Goal: Task Accomplishment & Management: Manage account settings

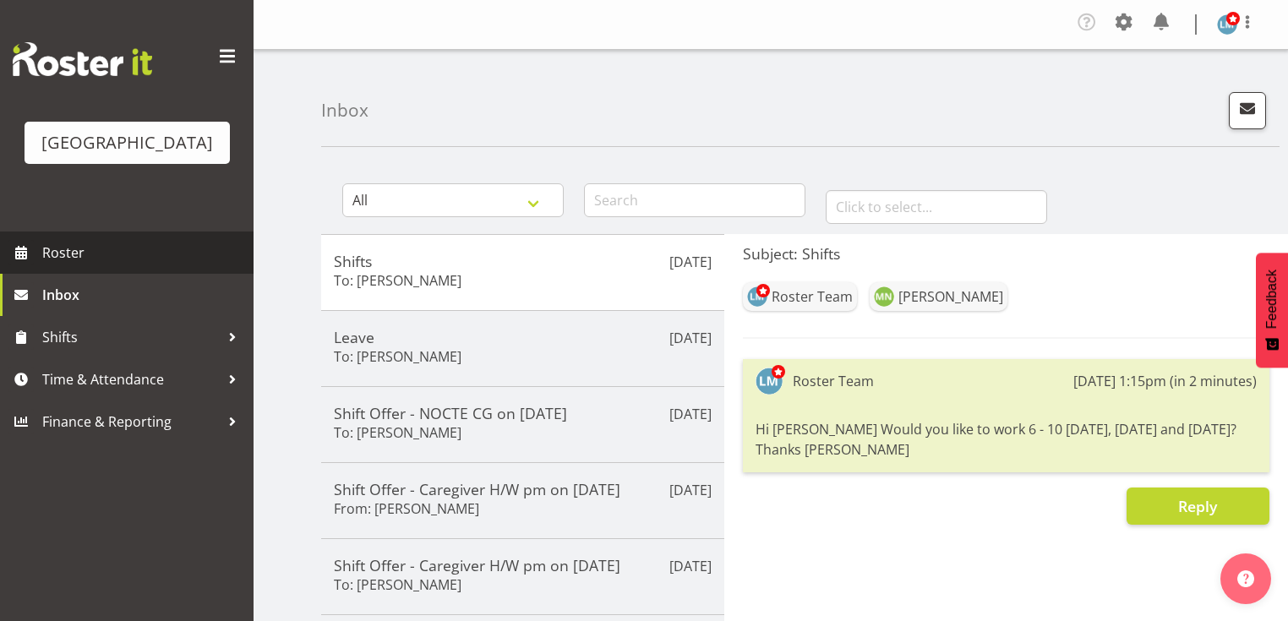
click at [81, 265] on span "Roster" at bounding box center [143, 252] width 203 height 25
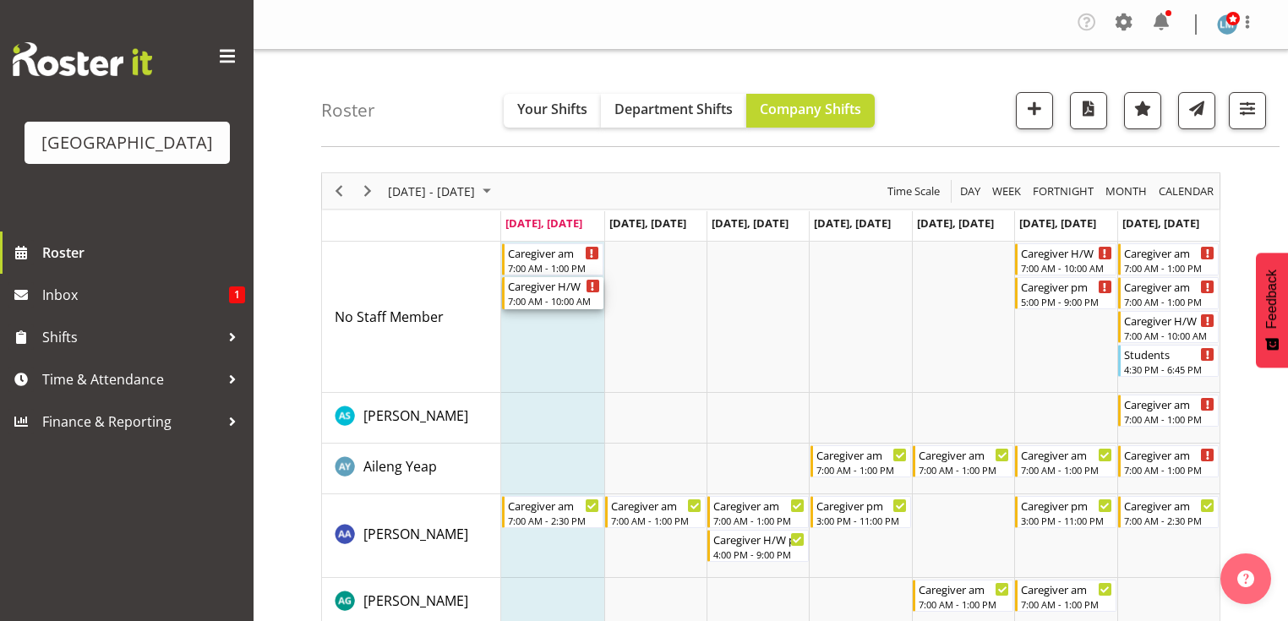
click at [551, 295] on div "7:00 AM - 10:00 AM" at bounding box center [553, 301] width 91 height 14
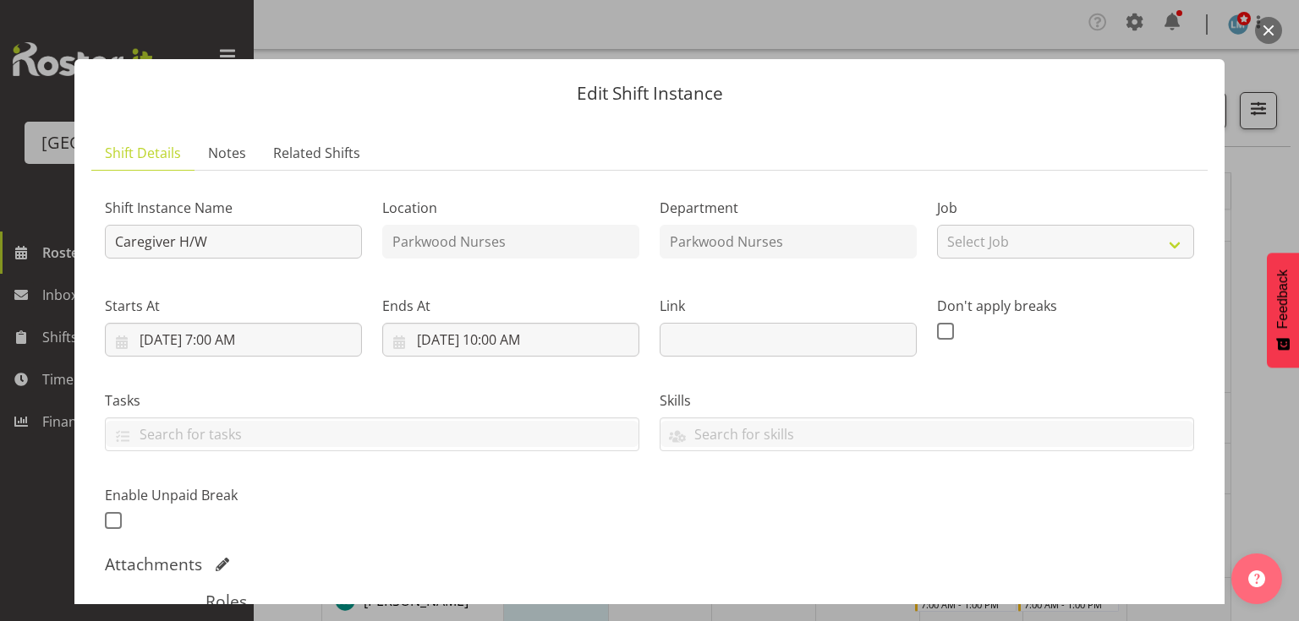
scroll to position [321, 0]
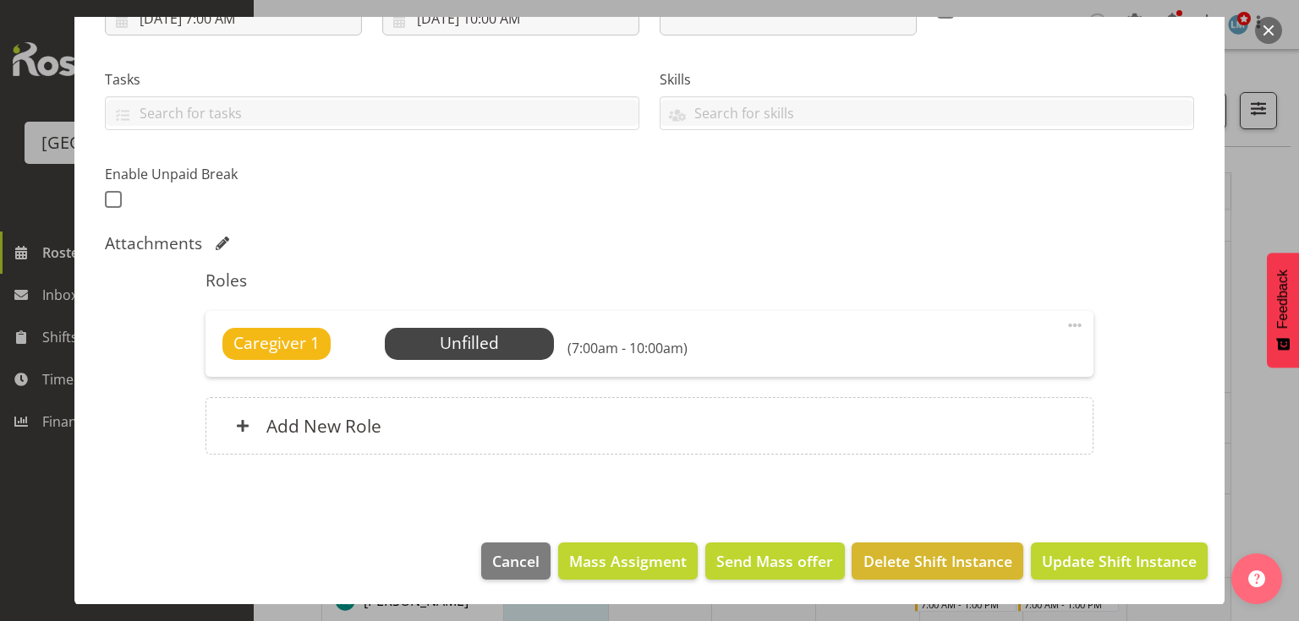
click at [1070, 318] on span at bounding box center [1074, 325] width 20 height 20
click at [939, 422] on link "Delete" at bounding box center [1003, 427] width 162 height 30
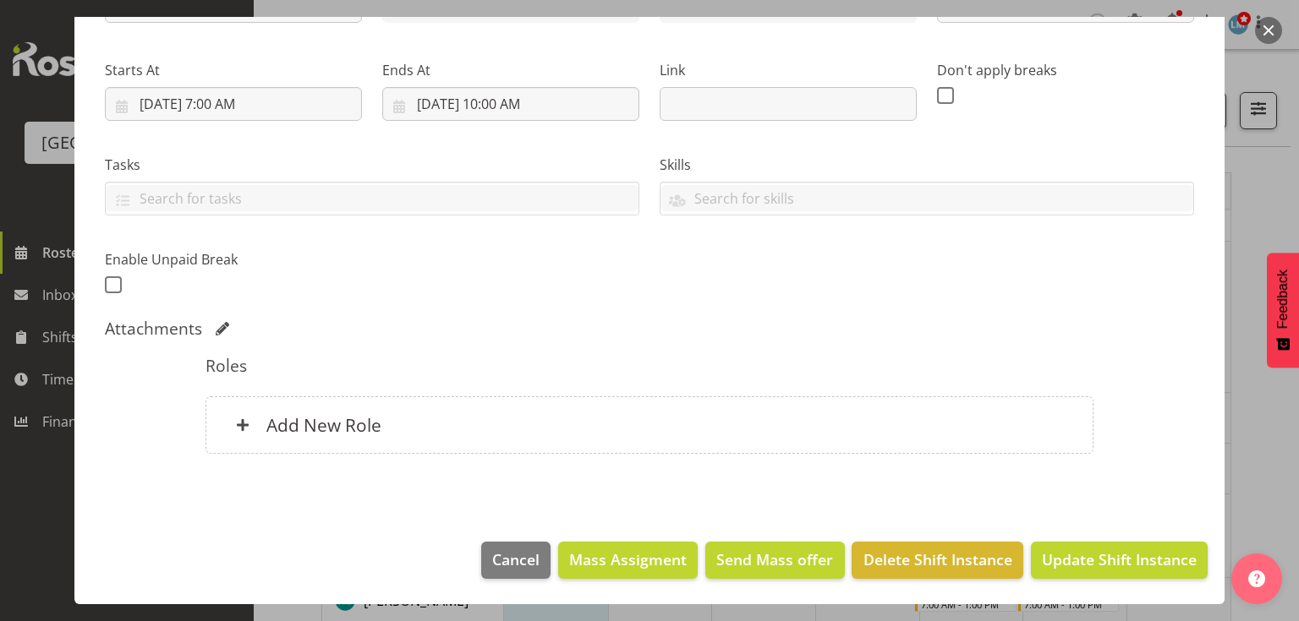
scroll to position [234, 0]
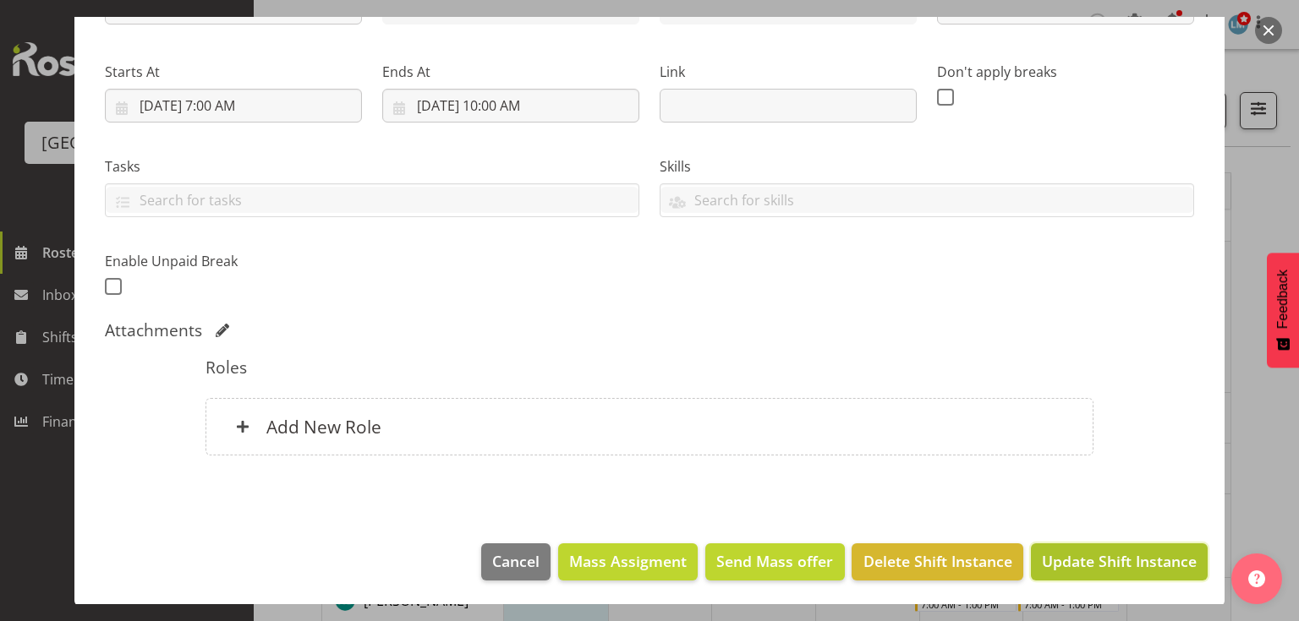
click at [1098, 558] on span "Update Shift Instance" at bounding box center [1119, 561] width 155 height 22
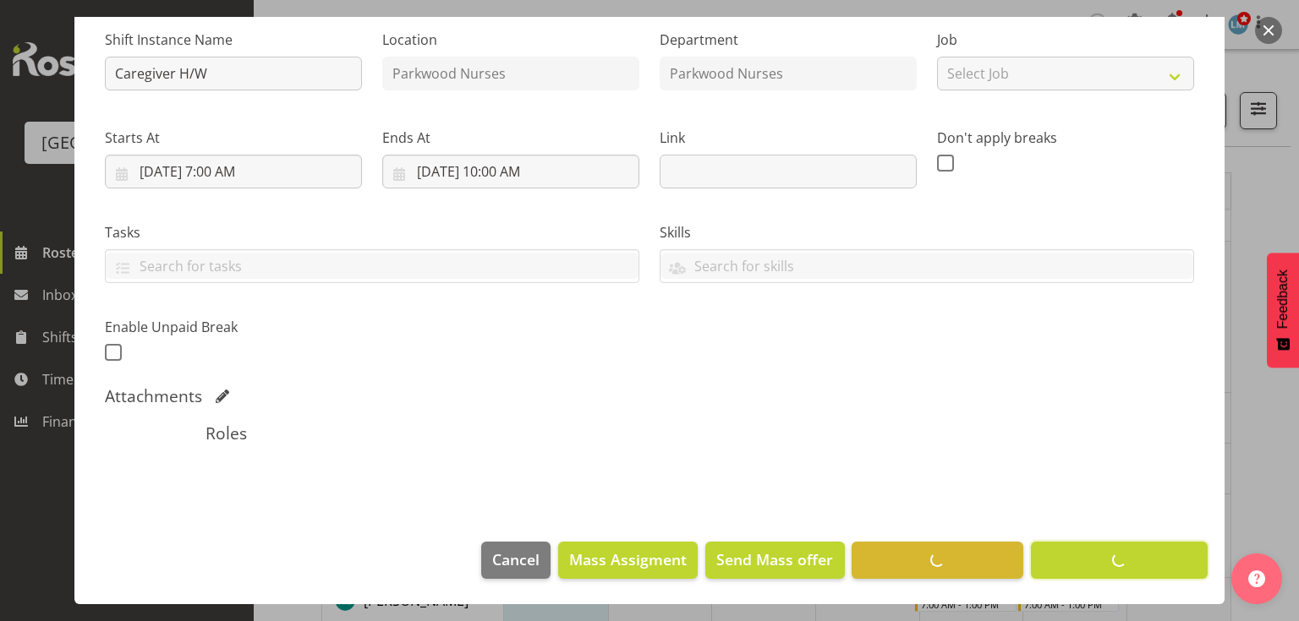
scroll to position [167, 0]
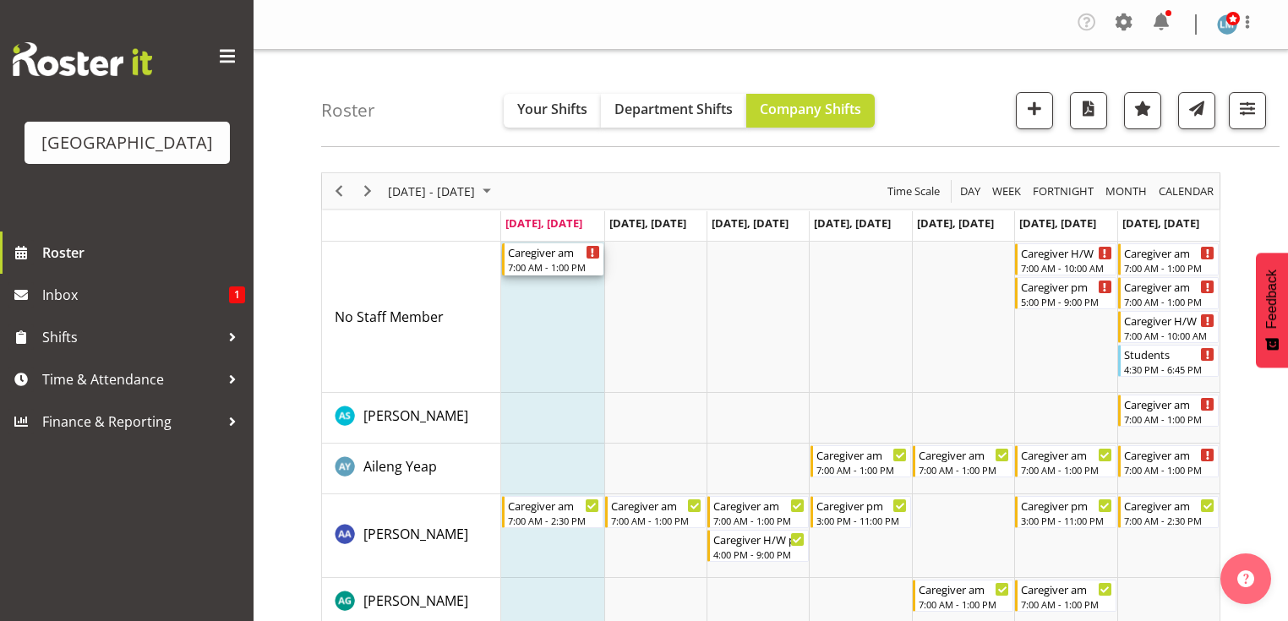
click at [533, 256] on div "Caregiver am" at bounding box center [553, 251] width 91 height 17
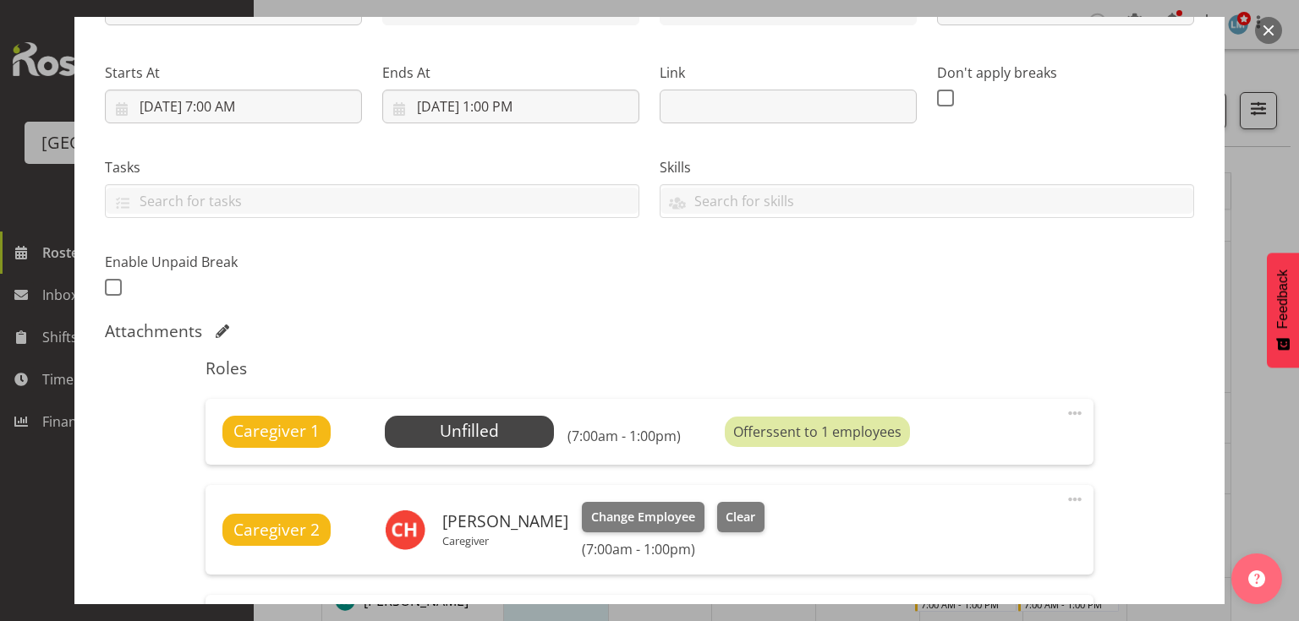
scroll to position [338, 0]
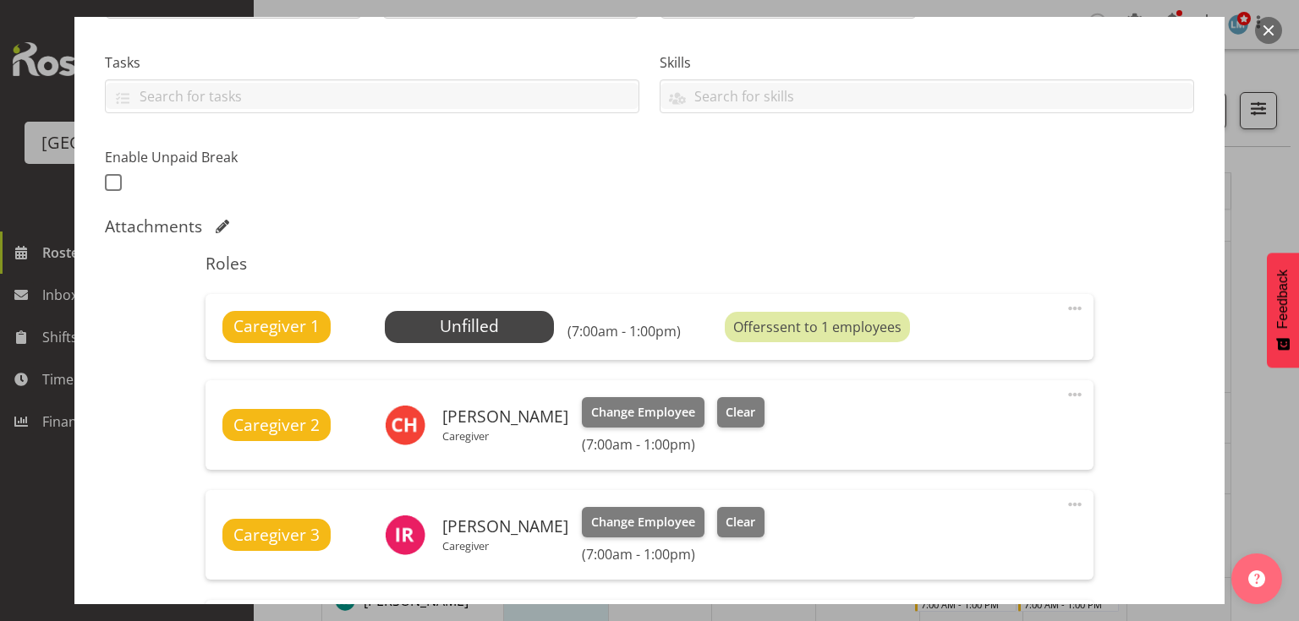
click at [1064, 309] on span at bounding box center [1074, 308] width 20 height 20
click at [947, 412] on link "Delete" at bounding box center [1003, 410] width 162 height 30
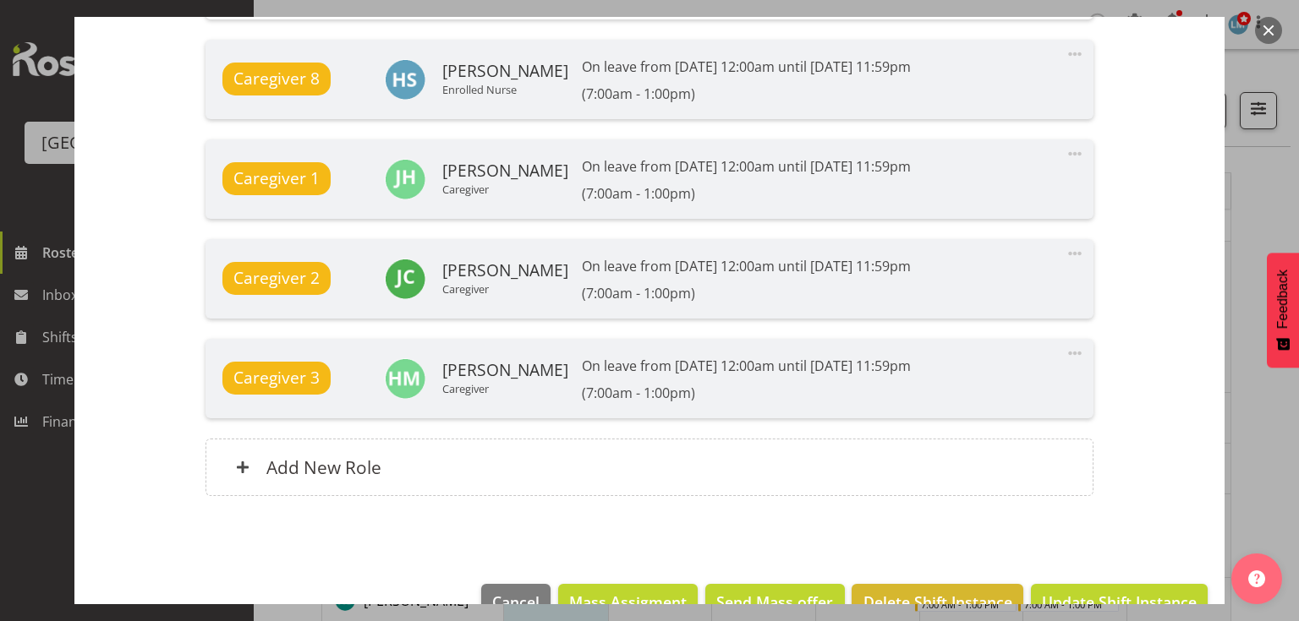
scroll to position [1512, 0]
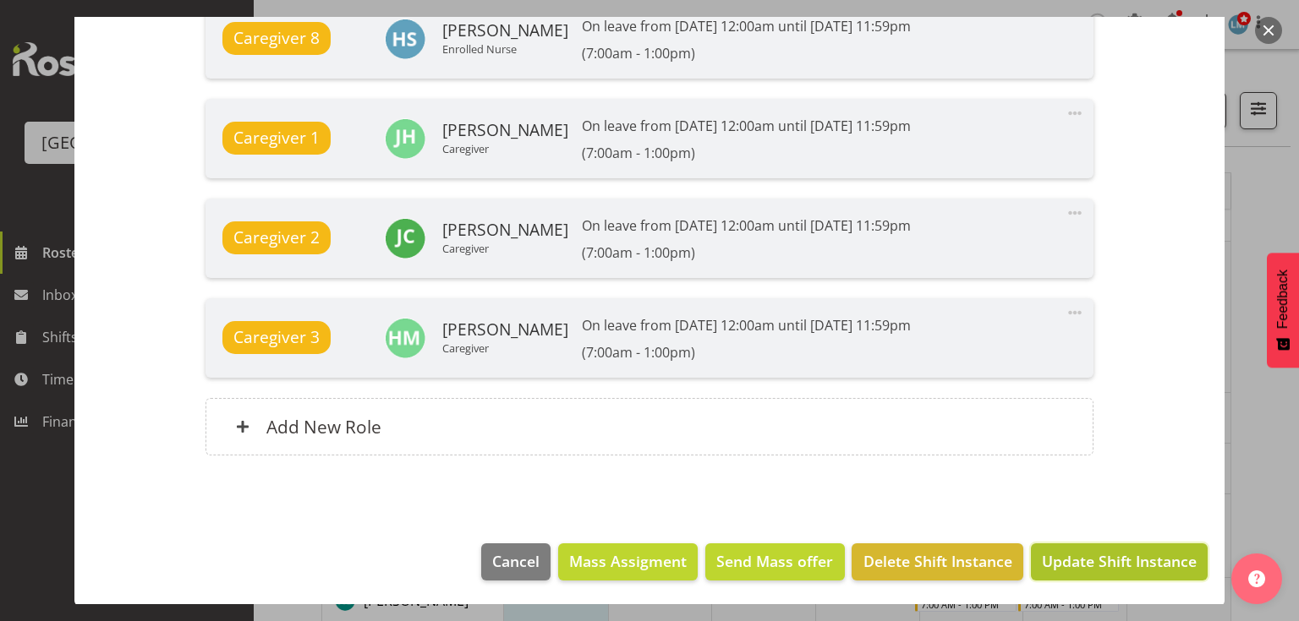
click at [1133, 554] on span "Update Shift Instance" at bounding box center [1119, 561] width 155 height 22
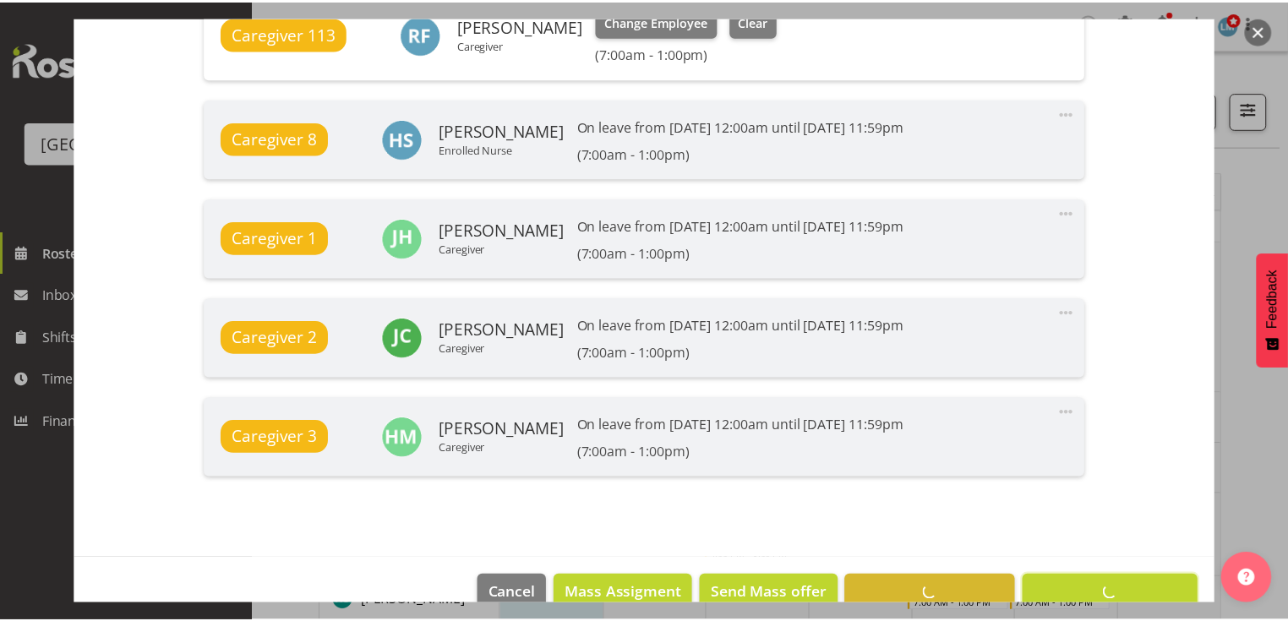
scroll to position [1446, 0]
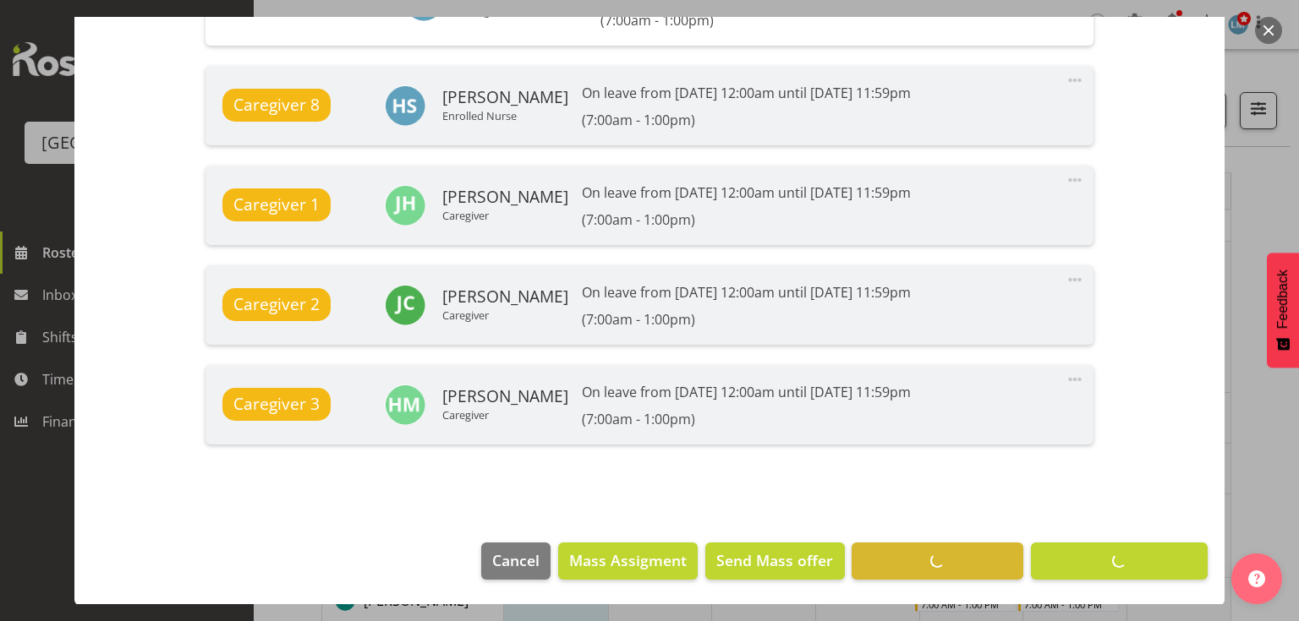
click at [1271, 29] on button "button" at bounding box center [1268, 30] width 27 height 27
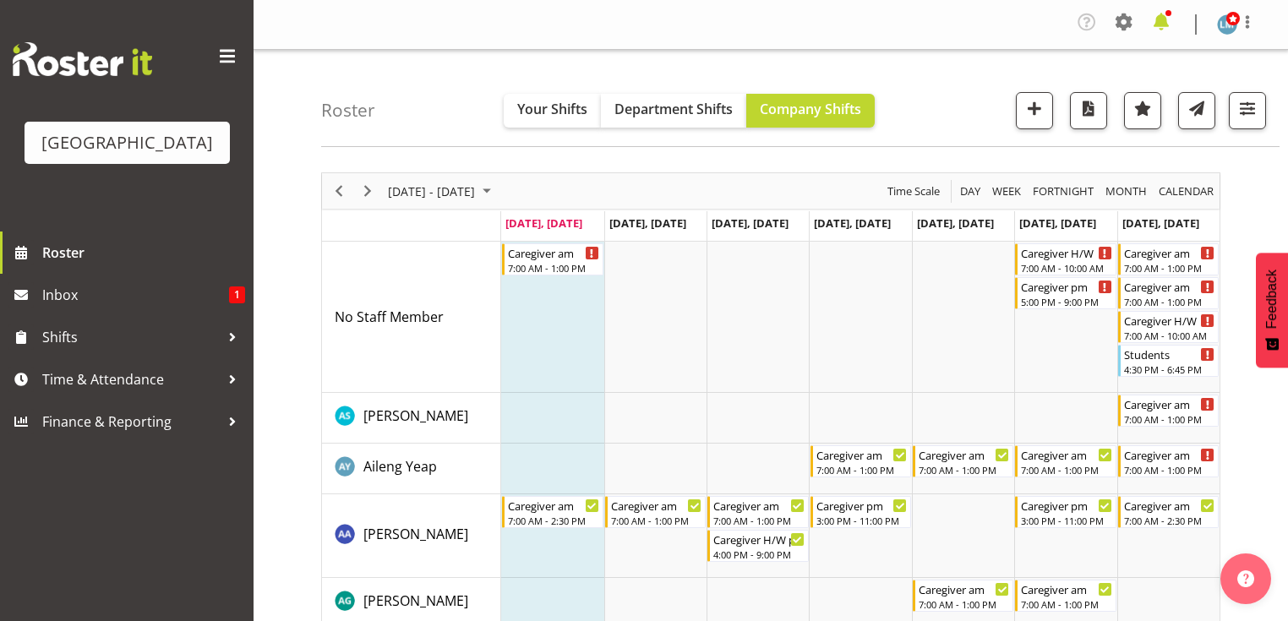
click at [1161, 19] on span at bounding box center [1161, 21] width 27 height 27
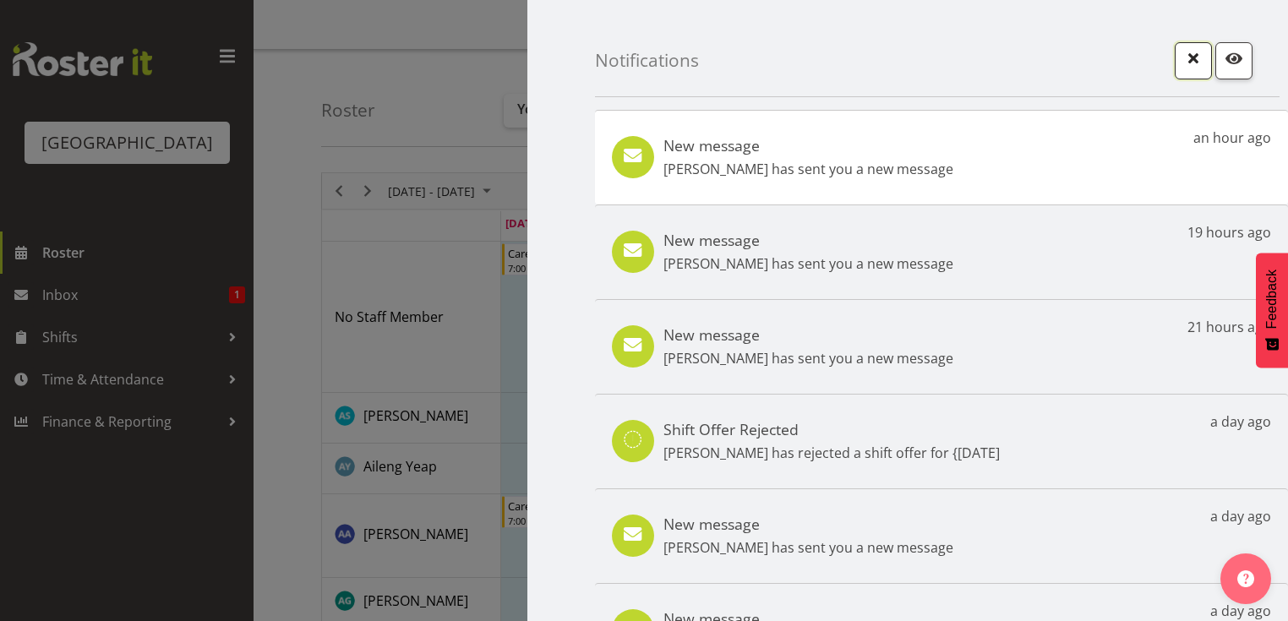
click at [1175, 64] on button "button" at bounding box center [1193, 60] width 37 height 37
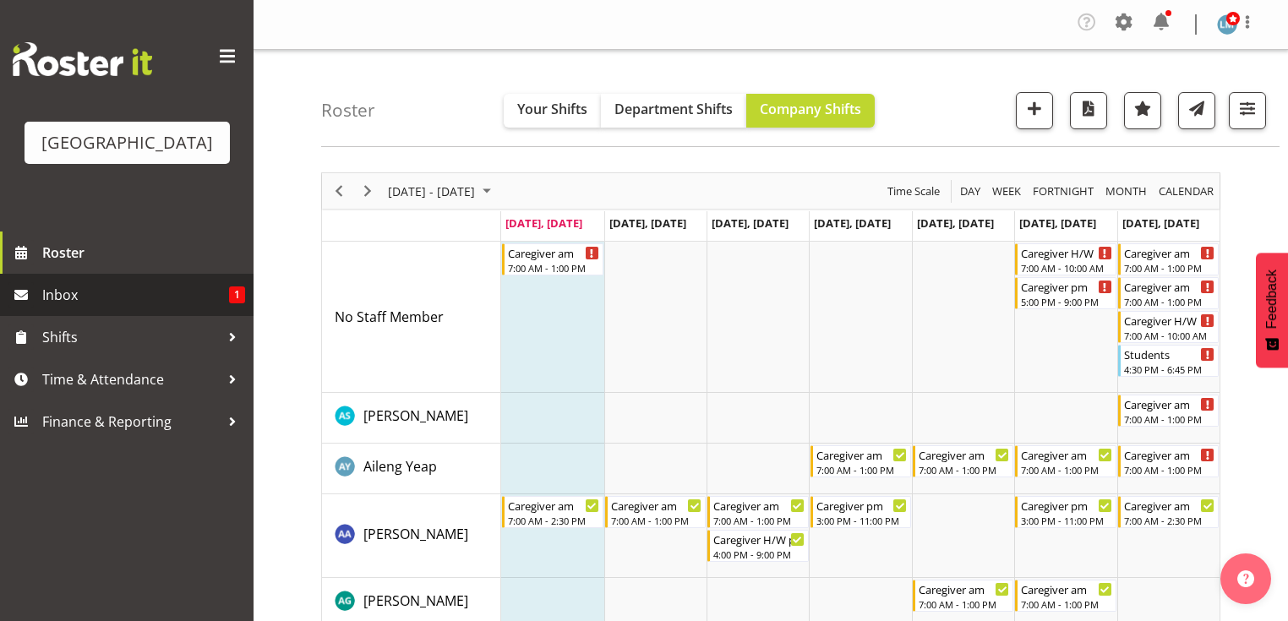
click at [108, 308] on span "Inbox" at bounding box center [135, 294] width 187 height 25
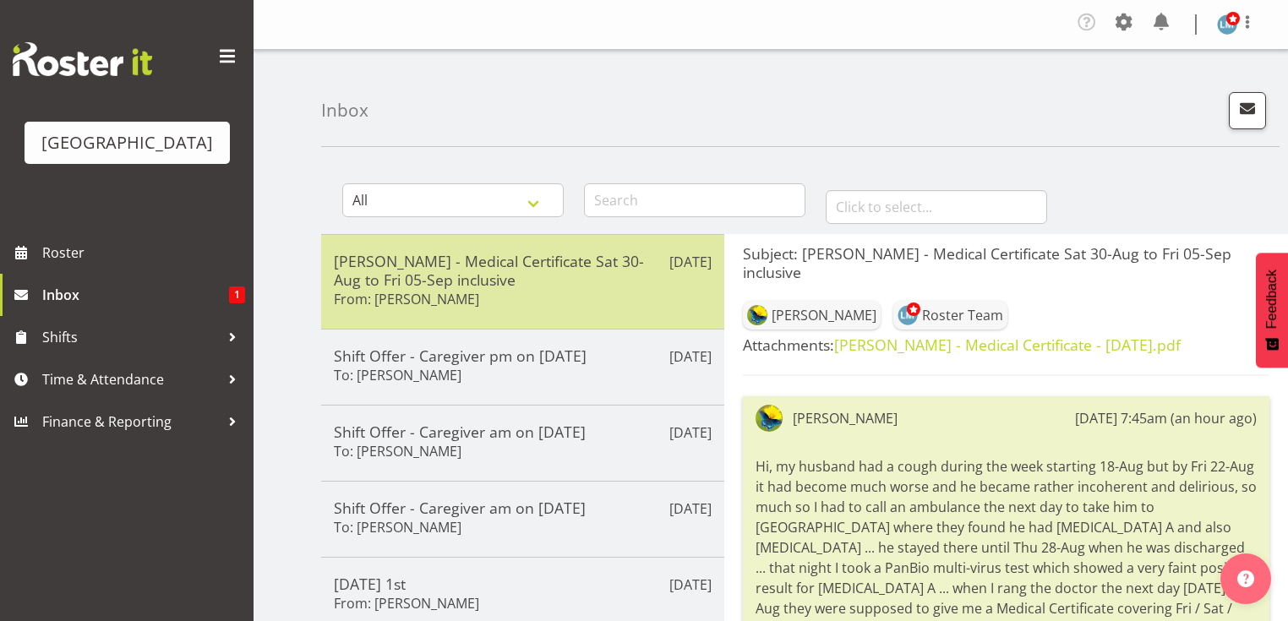
click at [533, 298] on div "Gemma Hall - Medical Certificate Sat 30-Aug to Fri 05-Sep inclusive From: Gemma…" at bounding box center [523, 282] width 378 height 60
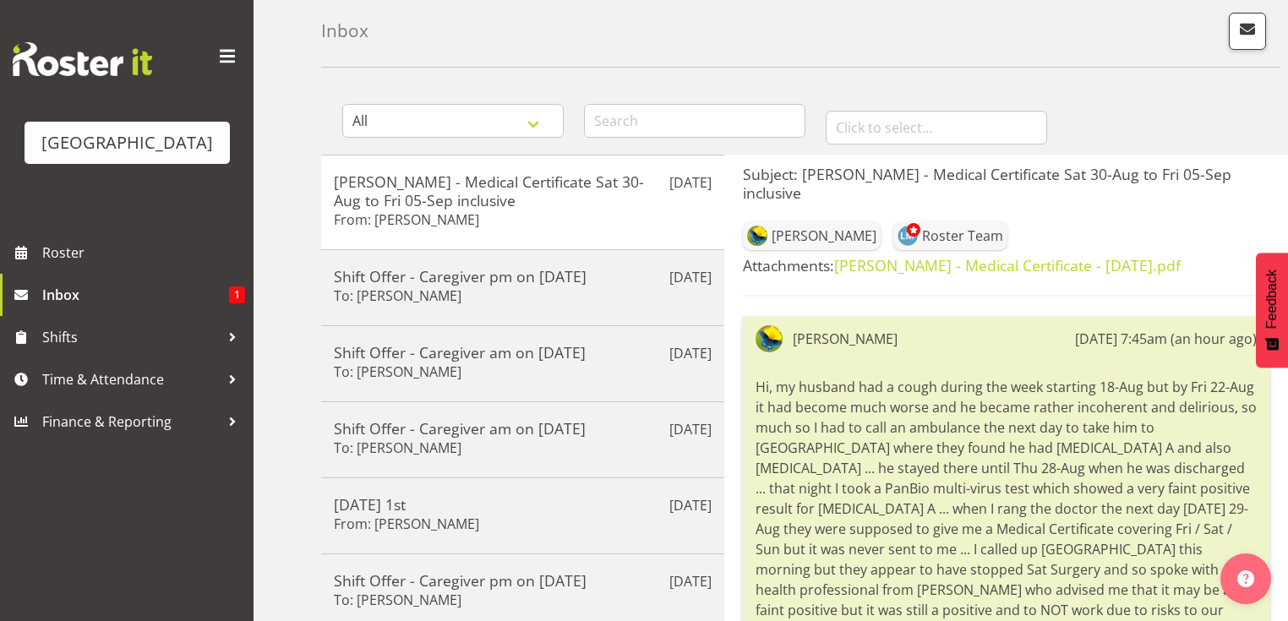
scroll to position [203, 0]
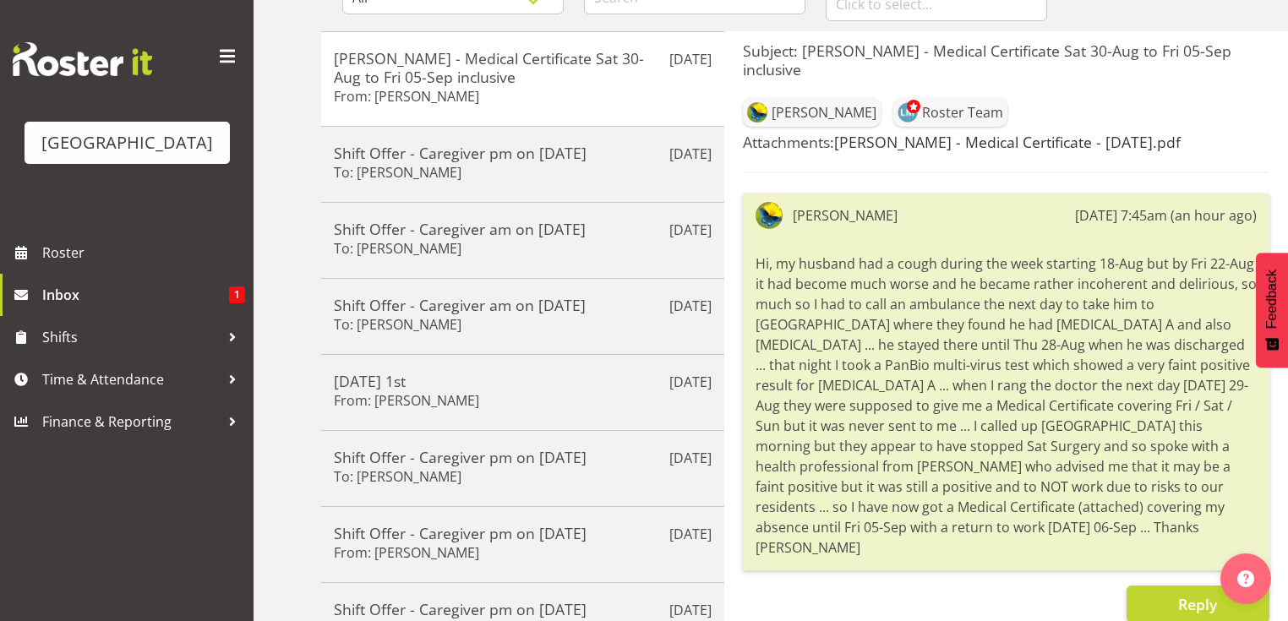
click at [948, 132] on link "Gemma Hall - Medical Certificate - 2025-08-30.pdf" at bounding box center [1007, 142] width 347 height 20
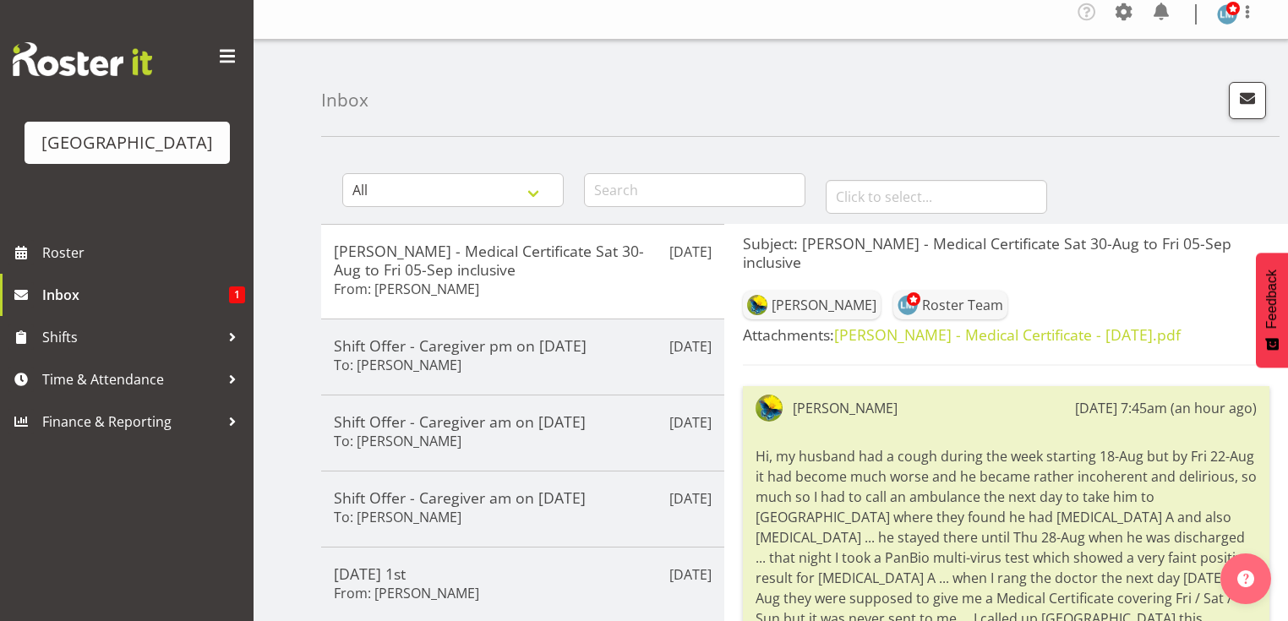
scroll to position [0, 0]
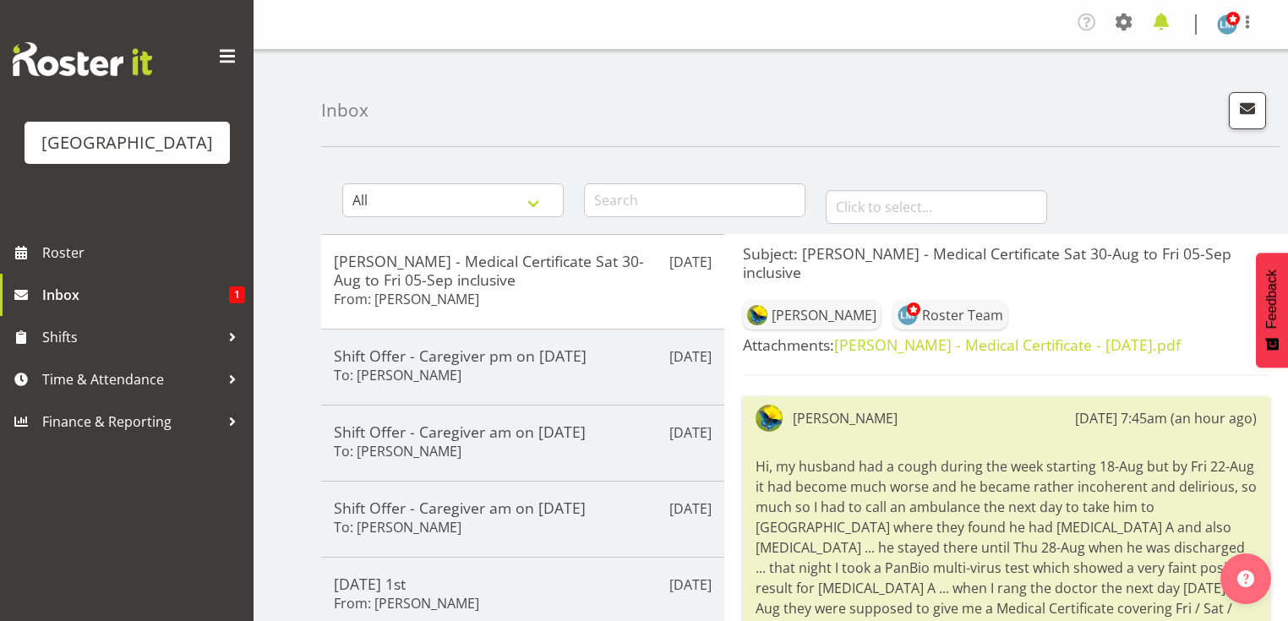
click at [1161, 17] on span at bounding box center [1161, 21] width 27 height 27
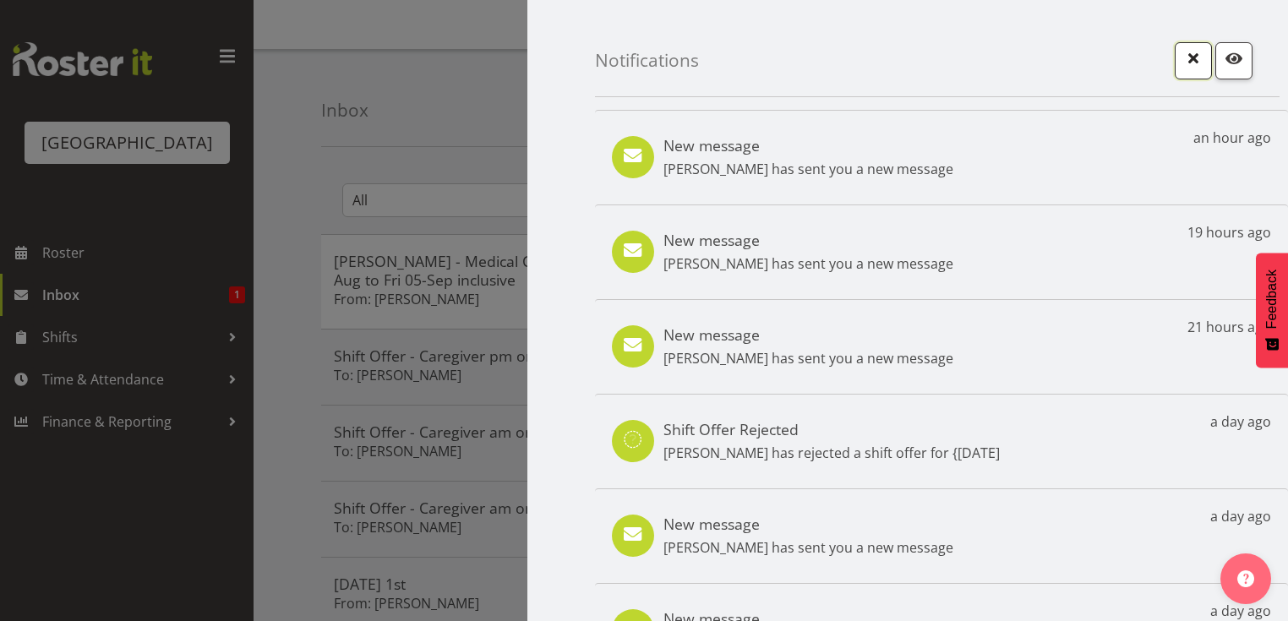
click at [1183, 57] on span "button" at bounding box center [1194, 58] width 22 height 22
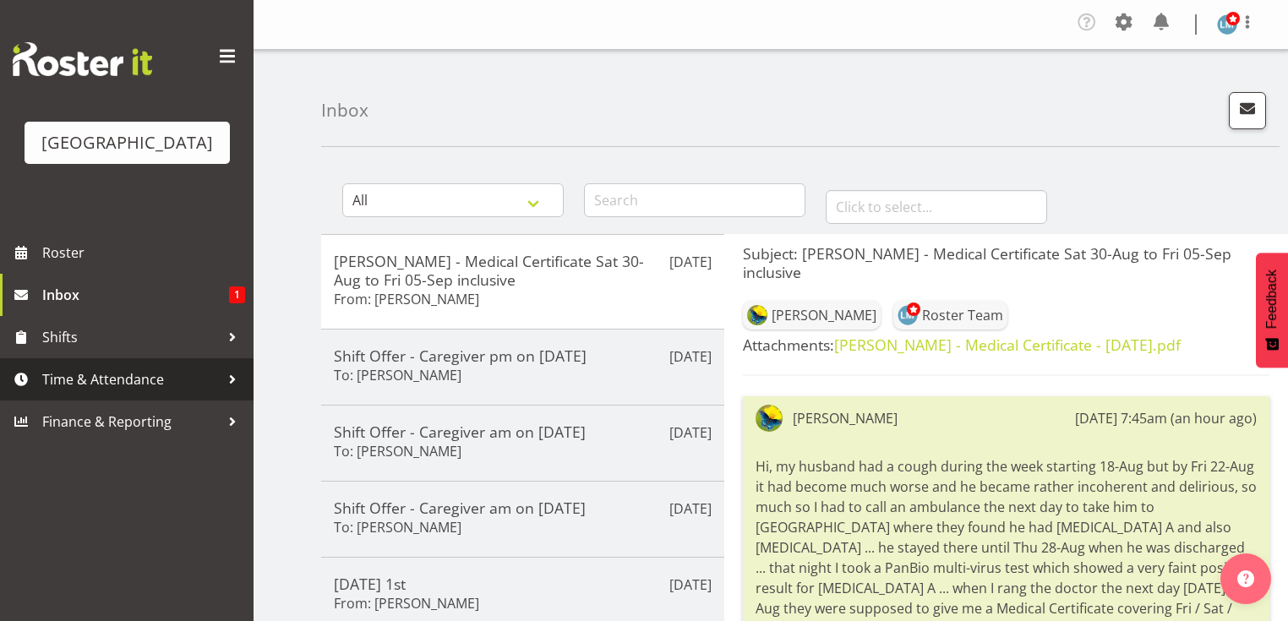
click at [223, 392] on div at bounding box center [232, 379] width 25 height 25
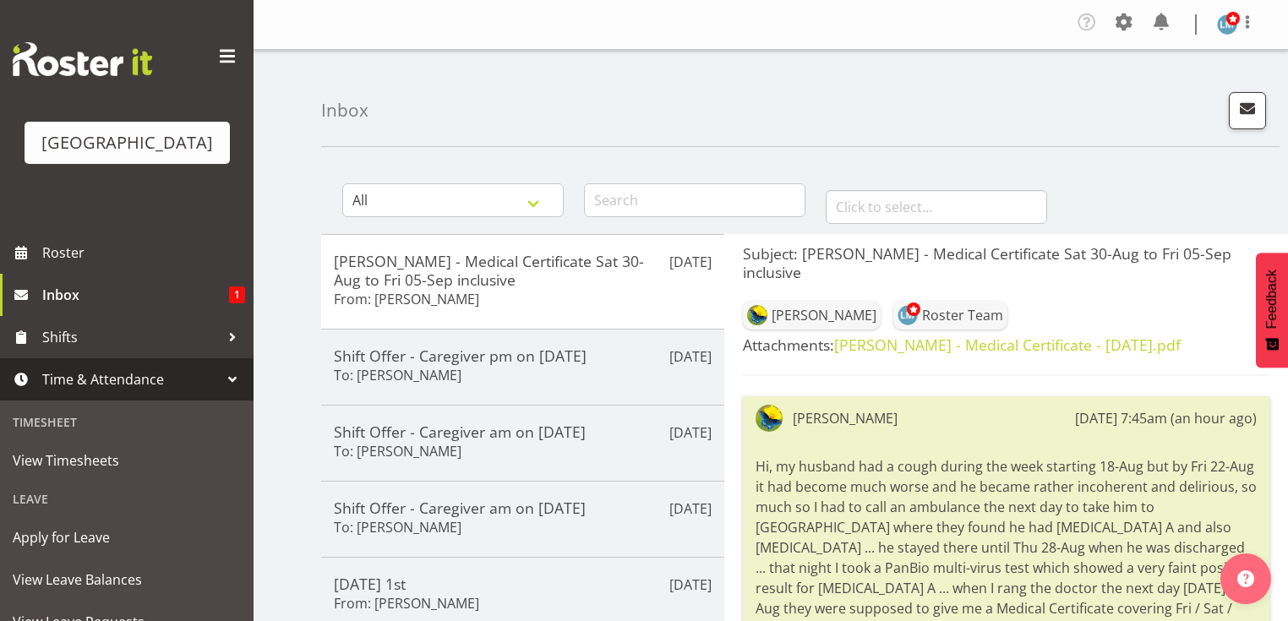
scroll to position [135, 0]
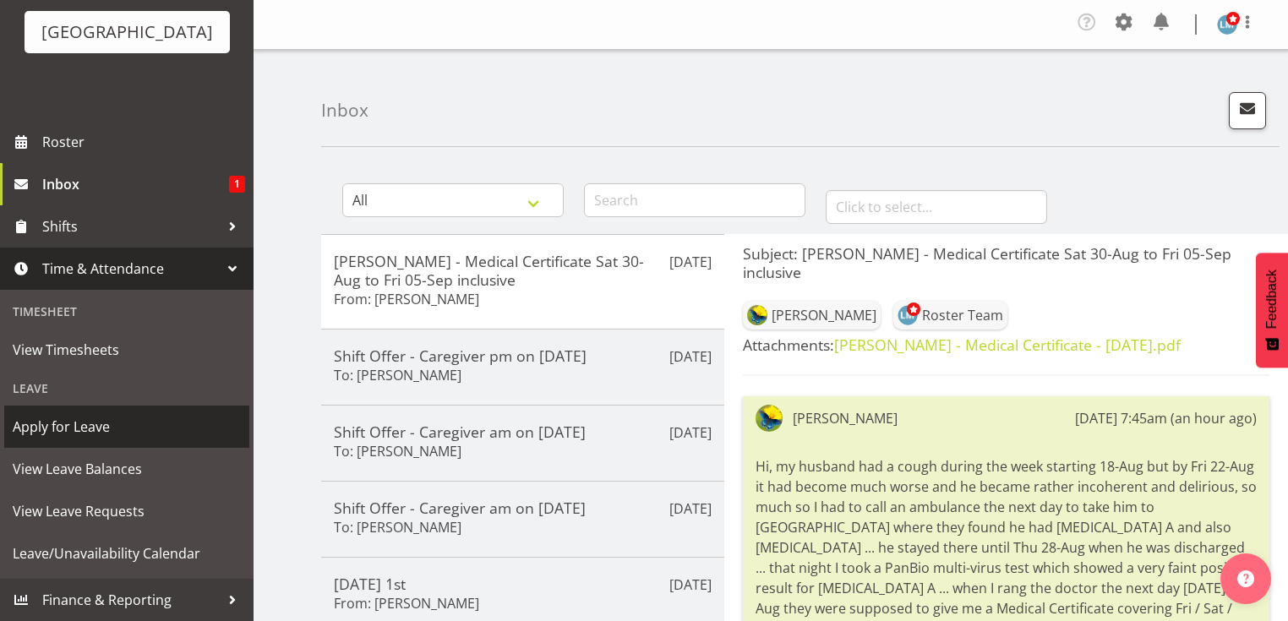
click at [85, 426] on span "Apply for Leave" at bounding box center [127, 426] width 228 height 25
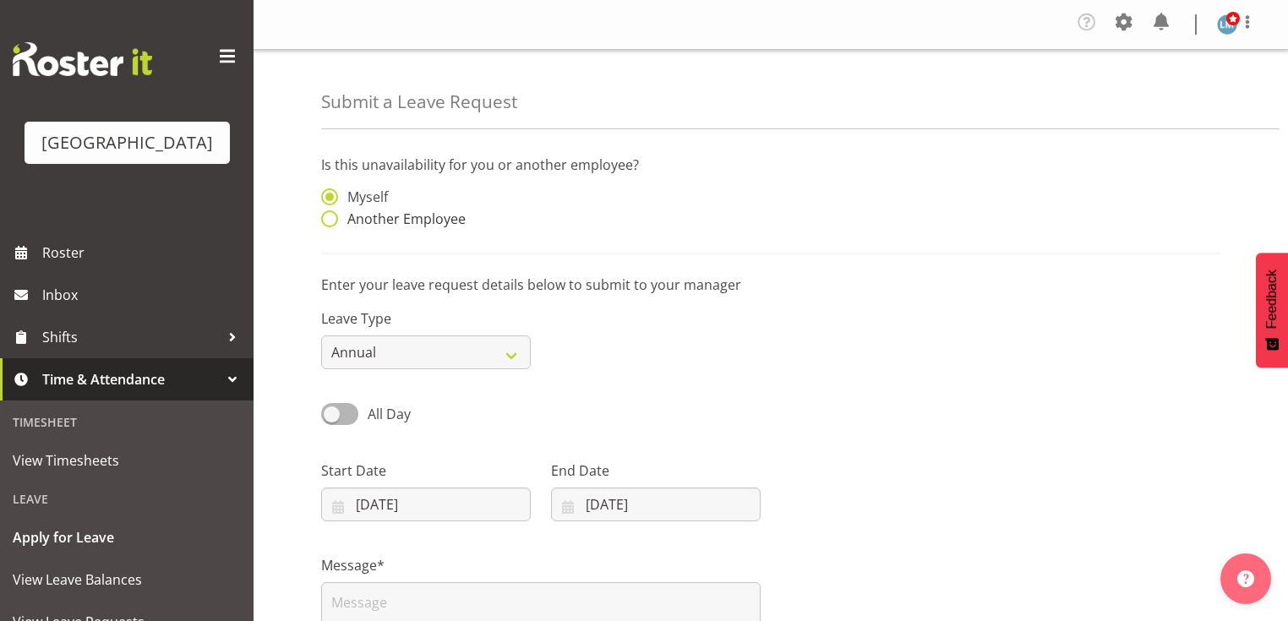
click at [329, 215] on span at bounding box center [329, 219] width 17 height 17
click at [329, 215] on input "Another Employee" at bounding box center [326, 219] width 11 height 11
radio input "true"
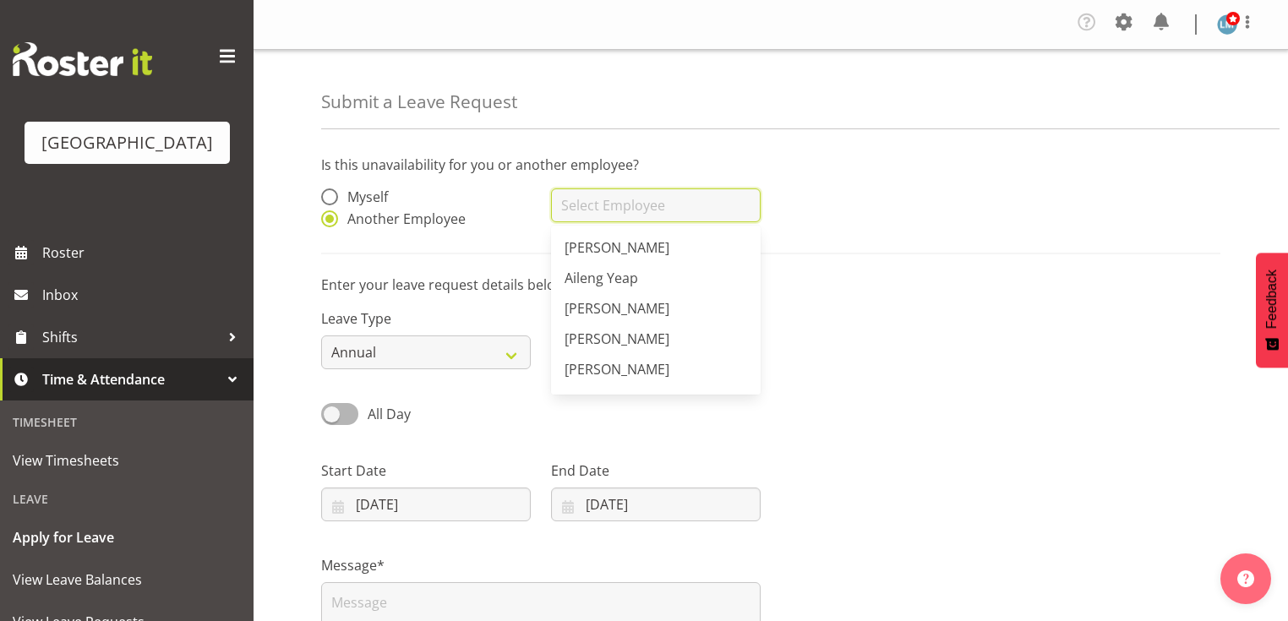
click at [610, 207] on input "text" at bounding box center [656, 206] width 210 height 34
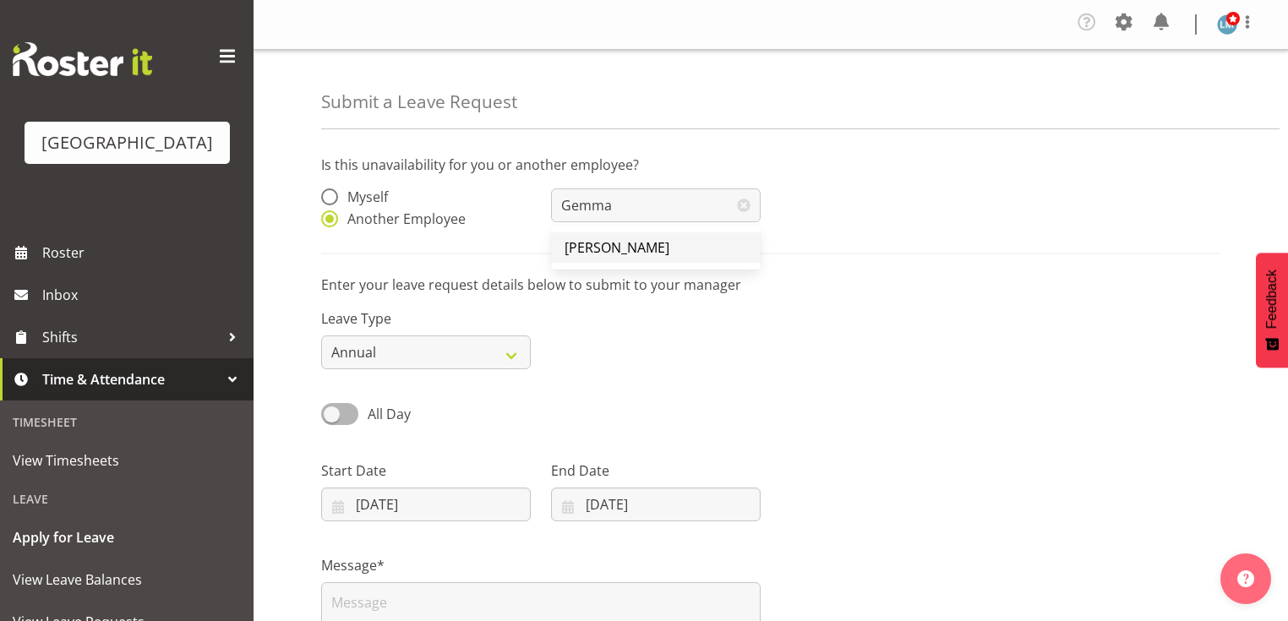
click at [600, 245] on span "[PERSON_NAME]" at bounding box center [617, 247] width 105 height 19
type input "[PERSON_NAME]"
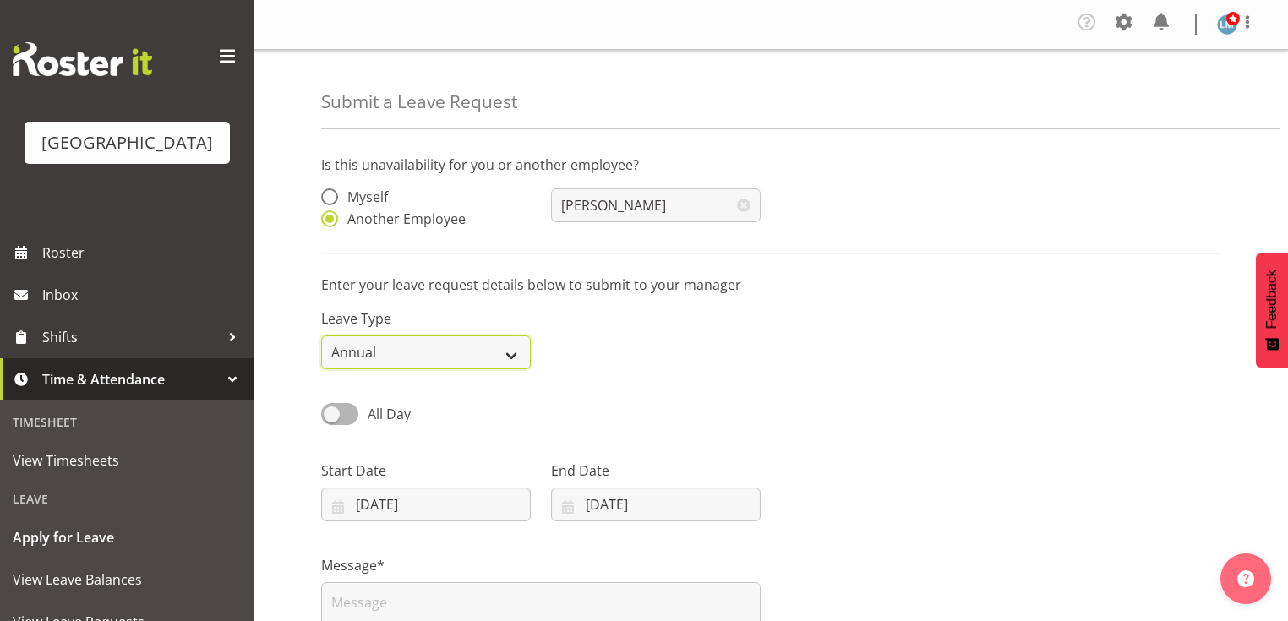
click at [516, 353] on select "Annual Sick Leave Without Pay Bereavement Domestic Violence Parental Jury Servi…" at bounding box center [426, 353] width 210 height 34
select select "Sick"
click at [321, 336] on select "Annual Sick Leave Without Pay Bereavement Domestic Violence Parental Jury Servi…" at bounding box center [426, 353] width 210 height 34
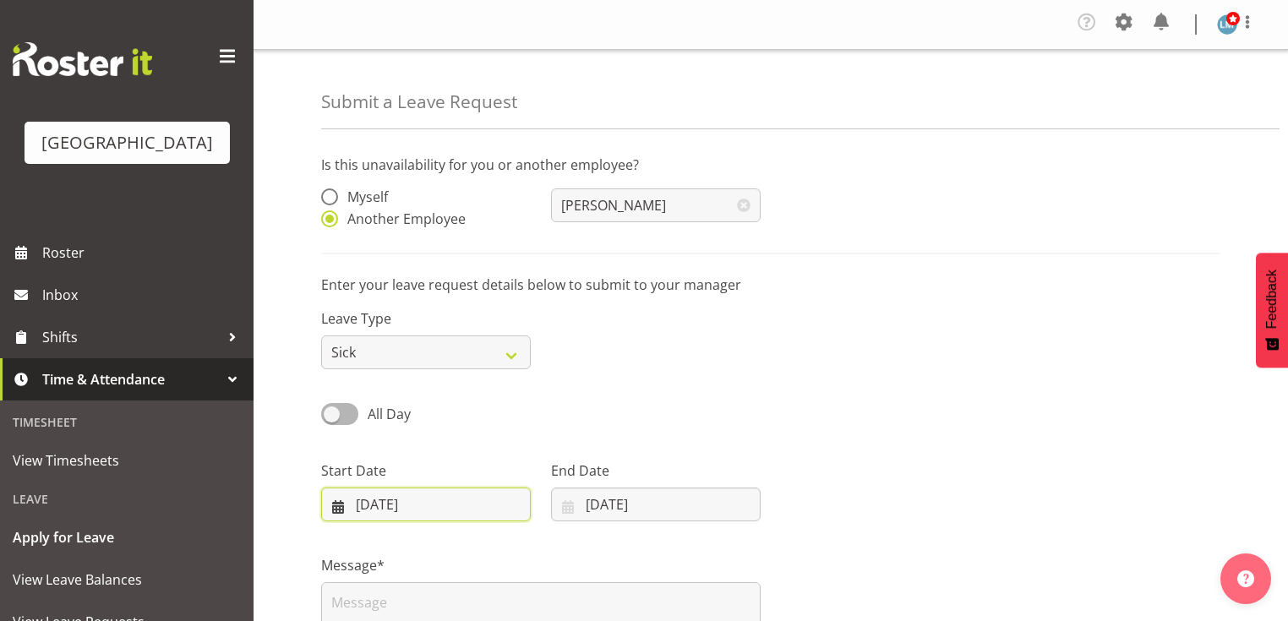
click at [338, 507] on input "01/09/2025" at bounding box center [426, 505] width 210 height 34
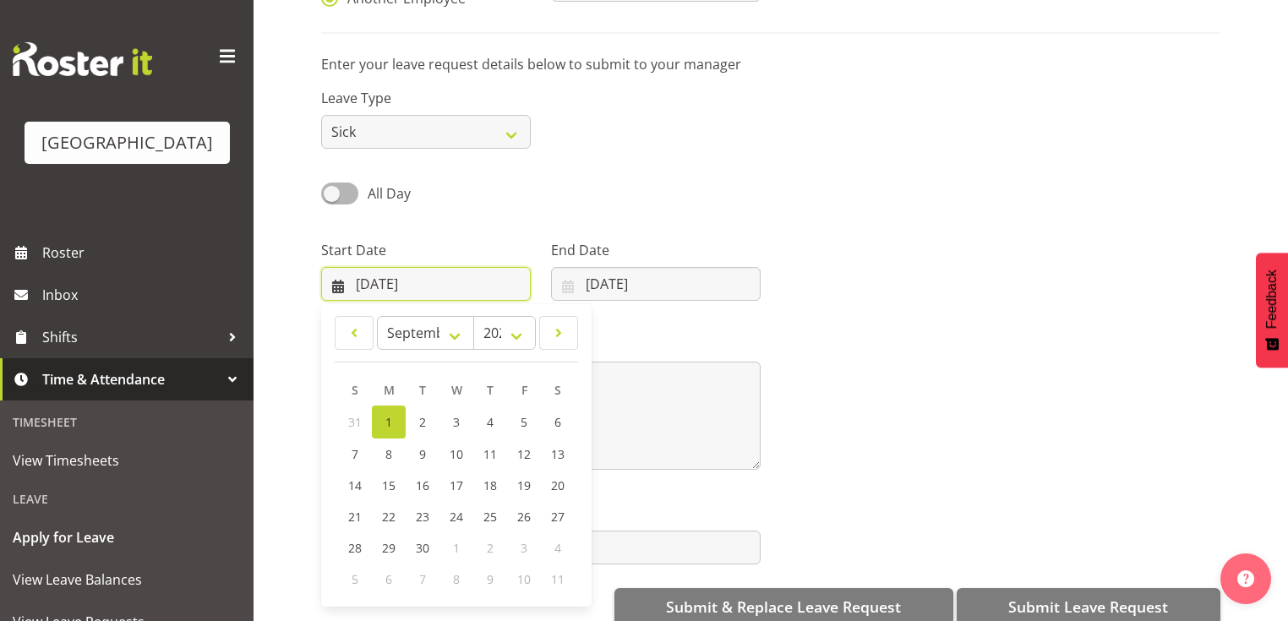
scroll to position [249, 0]
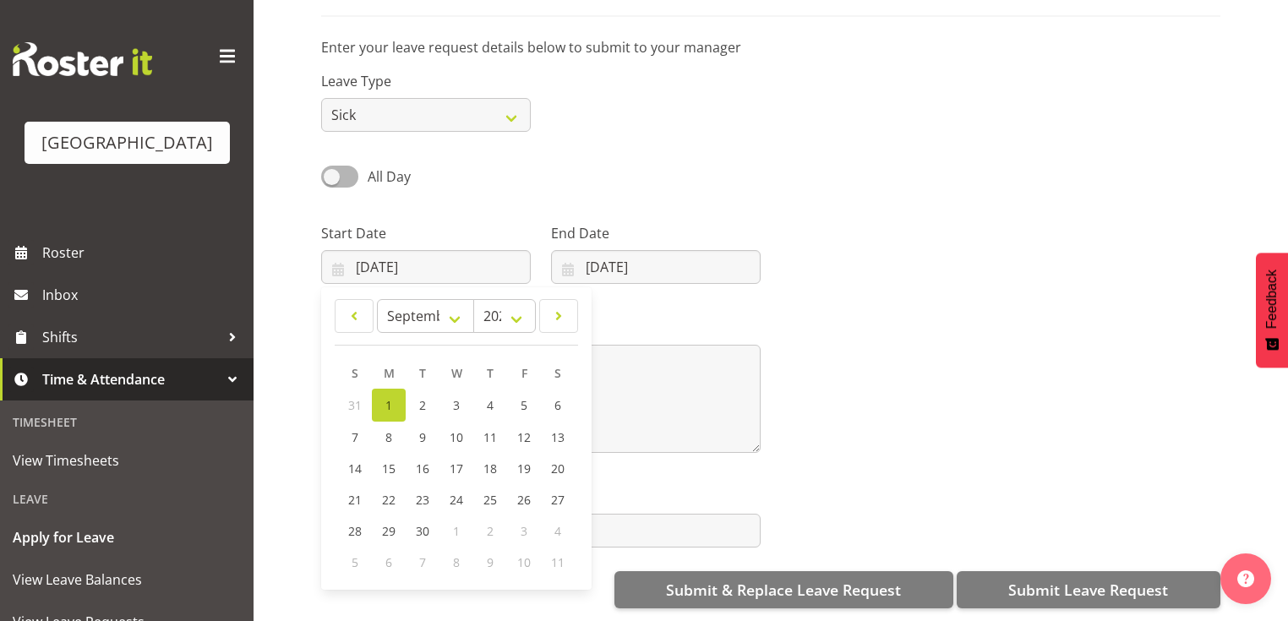
click at [389, 398] on span "1" at bounding box center [389, 405] width 7 height 16
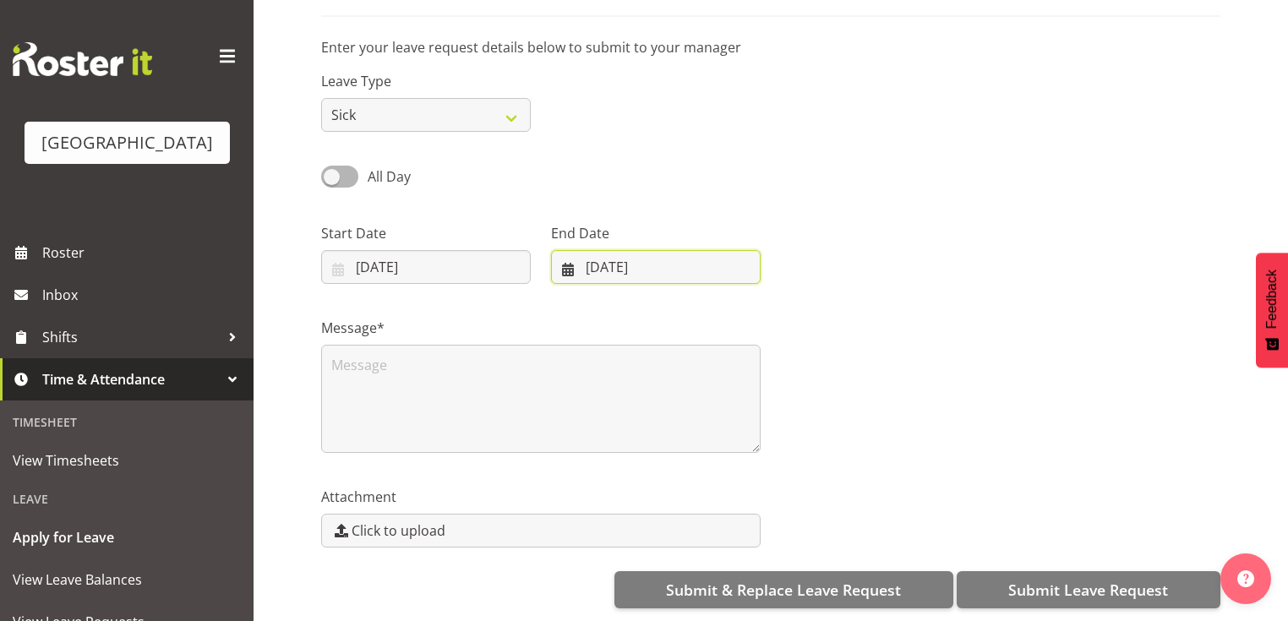
click at [568, 255] on input "01/09/2025" at bounding box center [656, 267] width 210 height 34
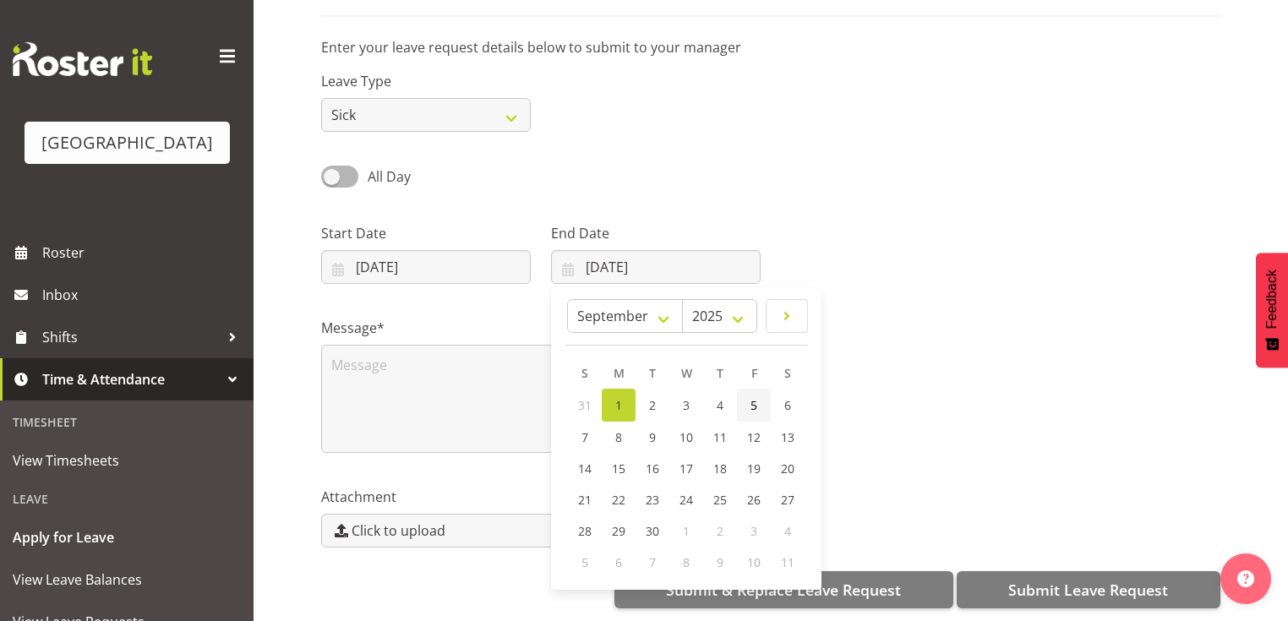
click at [750, 389] on link "5" at bounding box center [754, 405] width 34 height 33
type input "05/09/2025"
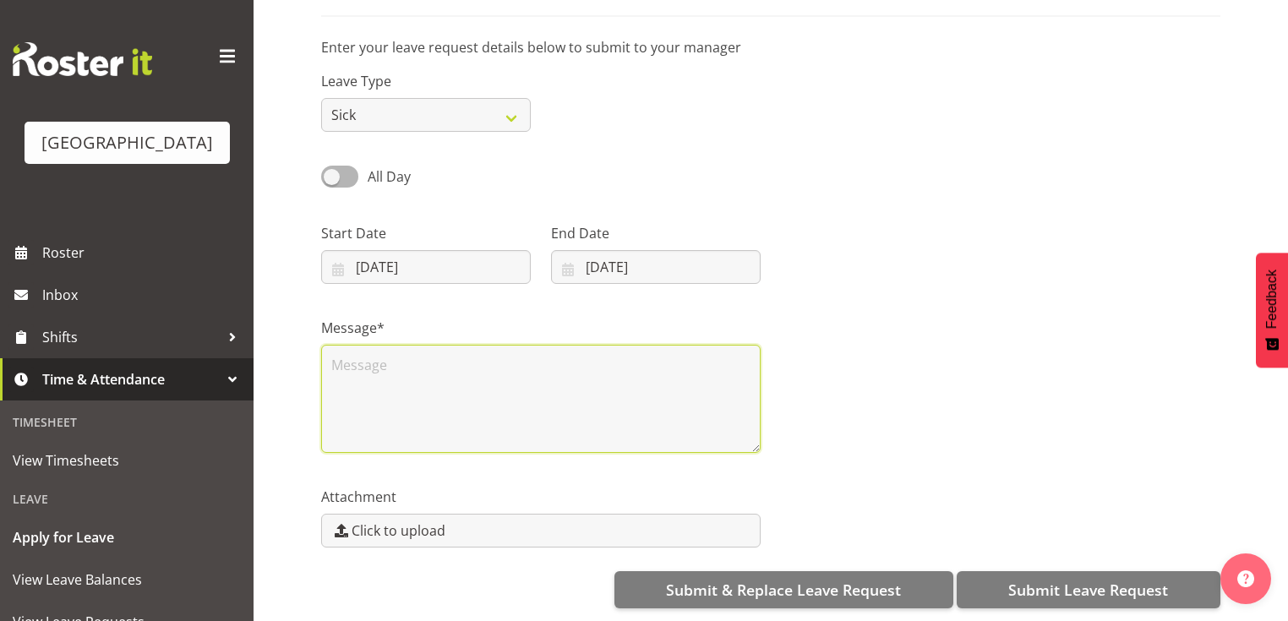
click at [440, 370] on textarea at bounding box center [541, 399] width 440 height 108
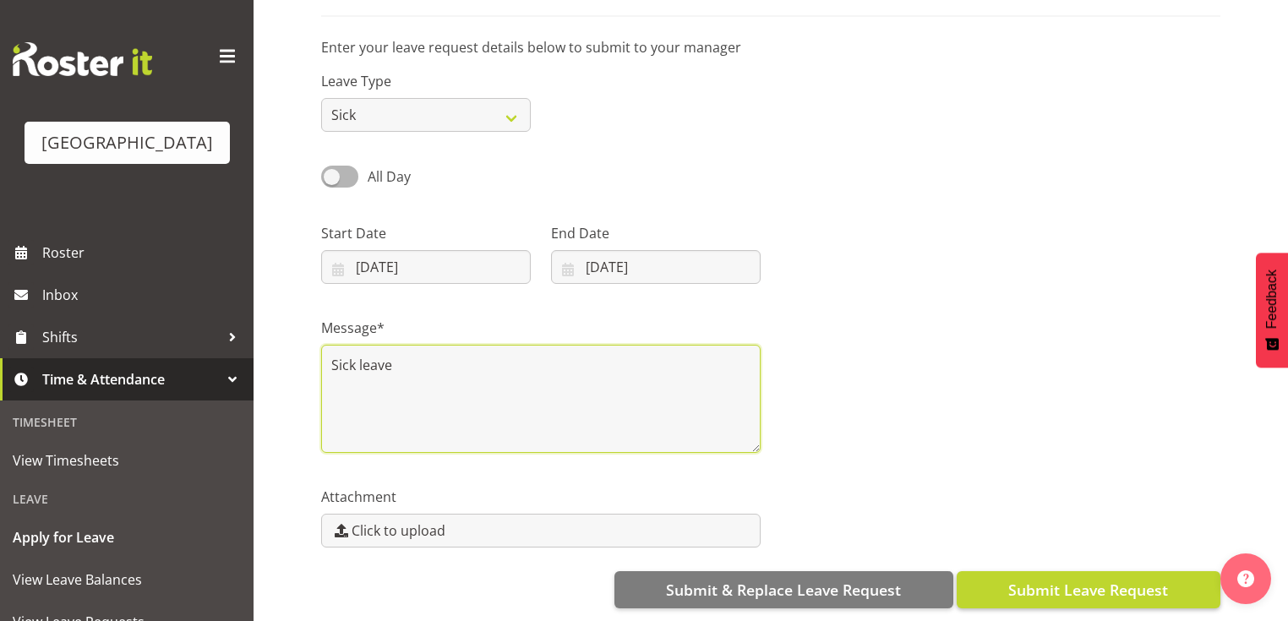
type textarea "Sick leave"
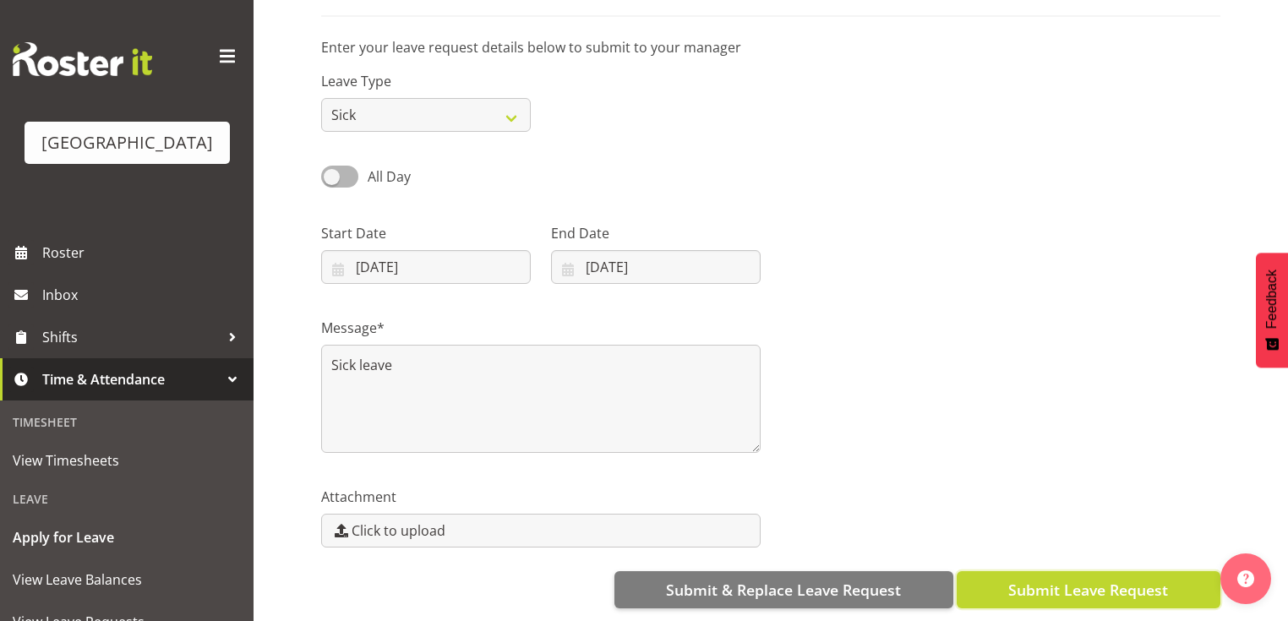
click at [1059, 579] on span "Submit Leave Request" at bounding box center [1089, 590] width 160 height 22
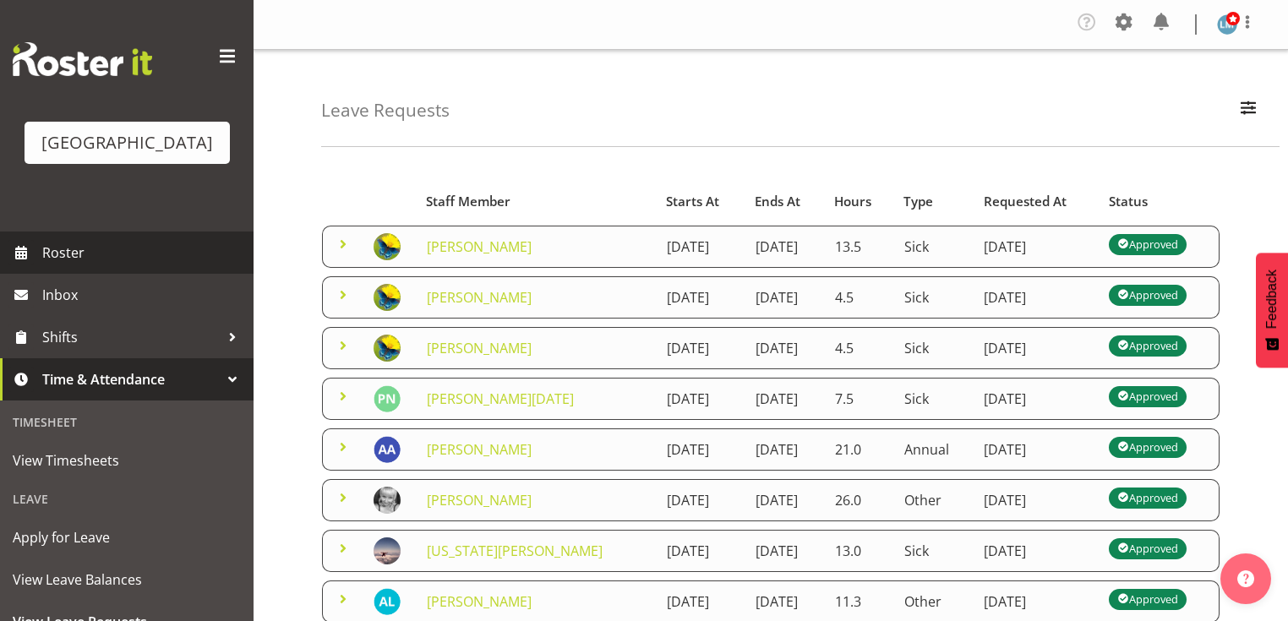
click at [65, 265] on span "Roster" at bounding box center [143, 252] width 203 height 25
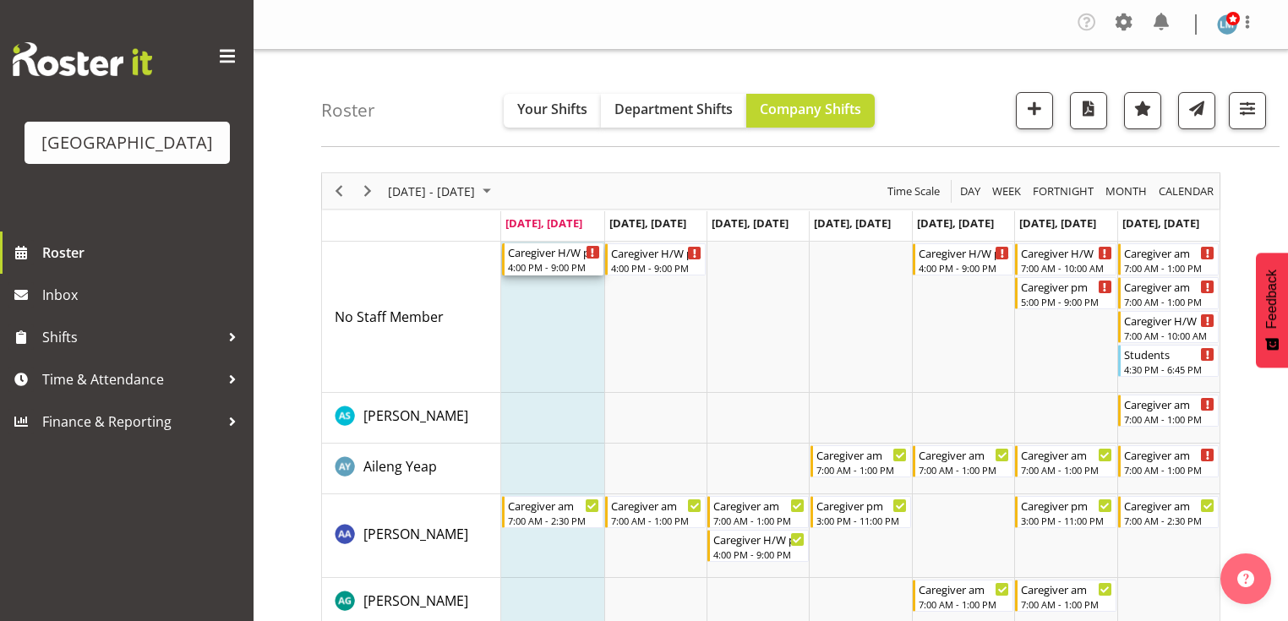
click at [550, 262] on div "4:00 PM - 9:00 PM" at bounding box center [553, 267] width 91 height 14
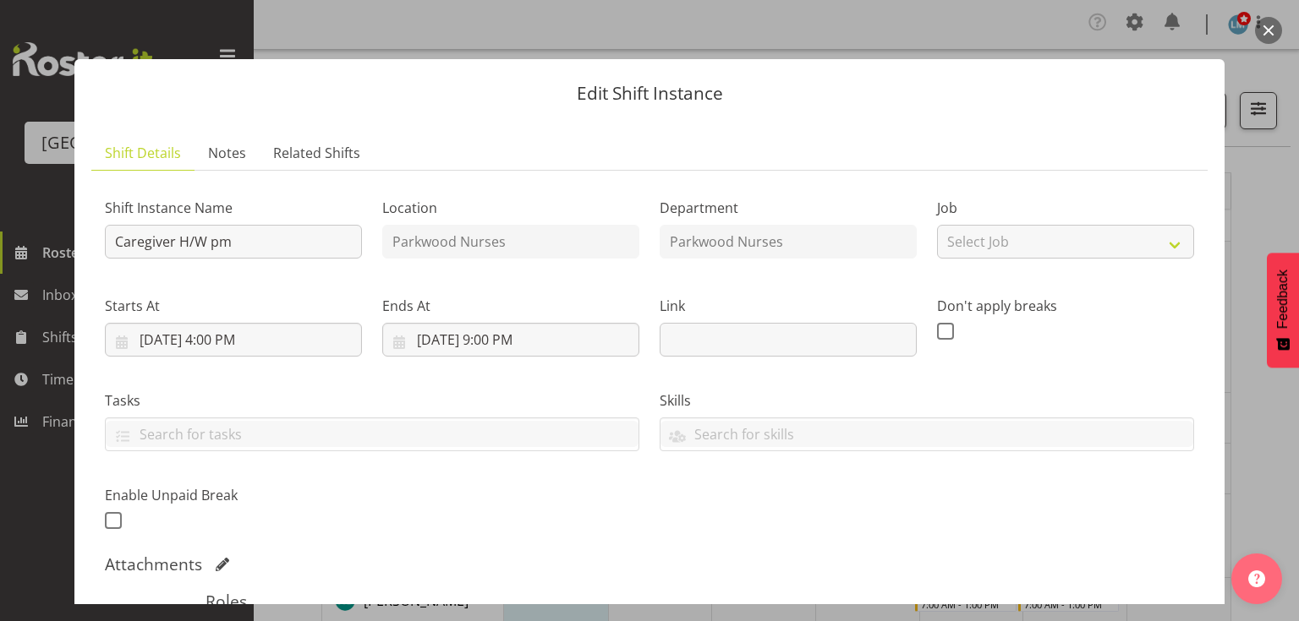
scroll to position [271, 0]
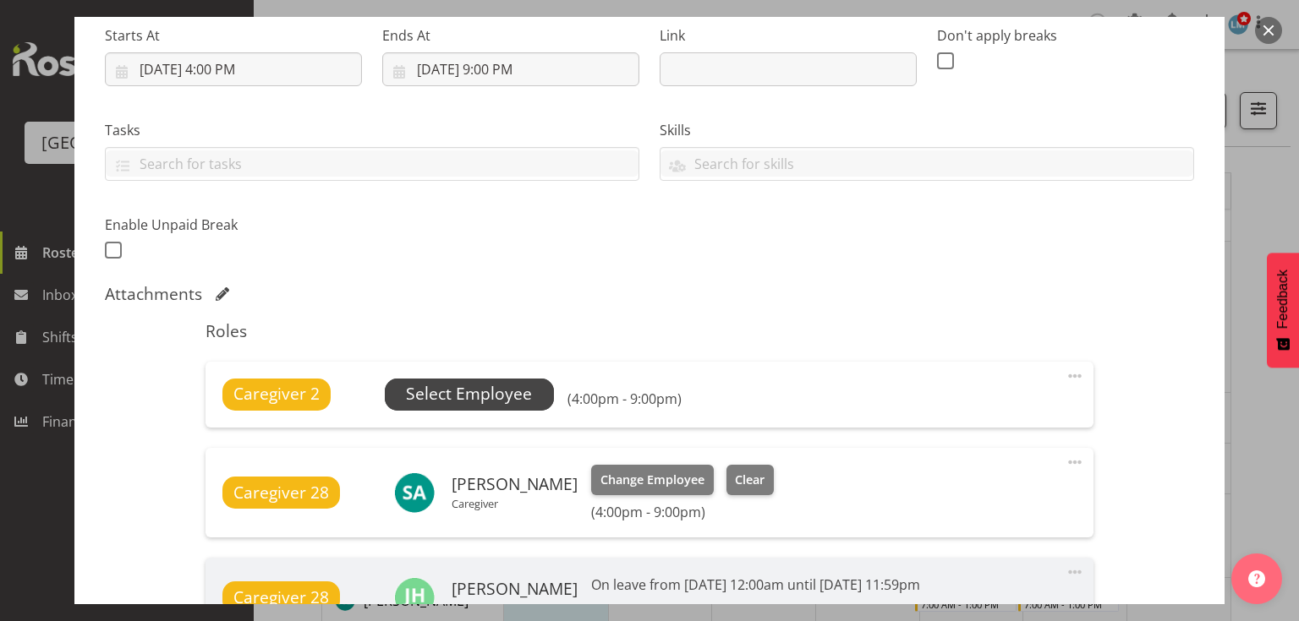
click at [475, 386] on span "Select Employee" at bounding box center [469, 394] width 126 height 25
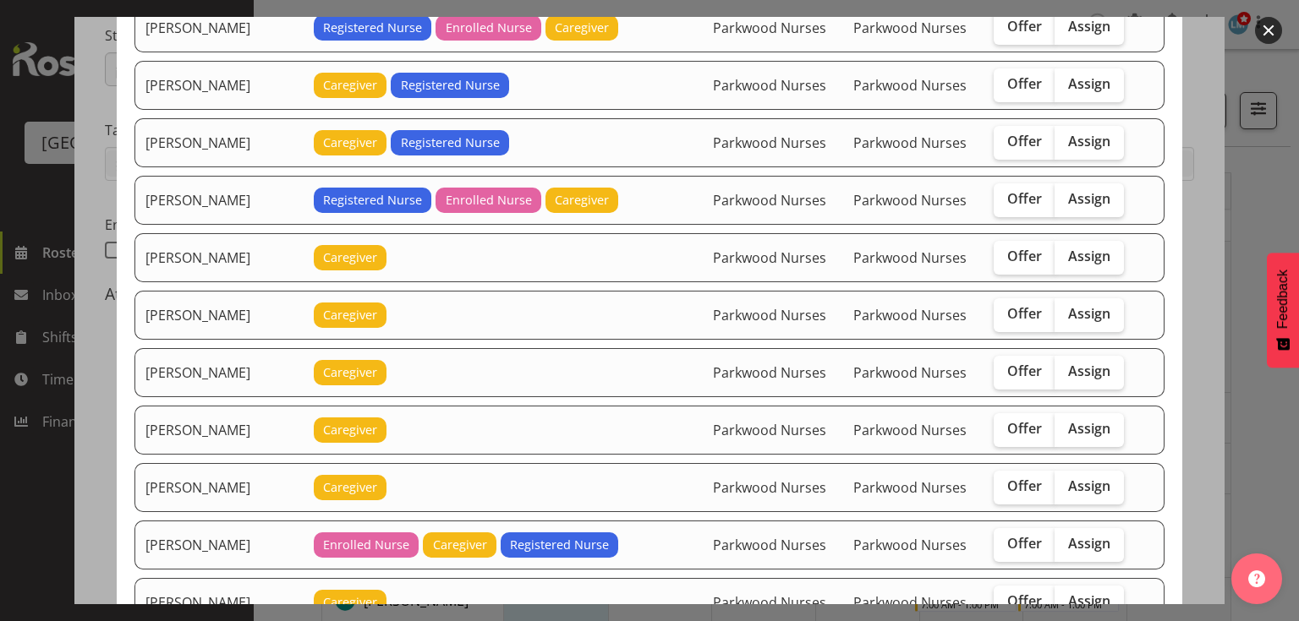
scroll to position [1826, 0]
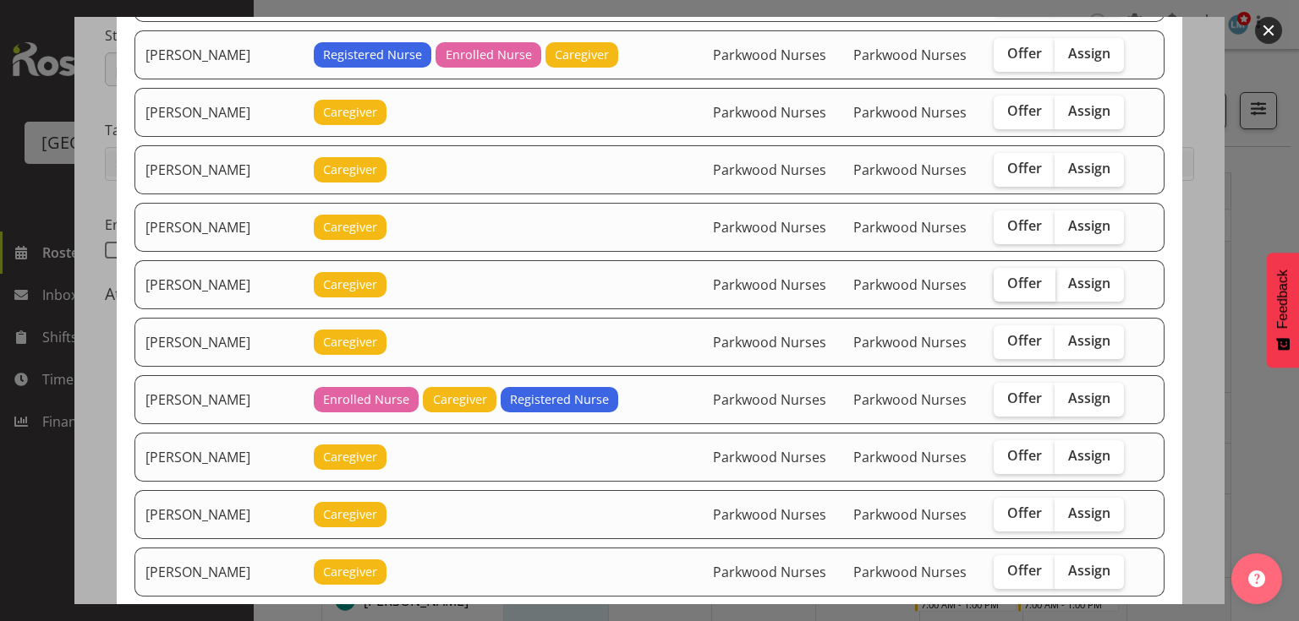
click at [1021, 275] on span "Offer" at bounding box center [1024, 283] width 35 height 17
click at [1004, 278] on input "Offer" at bounding box center [998, 283] width 11 height 11
checkbox input "true"
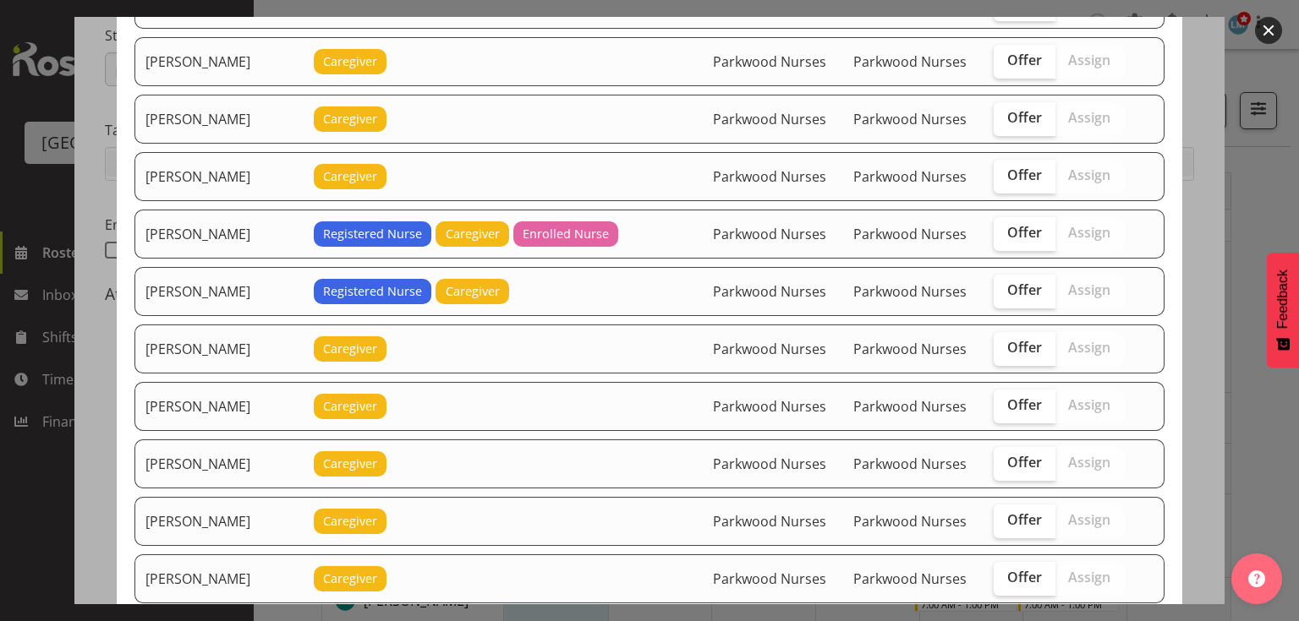
scroll to position [1014, 0]
click at [1031, 167] on span "Offer" at bounding box center [1024, 175] width 35 height 17
click at [1004, 170] on input "Offer" at bounding box center [998, 175] width 11 height 11
checkbox input "true"
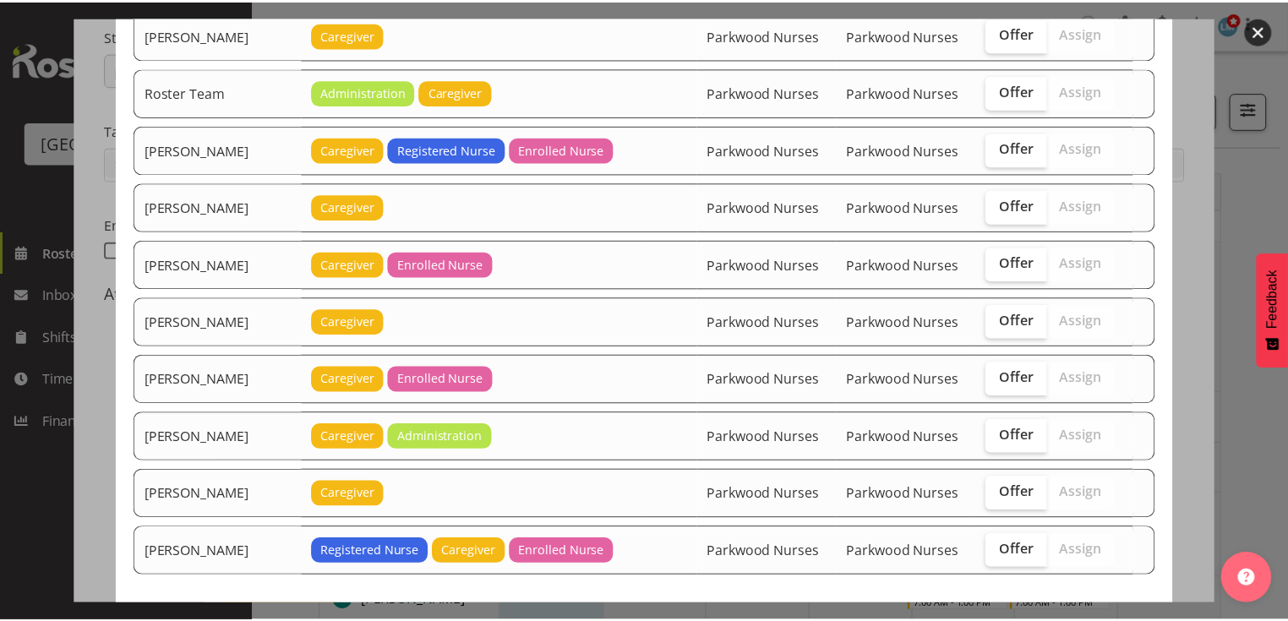
scroll to position [2598, 0]
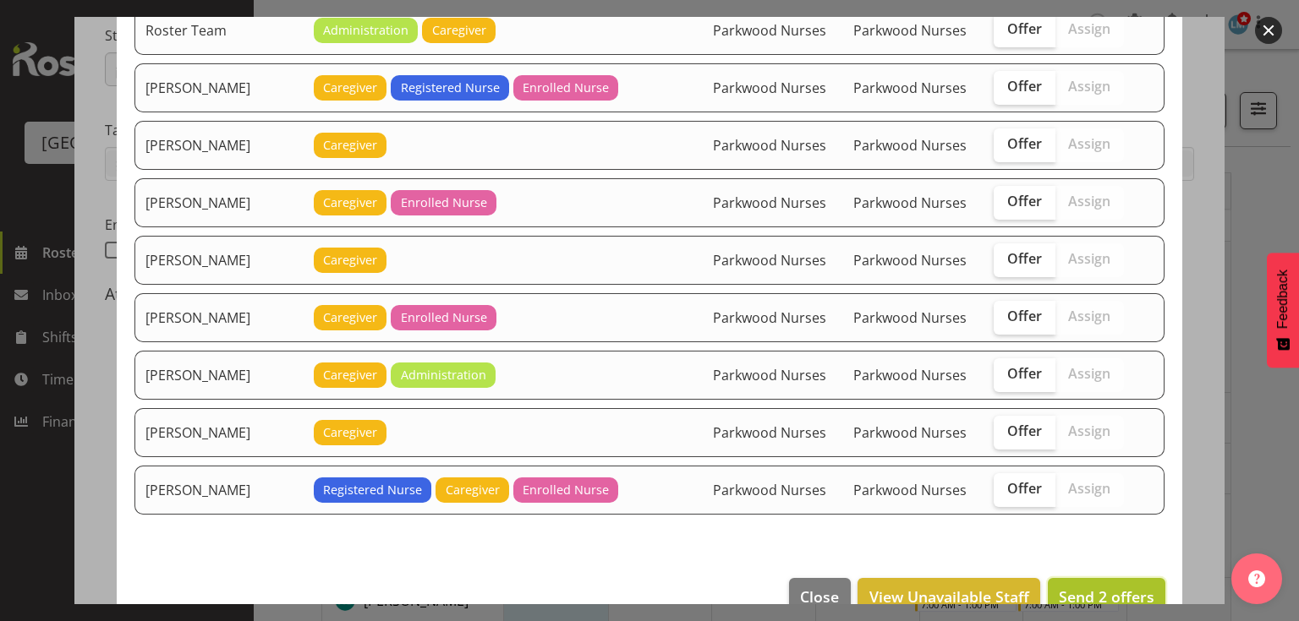
click at [1075, 587] on span "Send 2 offers" at bounding box center [1106, 597] width 96 height 20
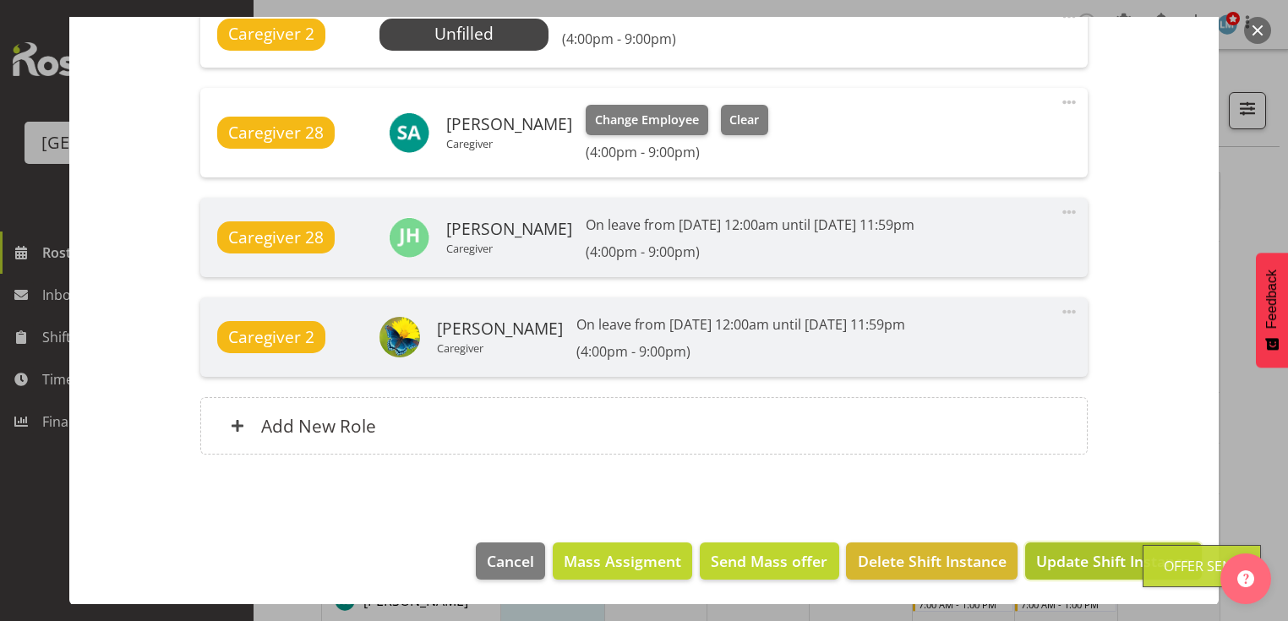
click at [1076, 555] on span "Update Shift Instance" at bounding box center [1113, 561] width 155 height 22
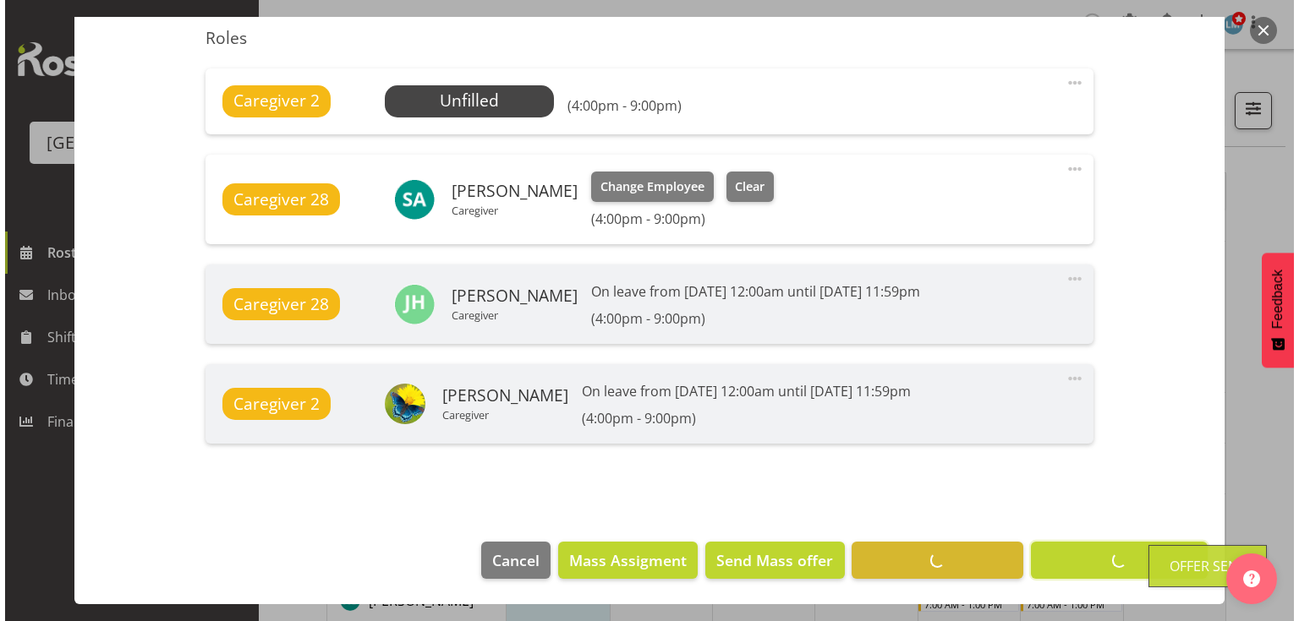
scroll to position [563, 0]
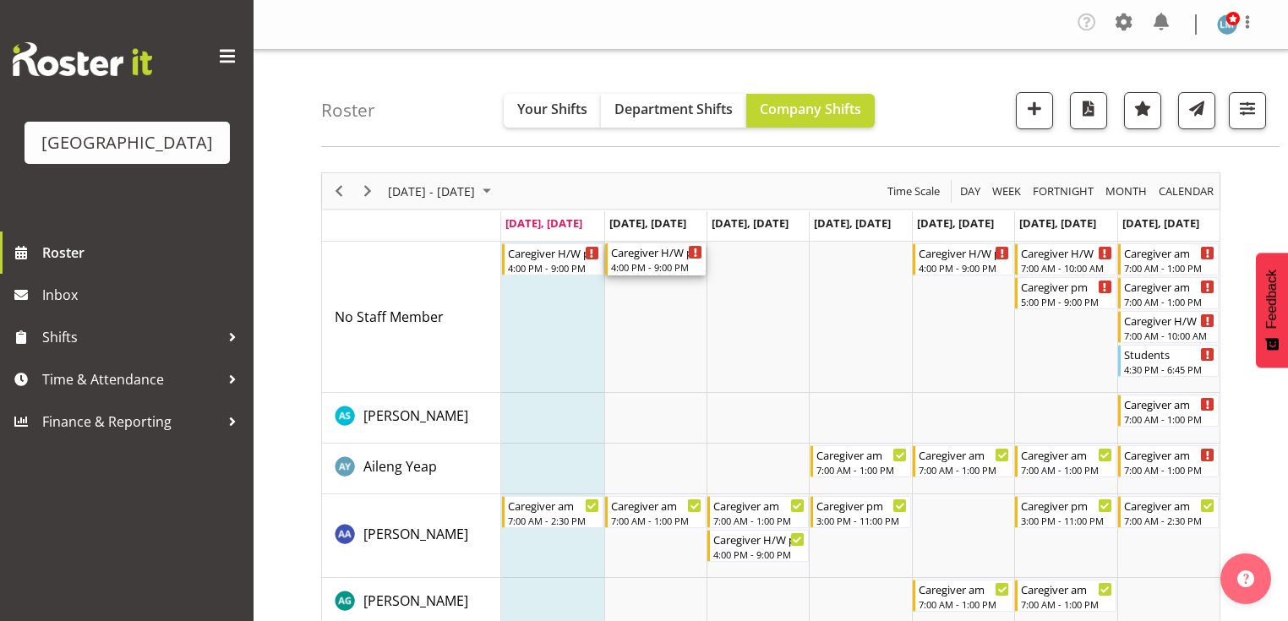
click at [648, 264] on div "4:00 PM - 9:00 PM" at bounding box center [656, 267] width 91 height 14
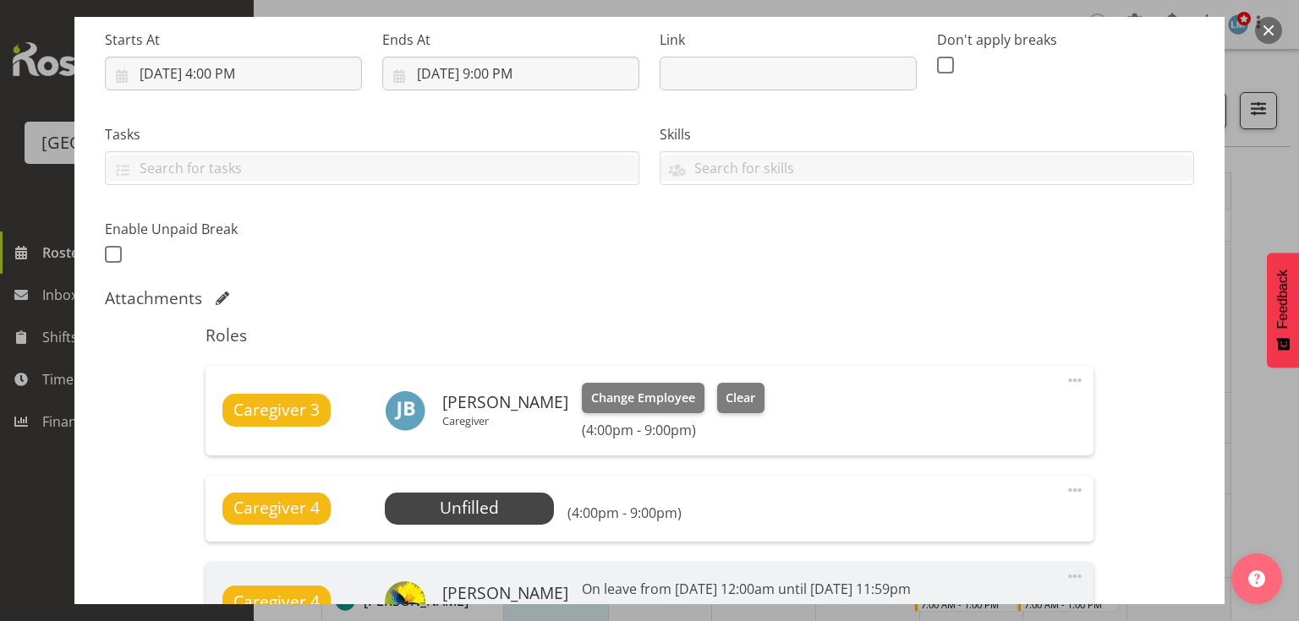
scroll to position [338, 0]
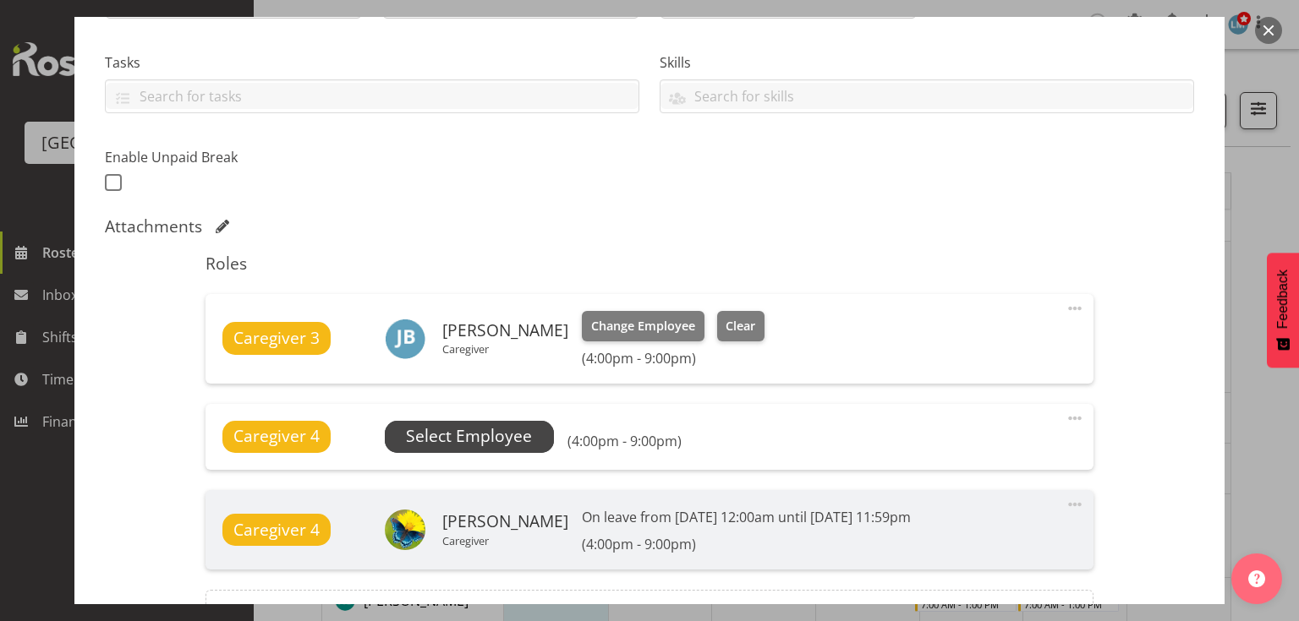
click at [463, 430] on span "Select Employee" at bounding box center [469, 436] width 126 height 25
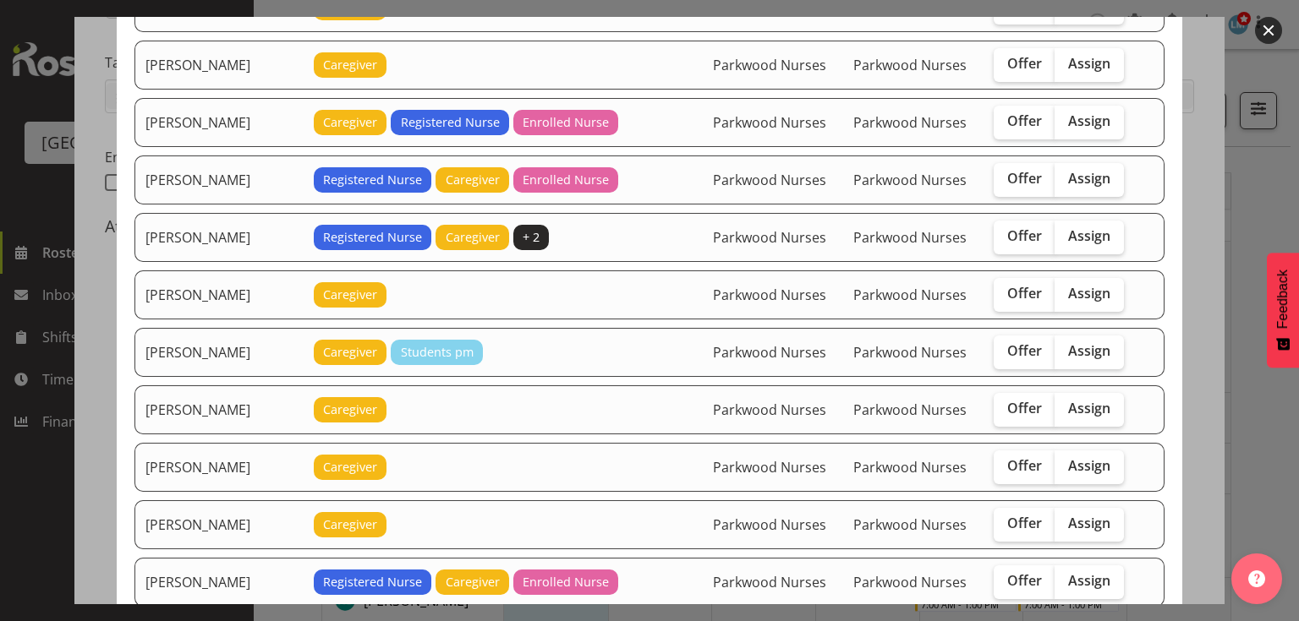
scroll to position [947, 0]
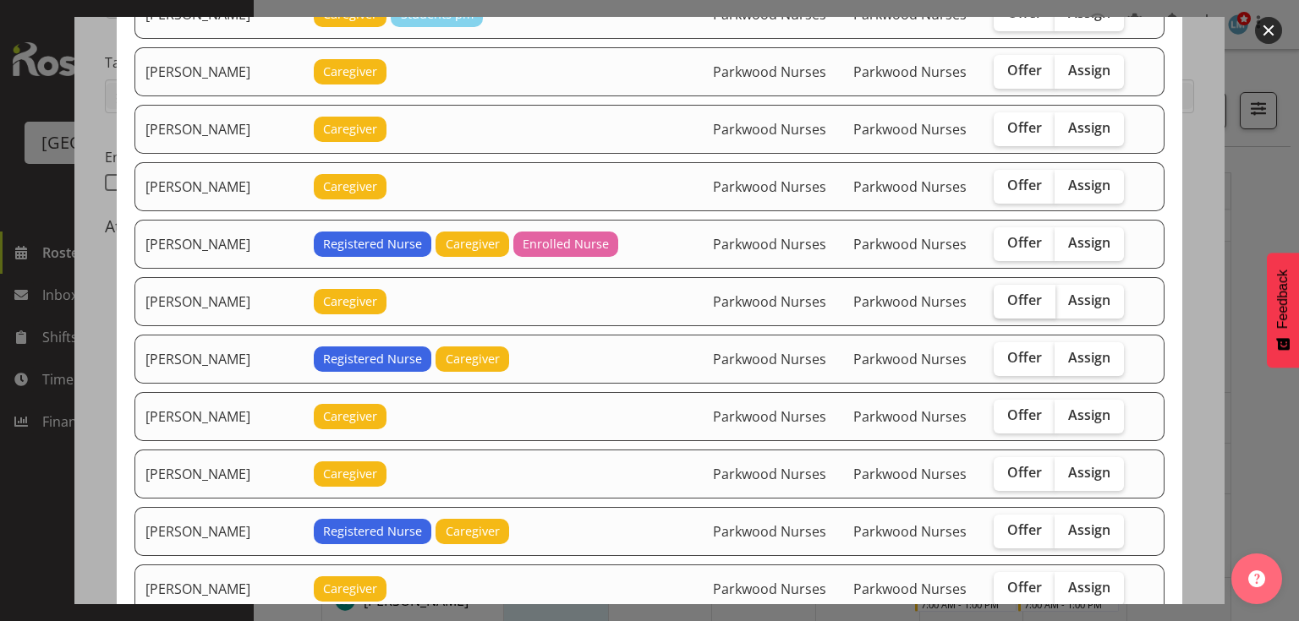
click at [1007, 292] on span "Offer" at bounding box center [1024, 300] width 35 height 17
click at [1004, 295] on input "Offer" at bounding box center [998, 300] width 11 height 11
checkbox input "true"
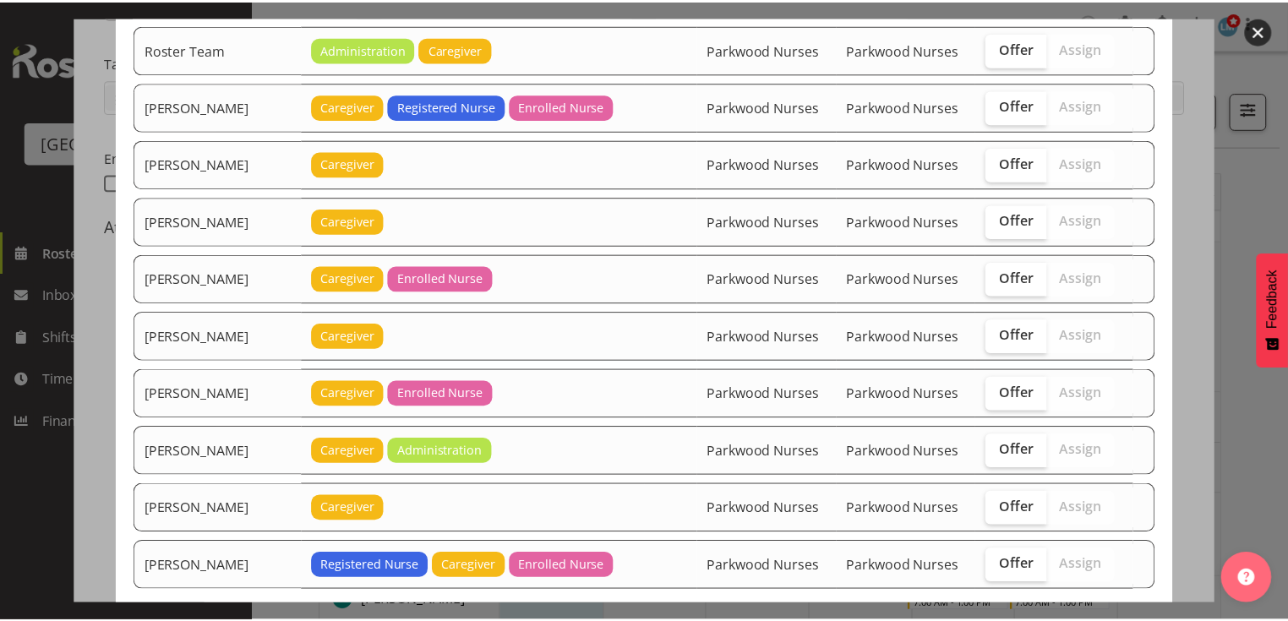
scroll to position [2655, 0]
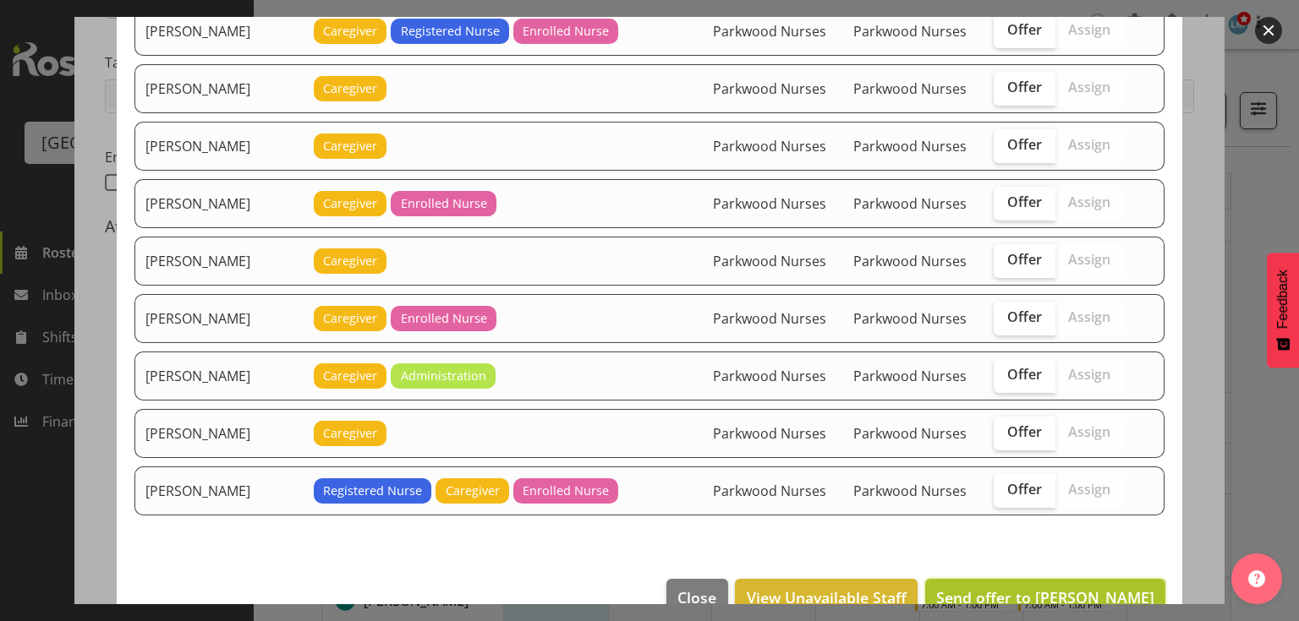
click at [1058, 588] on span "Send offer to Jane Serrano" at bounding box center [1045, 598] width 218 height 20
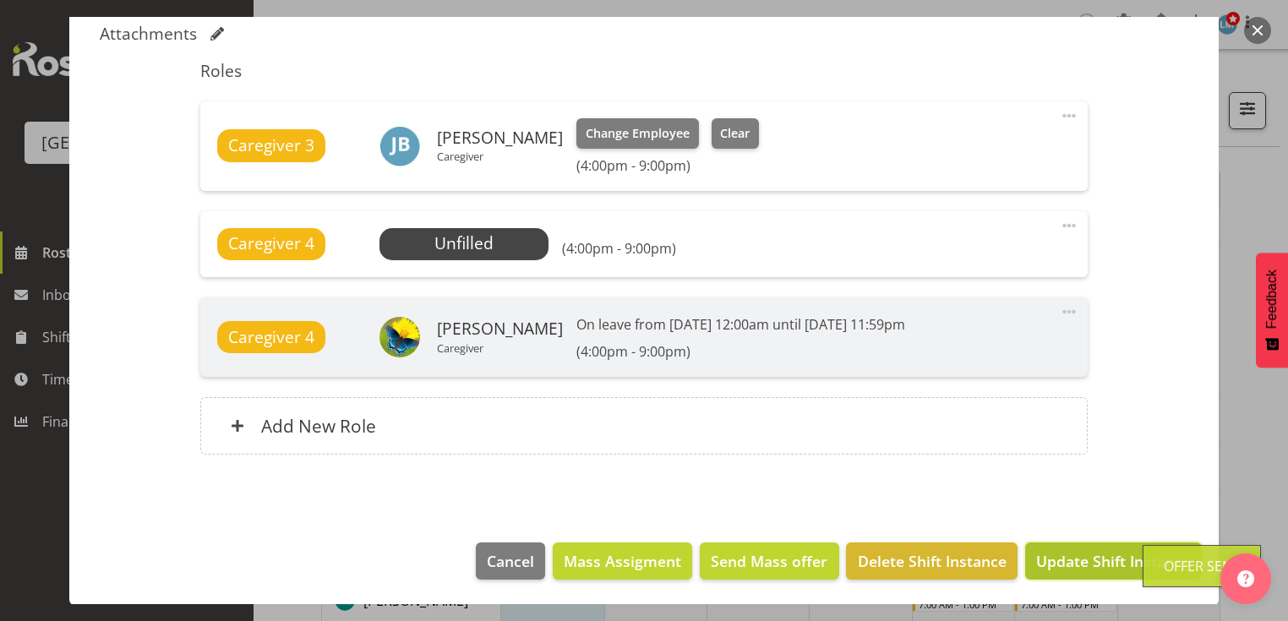
click at [1058, 561] on span "Update Shift Instance" at bounding box center [1113, 561] width 155 height 22
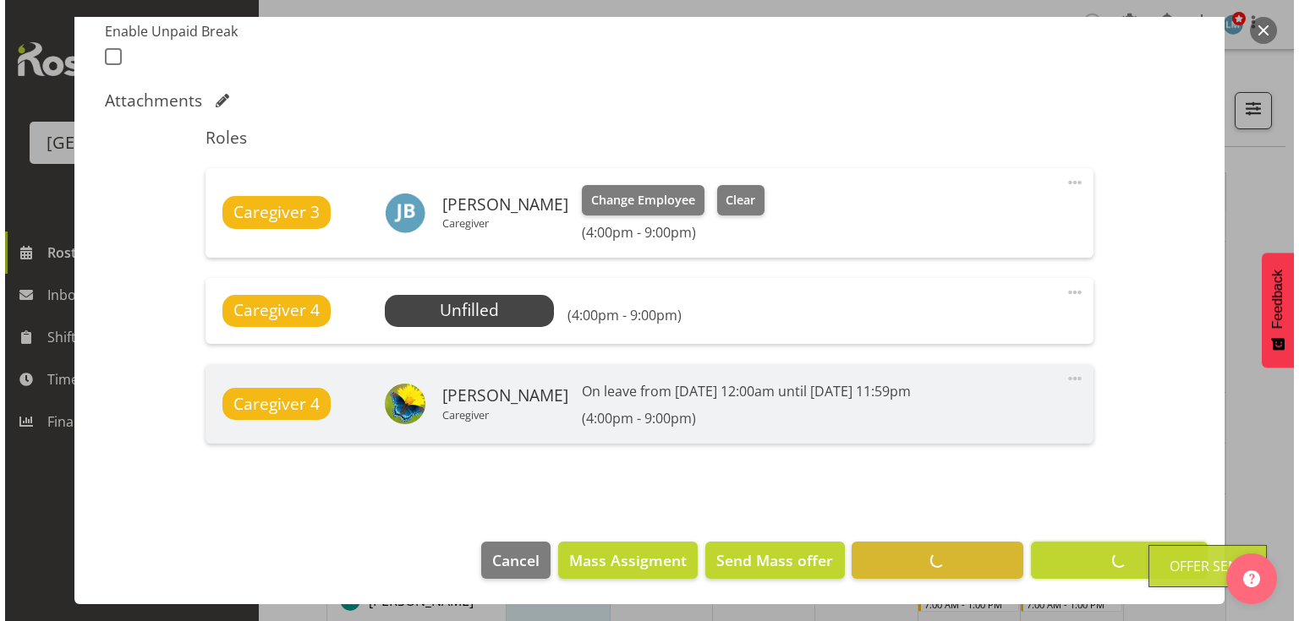
scroll to position [463, 0]
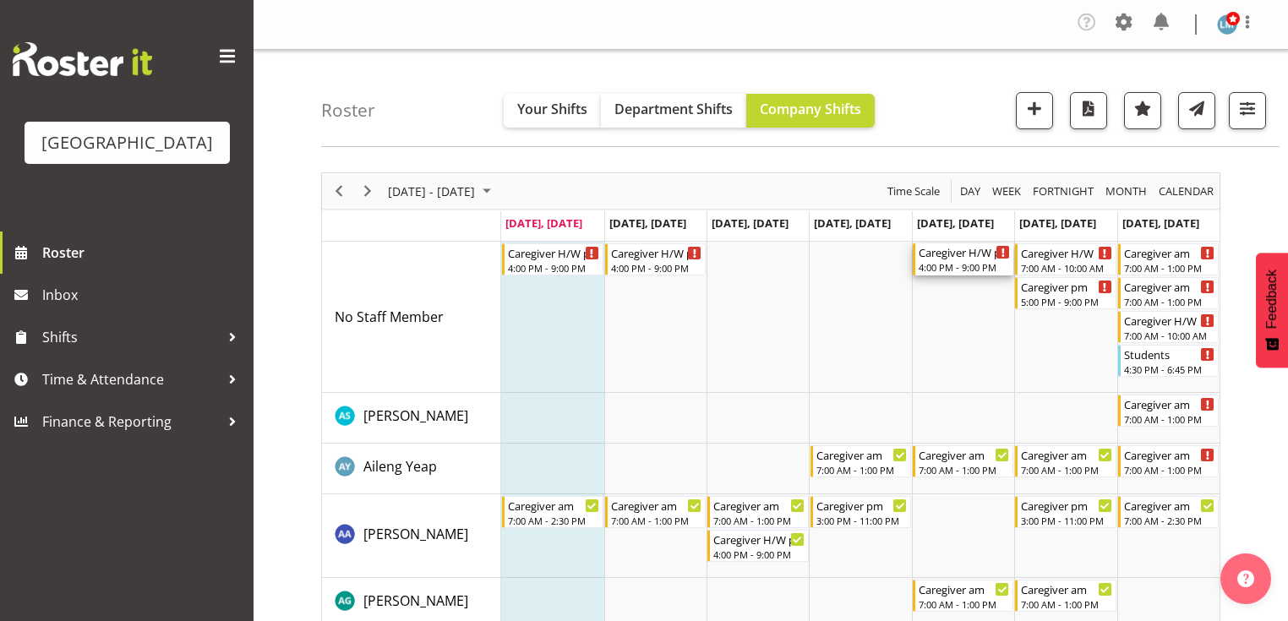
click at [943, 260] on div "Caregiver H/W pm" at bounding box center [964, 251] width 91 height 17
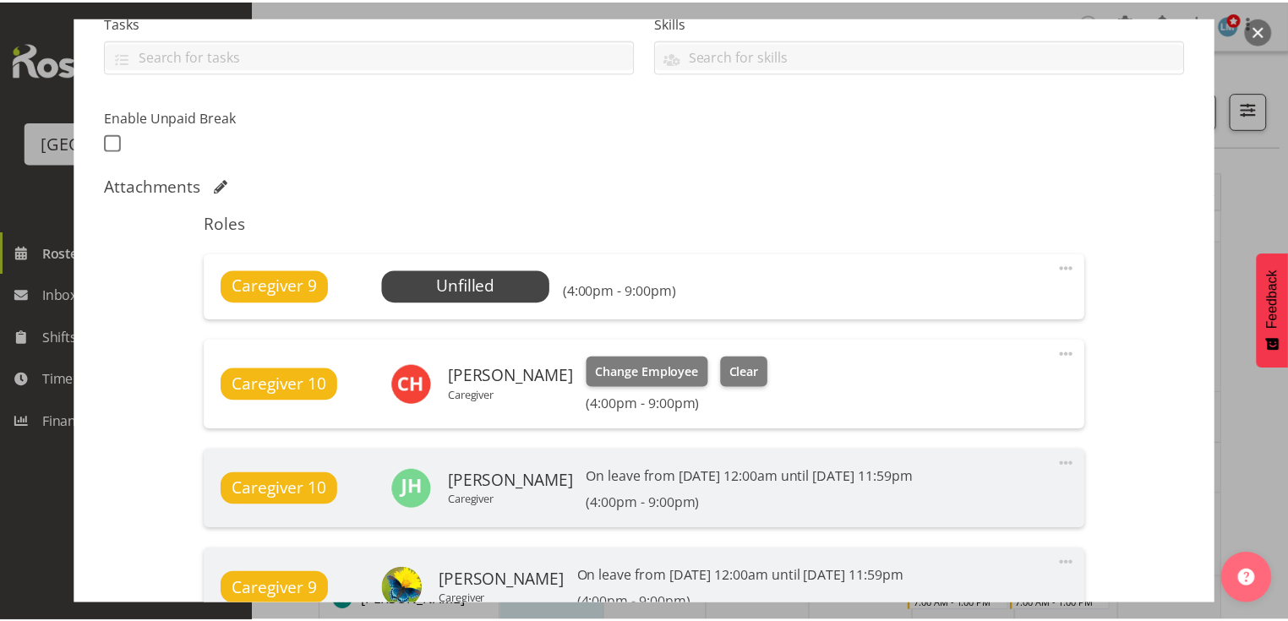
scroll to position [541, 0]
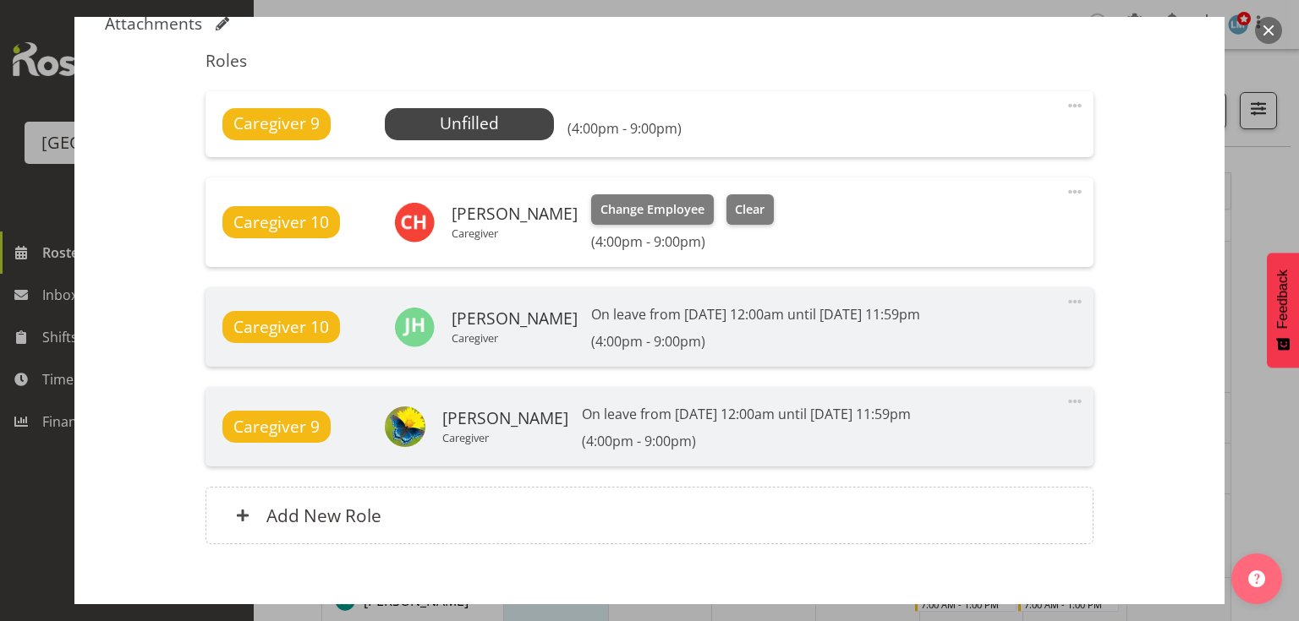
click at [1268, 27] on button "button" at bounding box center [1268, 30] width 27 height 27
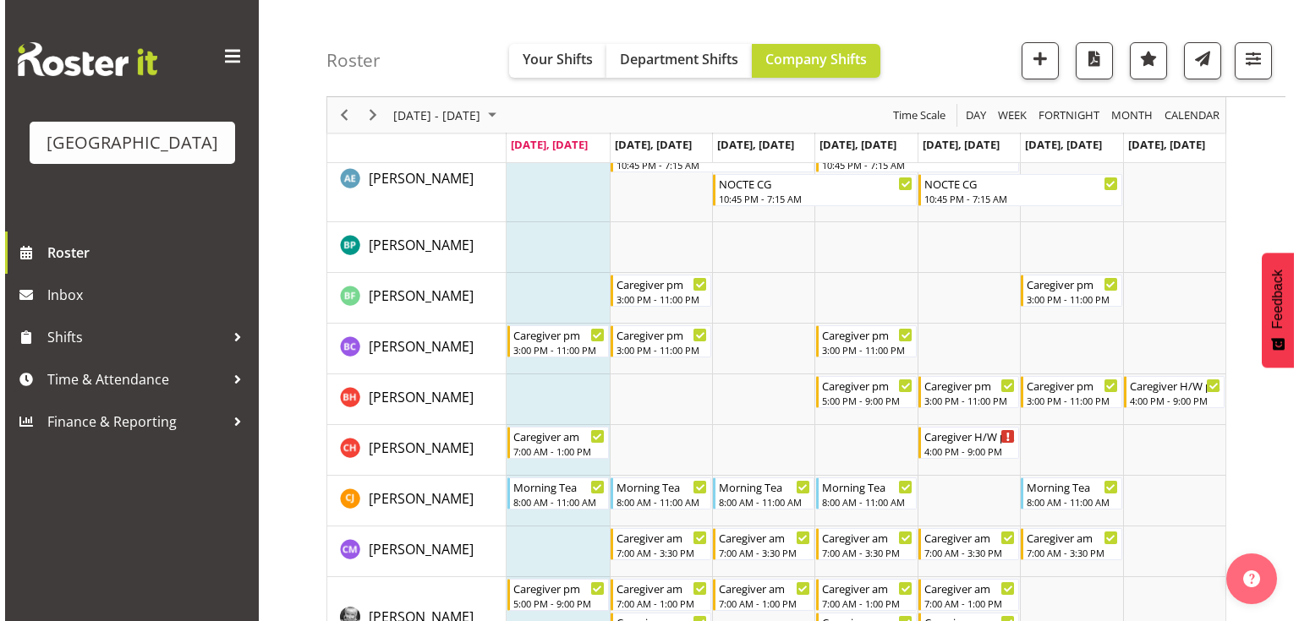
scroll to position [879, 0]
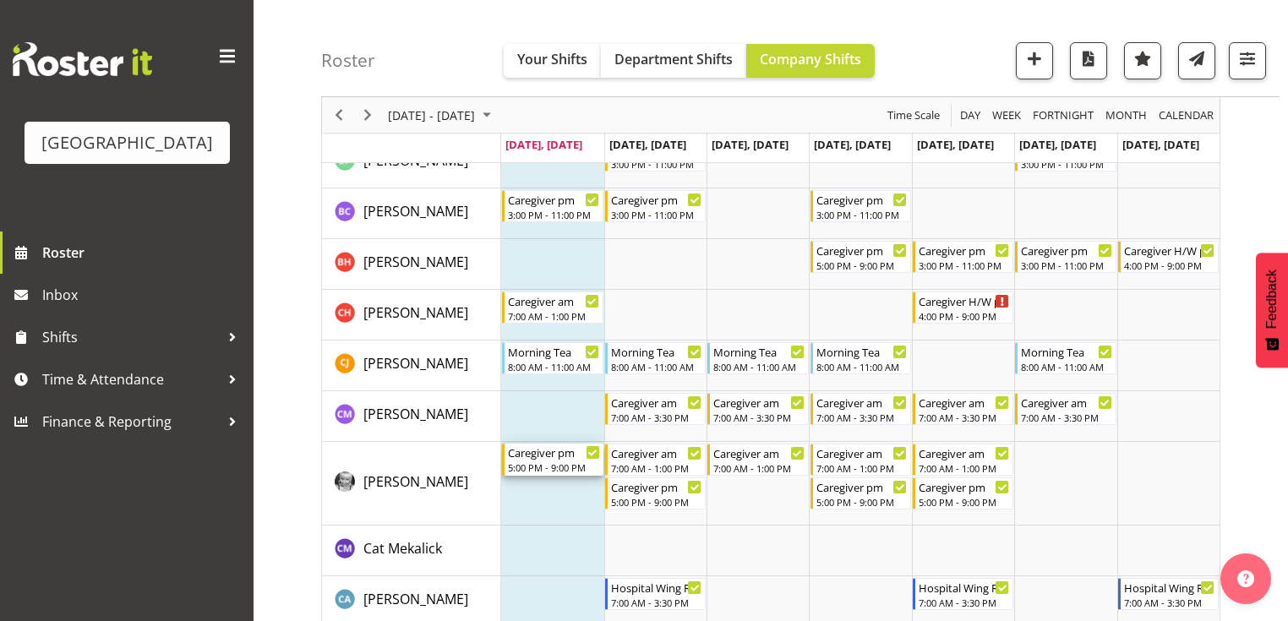
click at [544, 461] on div "5:00 PM - 9:00 PM" at bounding box center [553, 468] width 91 height 14
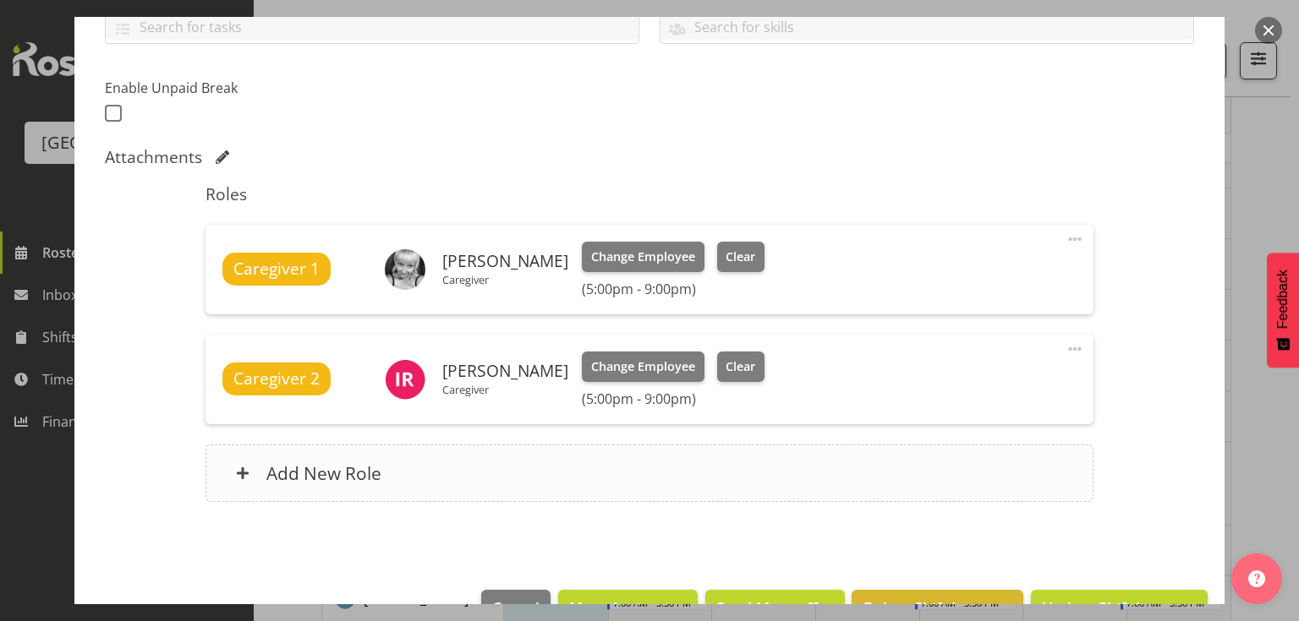
scroll to position [454, 0]
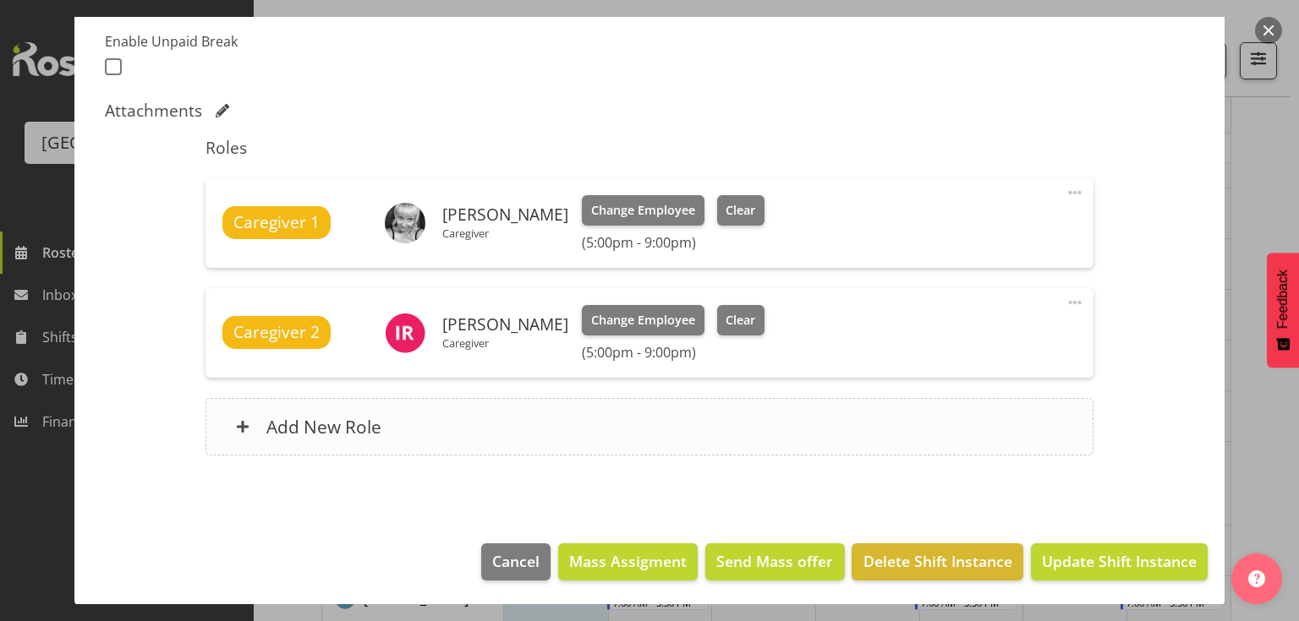
click at [242, 423] on span at bounding box center [243, 427] width 14 height 14
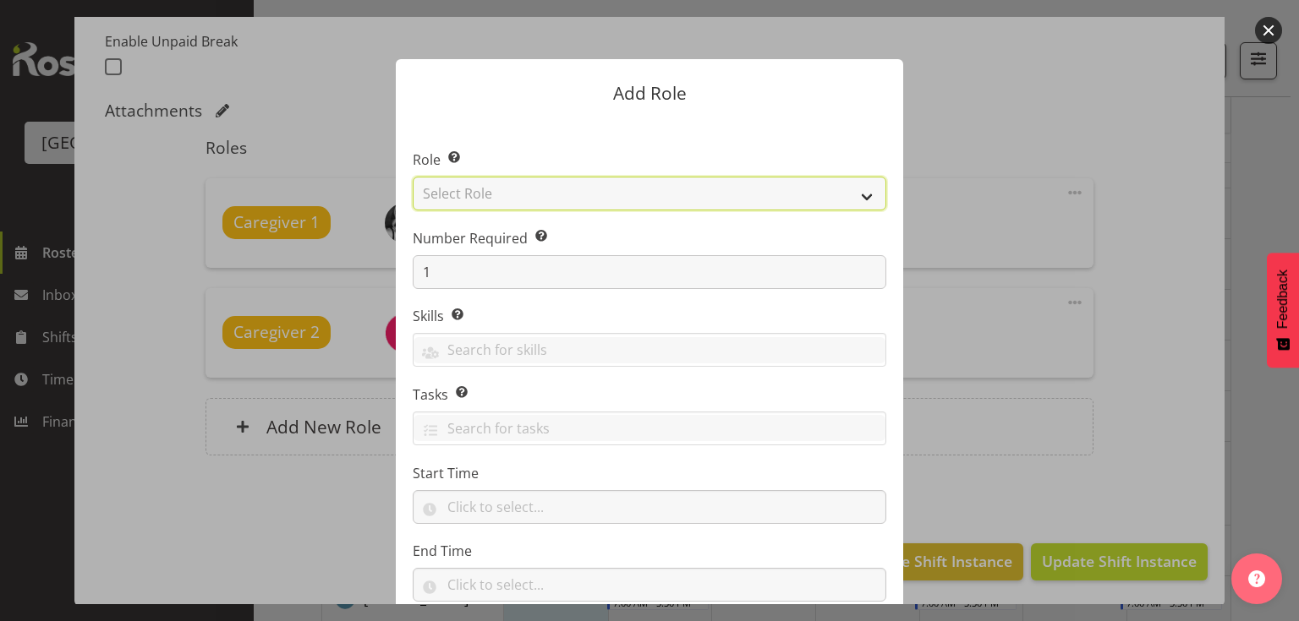
click at [862, 193] on select "Select Role Administration Baker Caregiver Cook am Cook pm Dishwasher Enrolled …" at bounding box center [649, 194] width 473 height 34
select select "159"
click at [413, 177] on select "Select Role Administration Baker Caregiver Cook am Cook pm Dishwasher Enrolled …" at bounding box center [649, 194] width 473 height 34
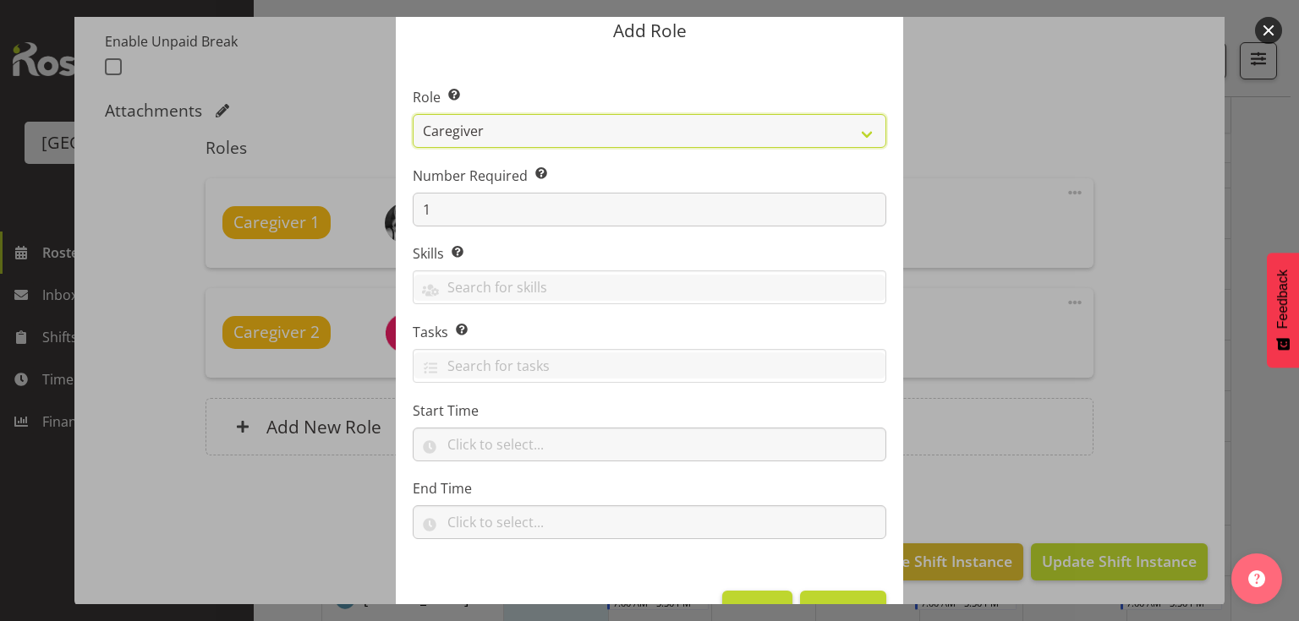
scroll to position [111, 0]
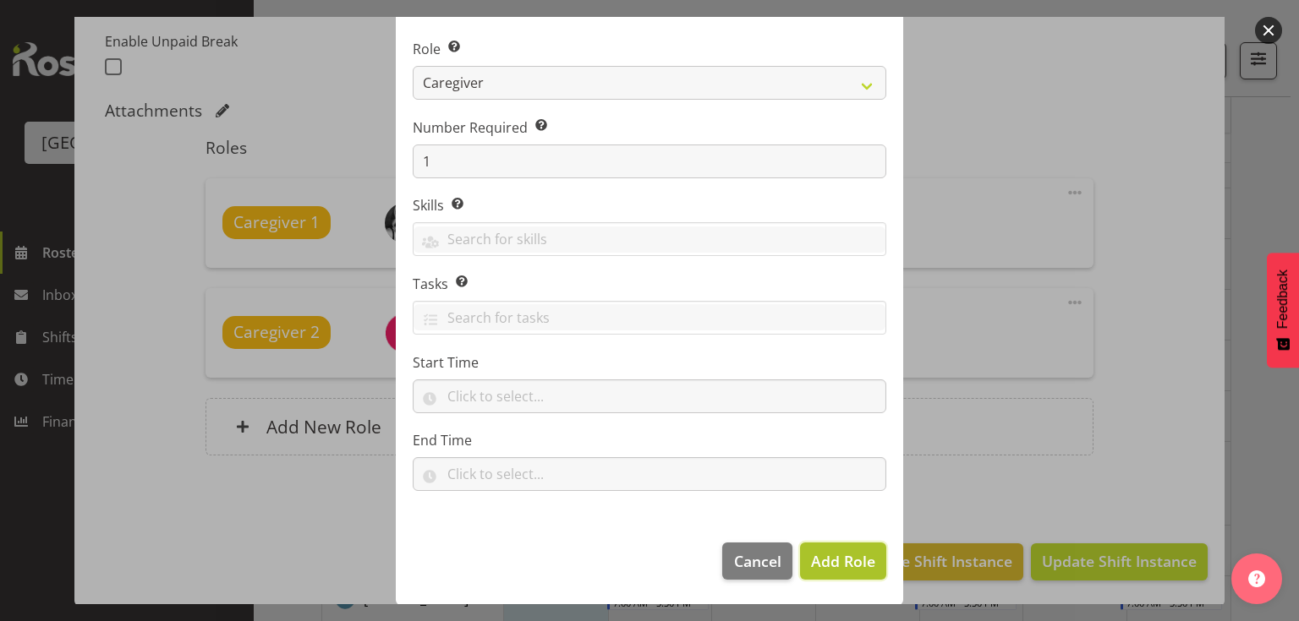
click at [839, 552] on span "Add Role" at bounding box center [843, 561] width 64 height 20
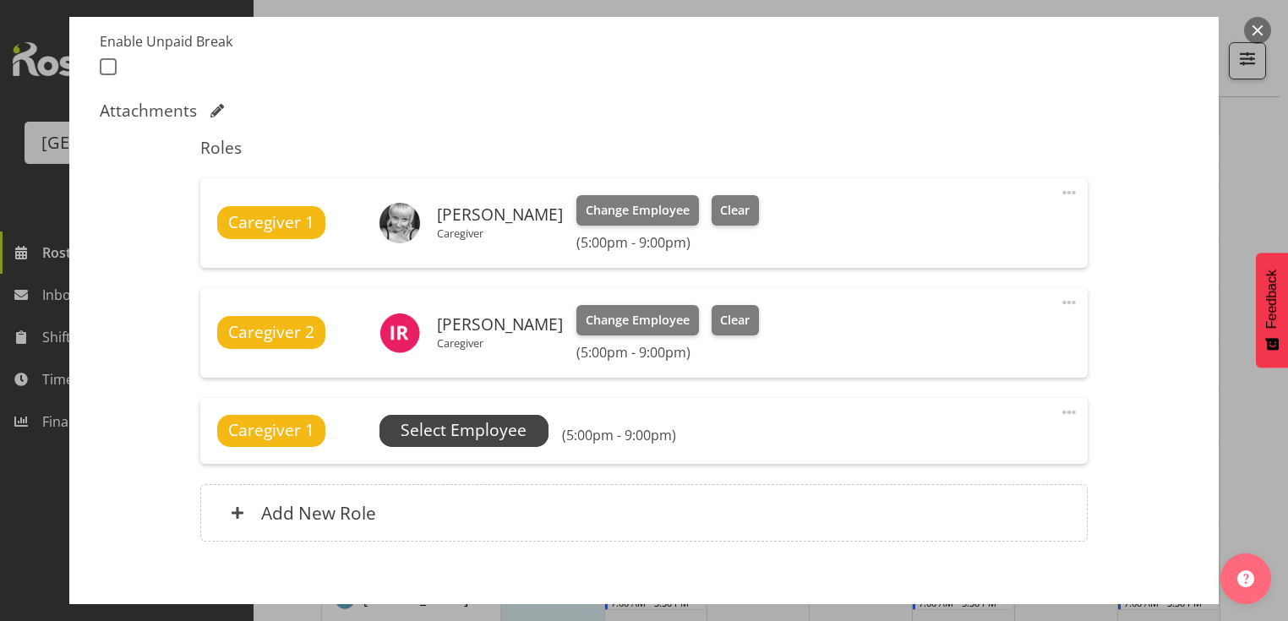
click at [470, 422] on span "Select Employee" at bounding box center [464, 430] width 126 height 25
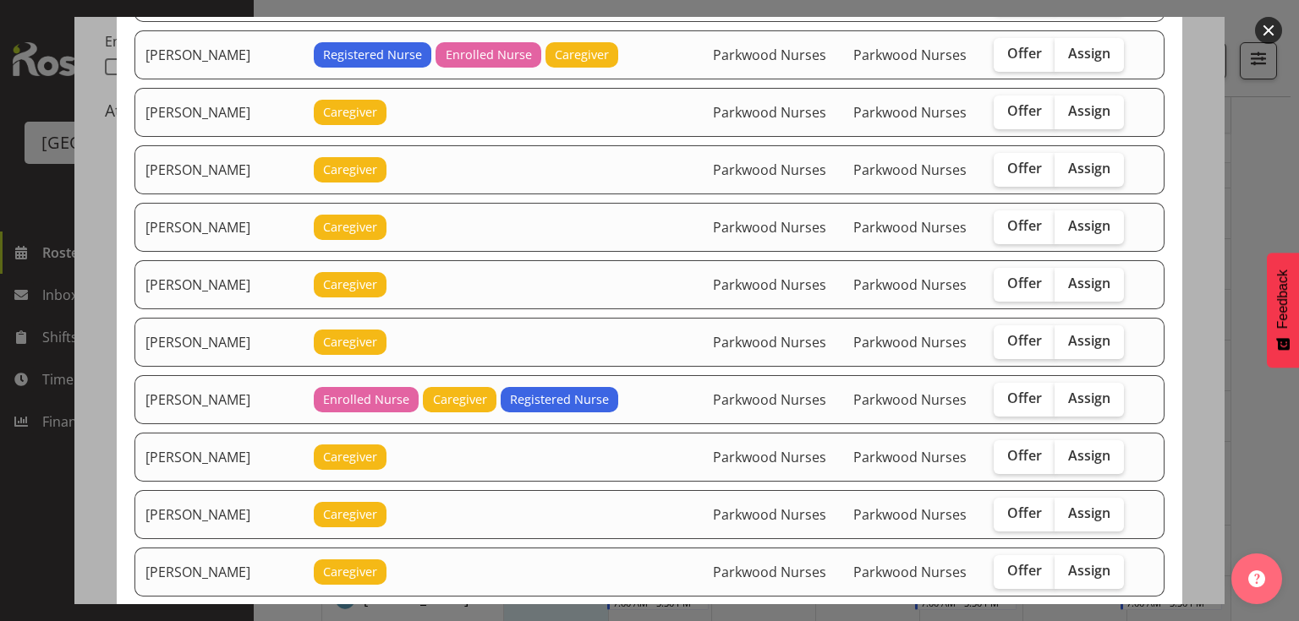
scroll to position [2097, 0]
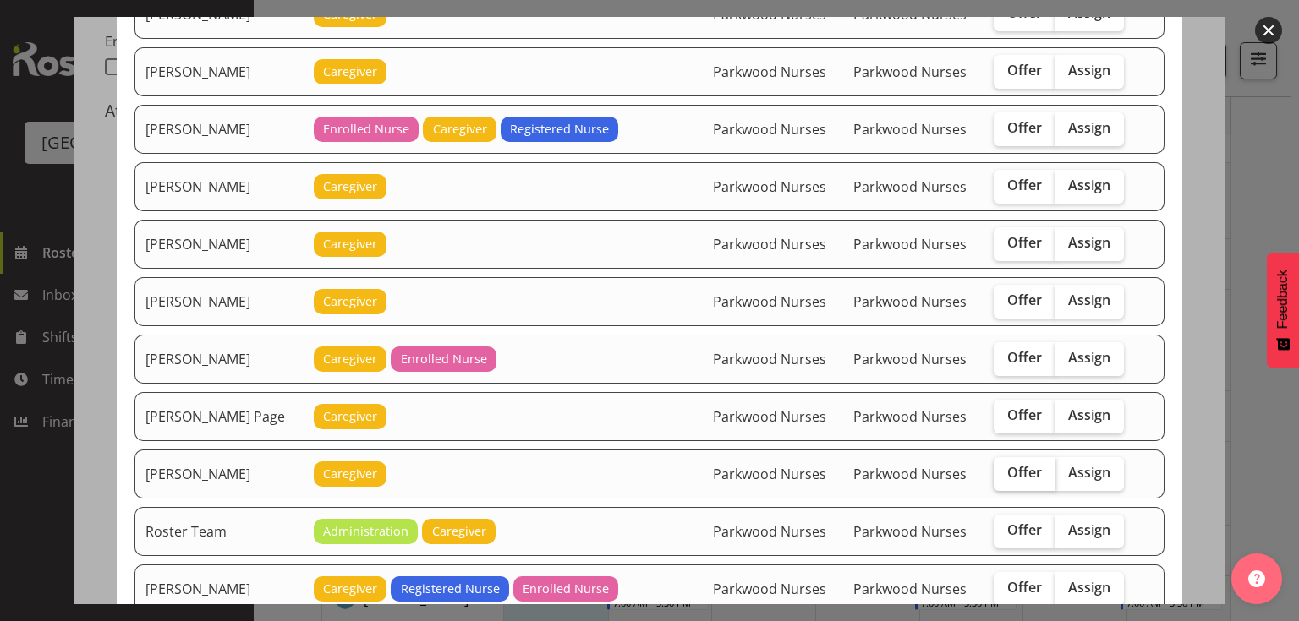
click at [1014, 464] on span "Offer" at bounding box center [1024, 472] width 35 height 17
click at [1004, 468] on input "Offer" at bounding box center [998, 473] width 11 height 11
checkbox input "true"
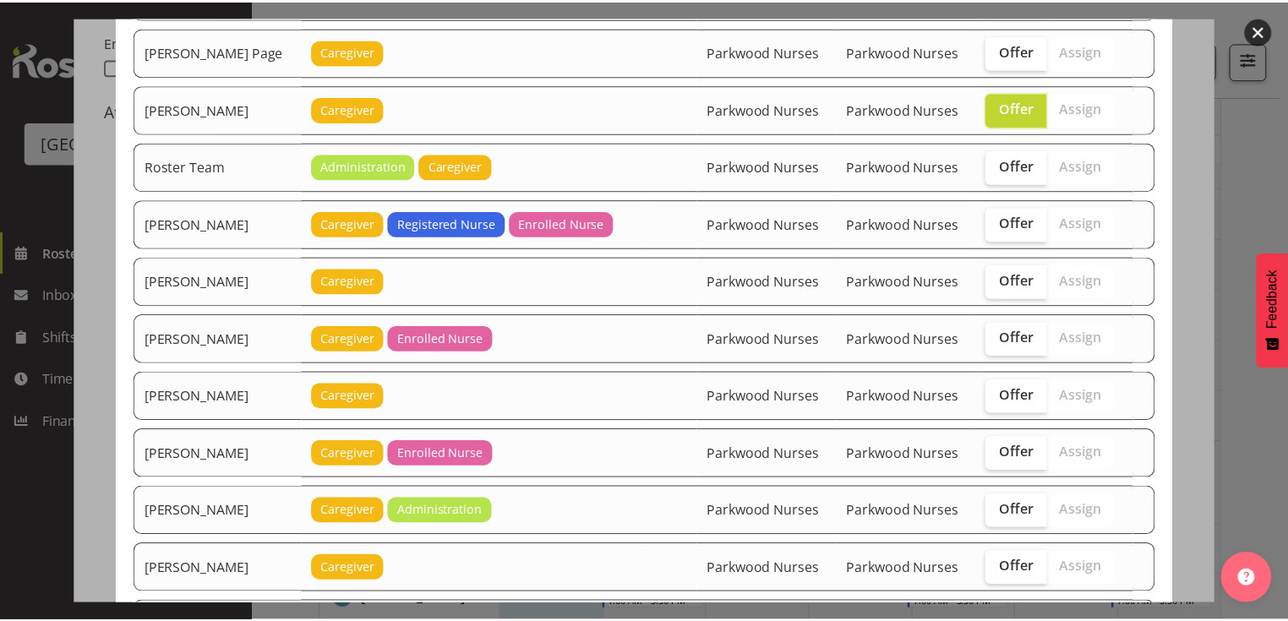
scroll to position [2598, 0]
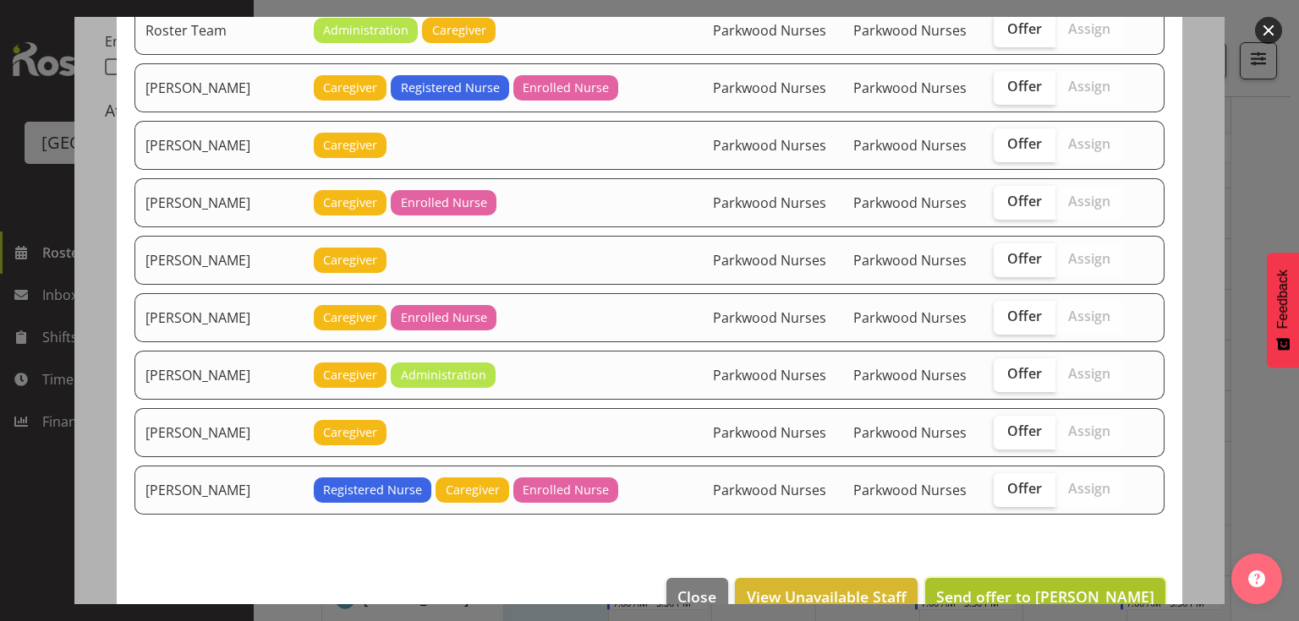
click at [1063, 587] on span "Send offer to Roldan R Lopiga" at bounding box center [1045, 597] width 218 height 20
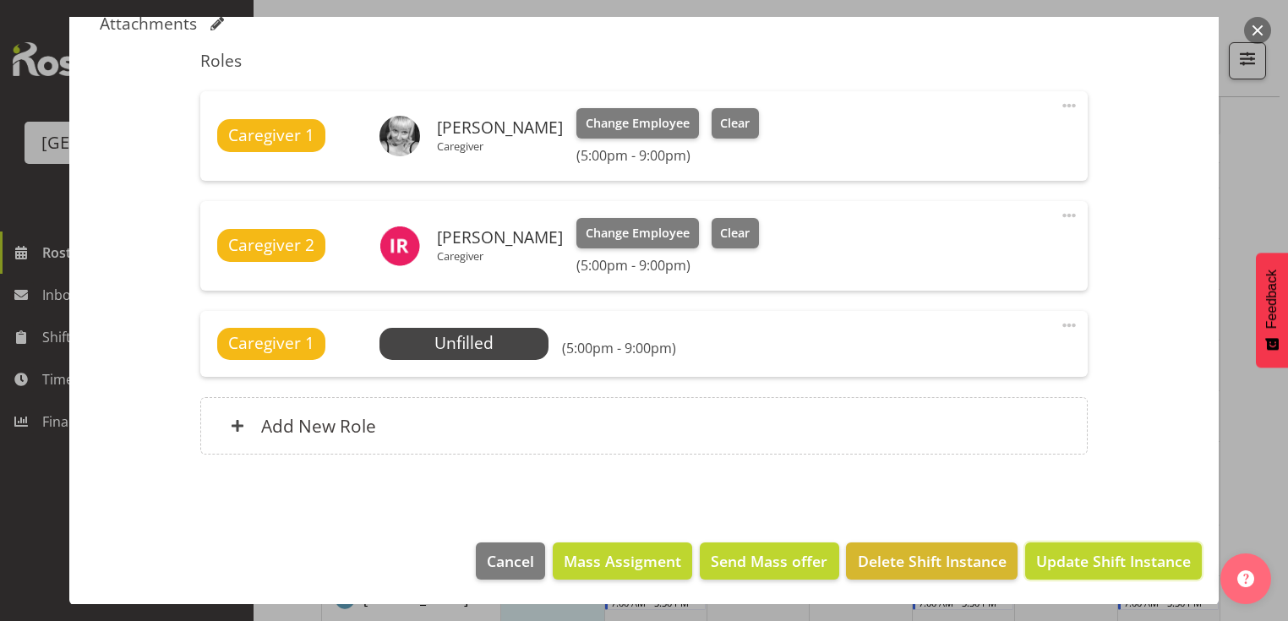
click at [1063, 565] on span "Update Shift Instance" at bounding box center [1113, 561] width 155 height 22
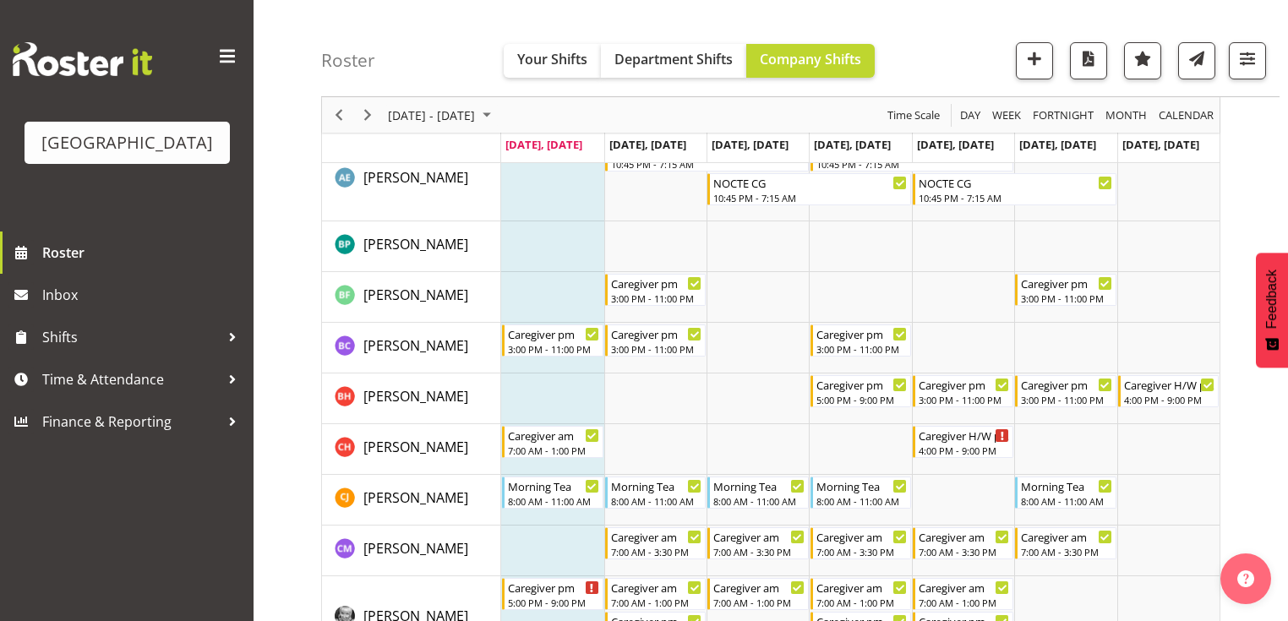
scroll to position [879, 0]
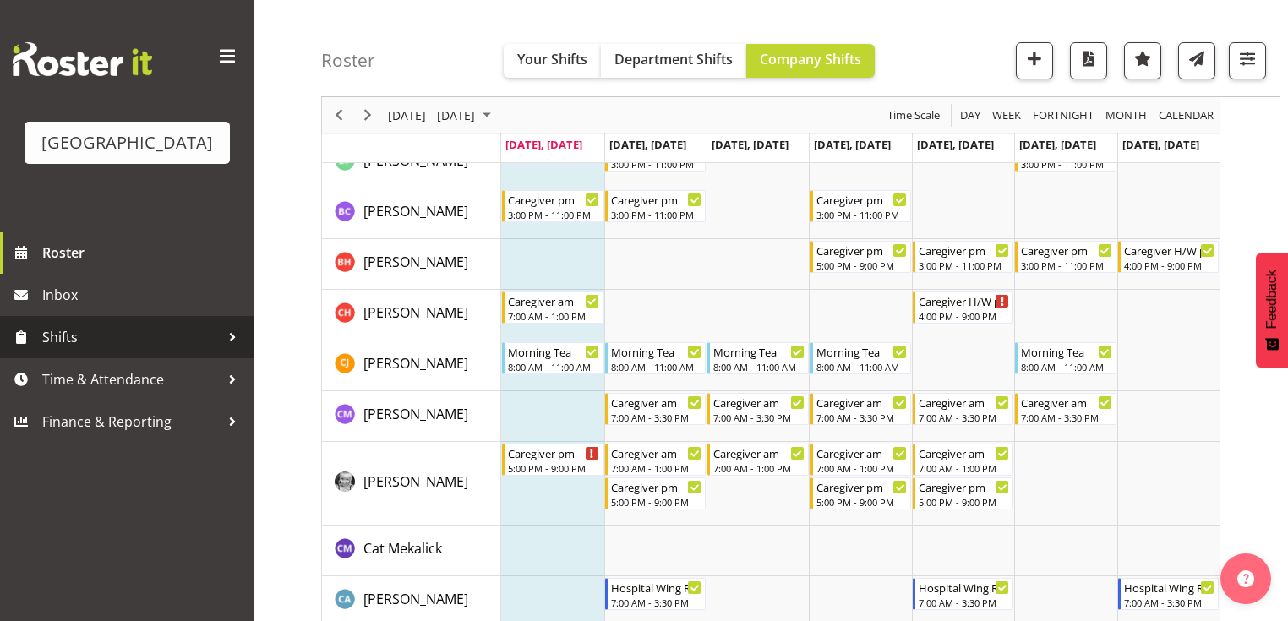
click at [230, 350] on div at bounding box center [232, 337] width 25 height 25
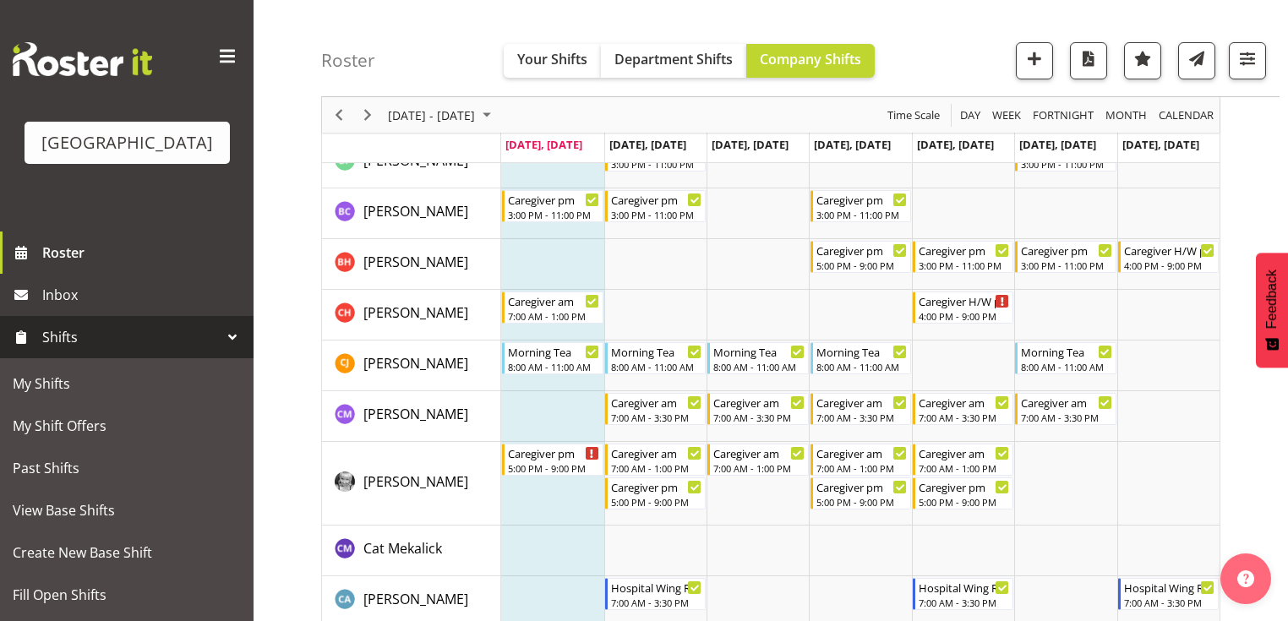
scroll to position [135, 0]
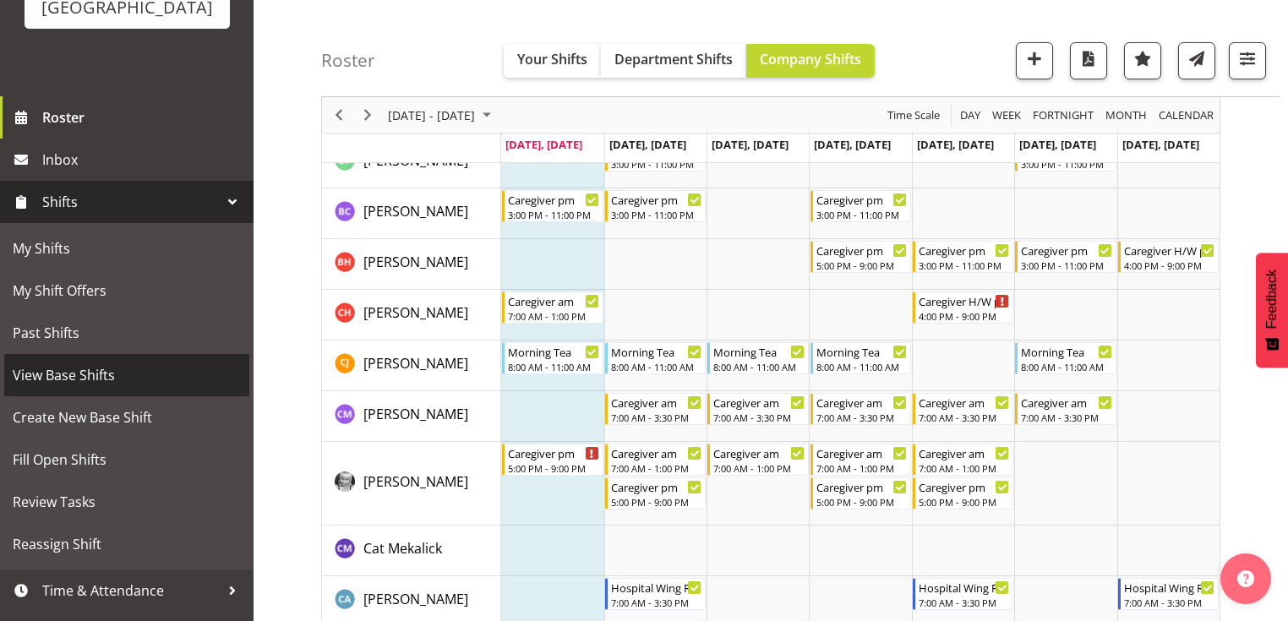
click at [129, 388] on span "View Base Shifts" at bounding box center [127, 375] width 228 height 25
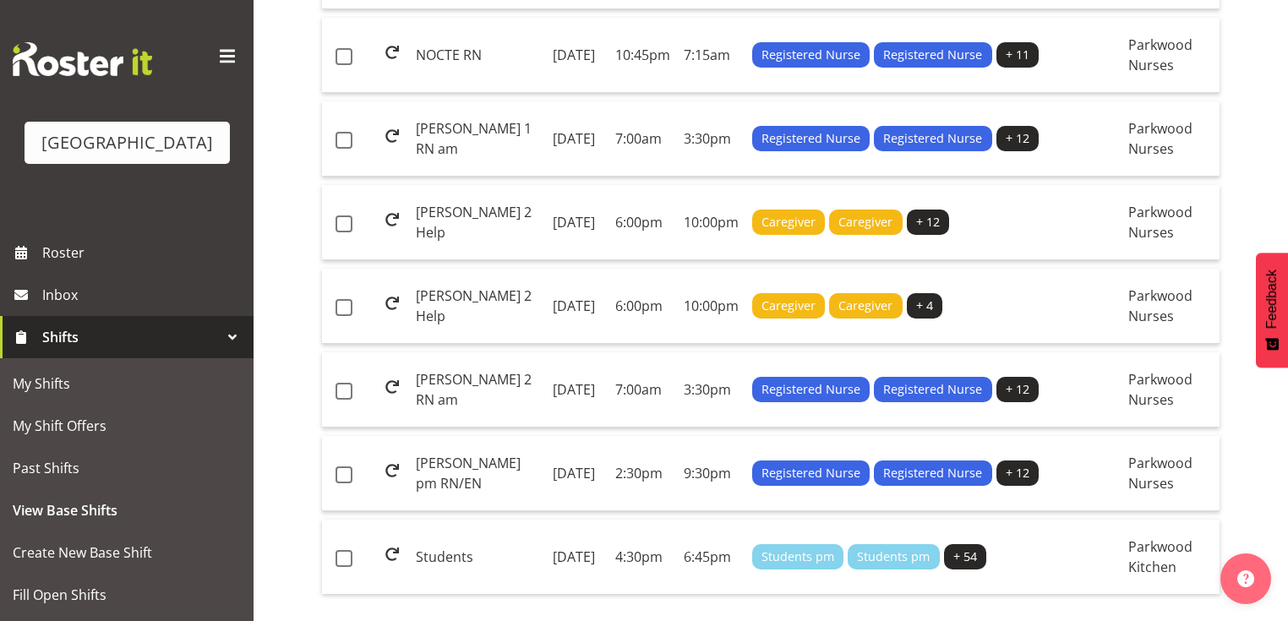
scroll to position [1826, 0]
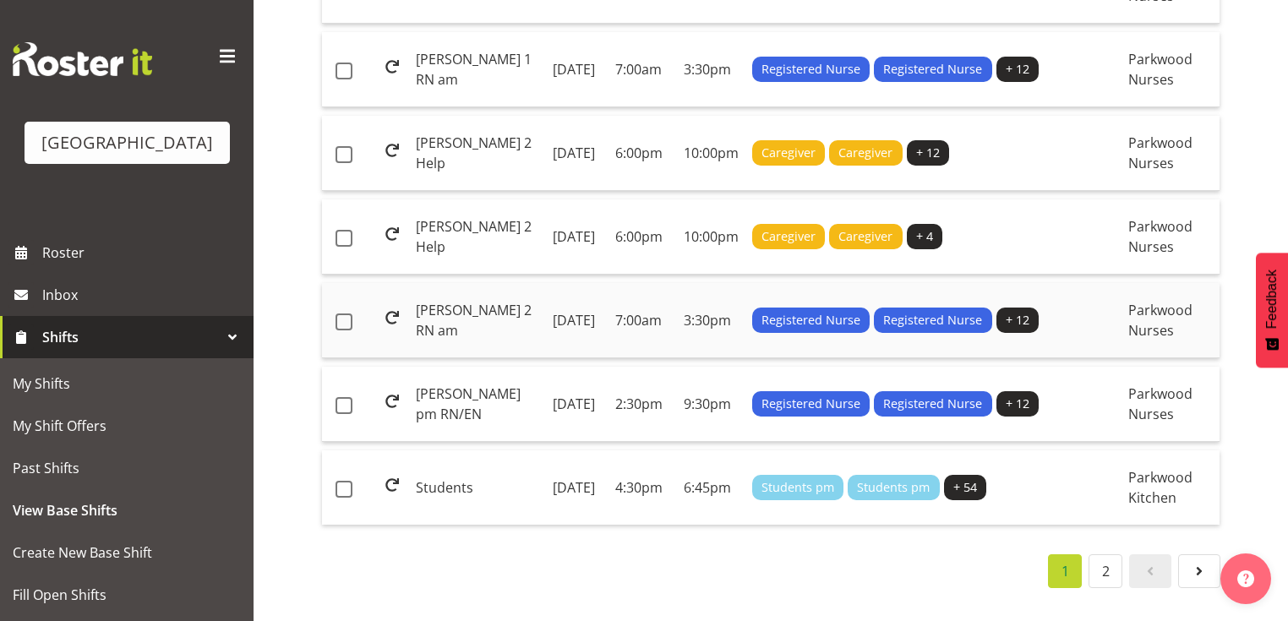
click at [589, 358] on td "[DATE]" at bounding box center [577, 320] width 63 height 75
click at [339, 331] on span at bounding box center [344, 322] width 17 height 17
checkbox input "true"
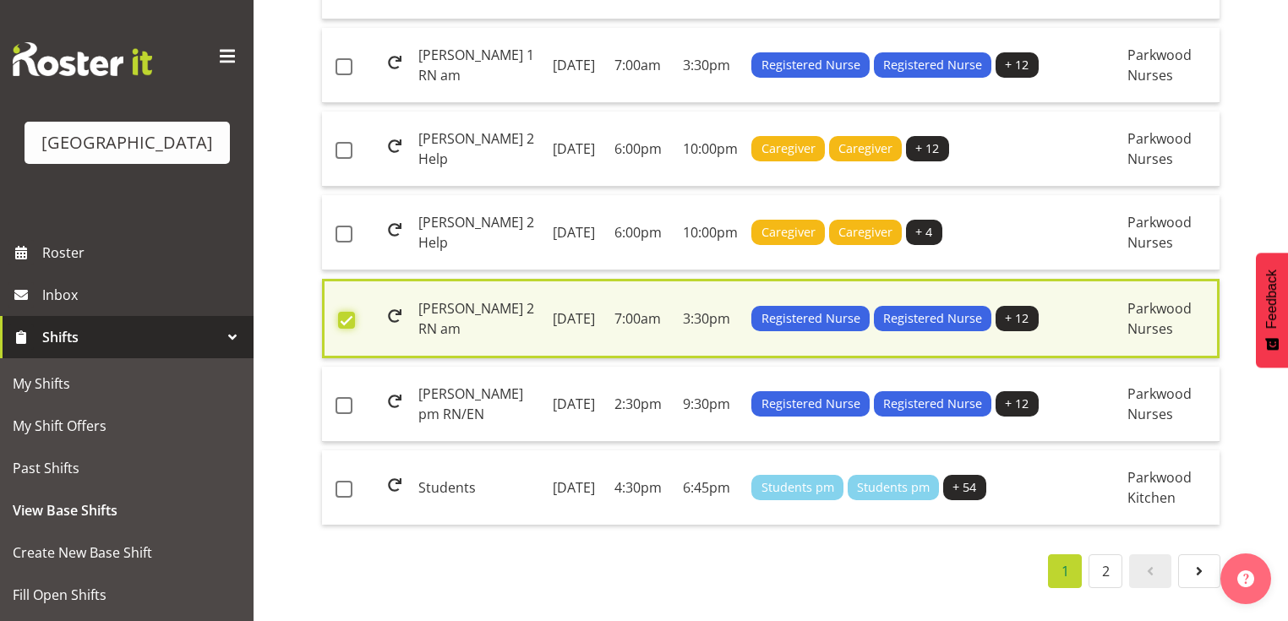
scroll to position [1833, 0]
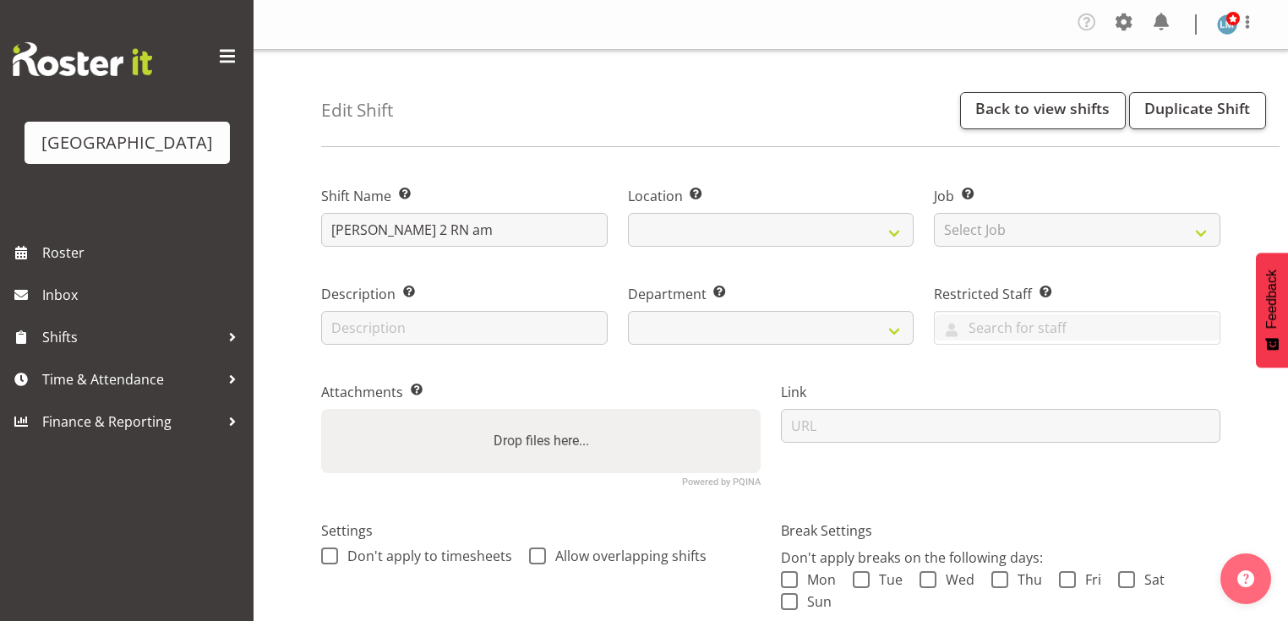
select select
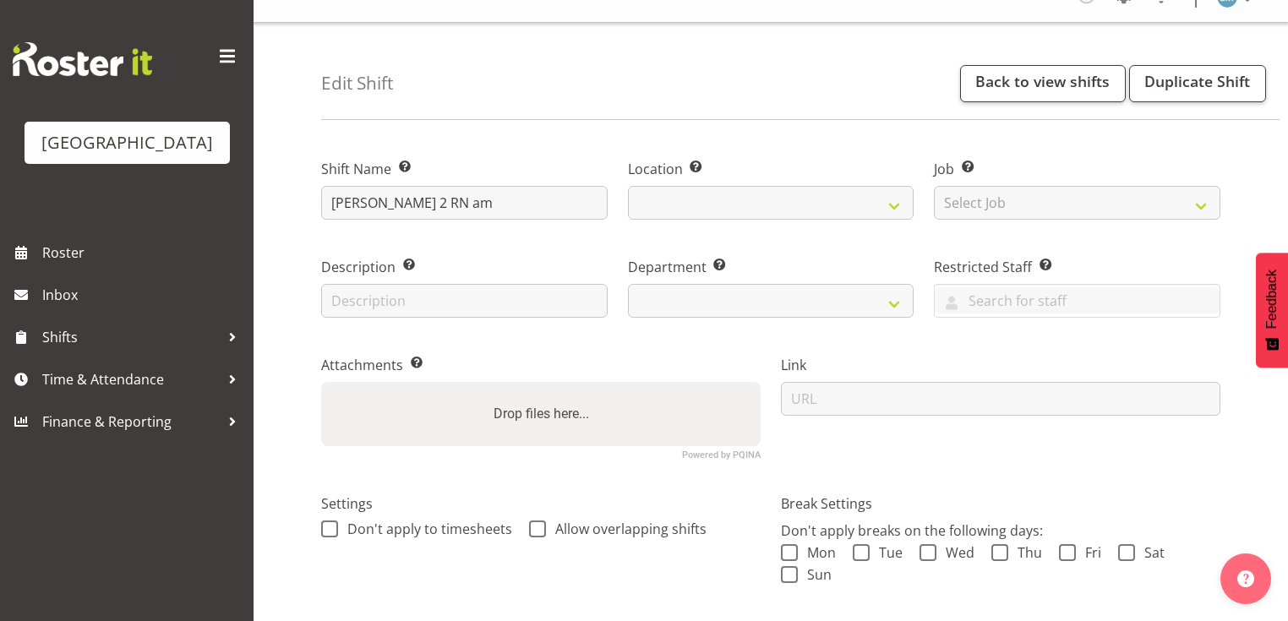
select select
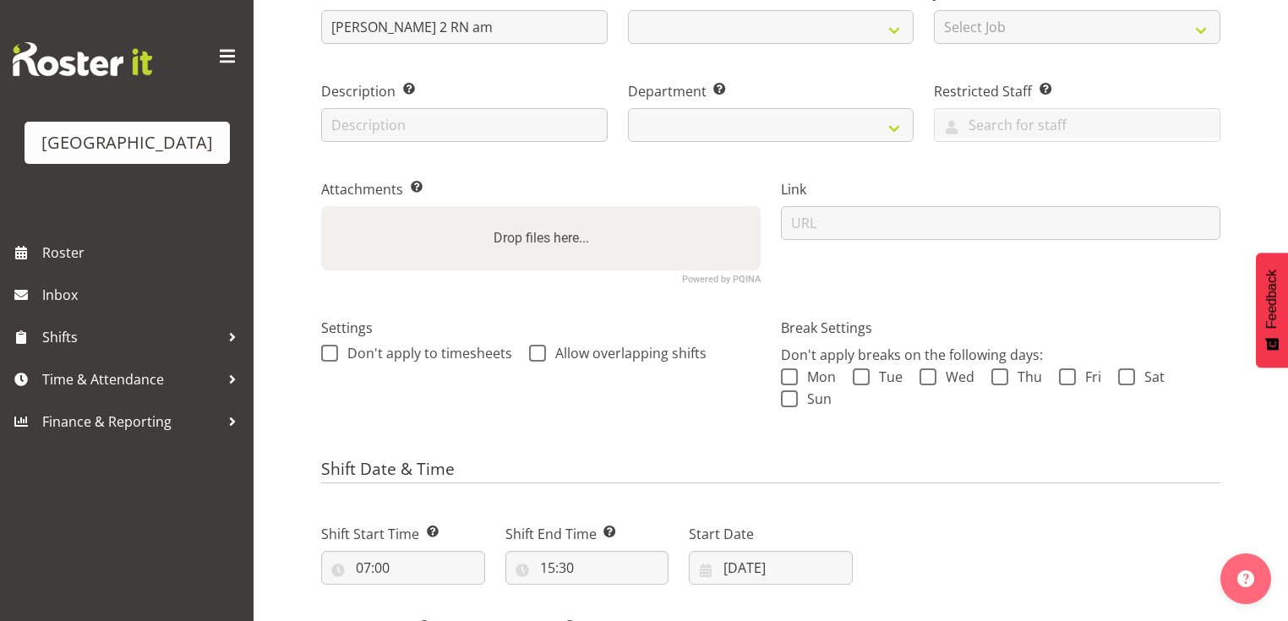
select select "104"
select select "102"
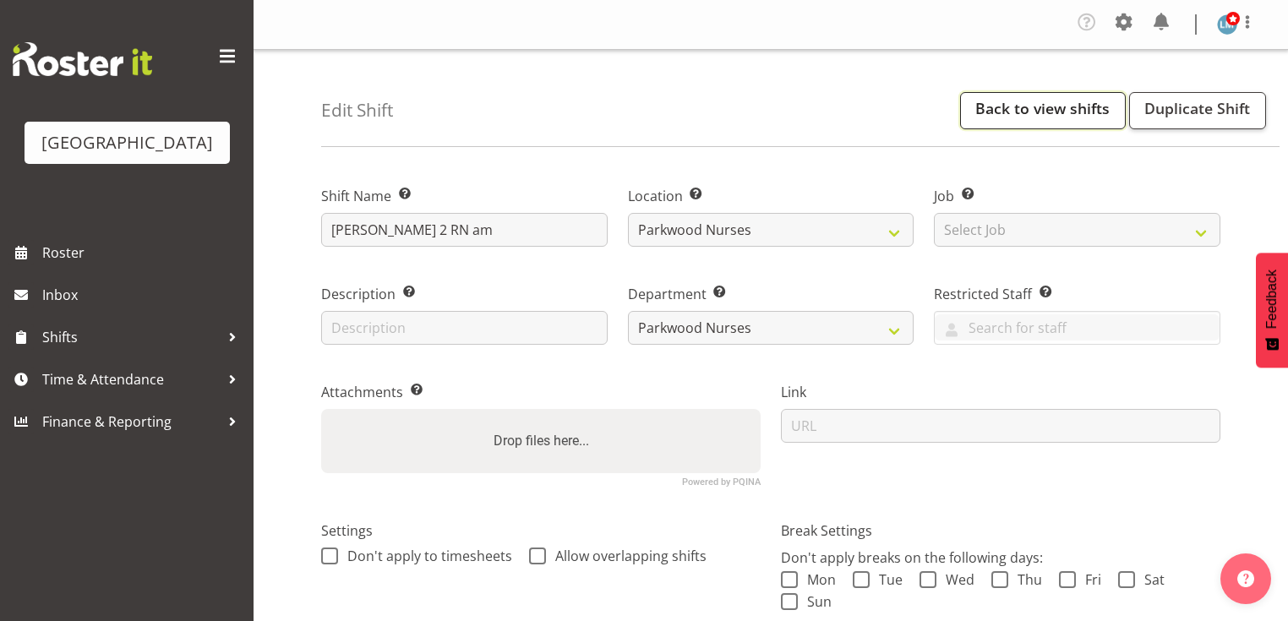
click at [1050, 108] on link "Back to view shifts" at bounding box center [1043, 110] width 166 height 37
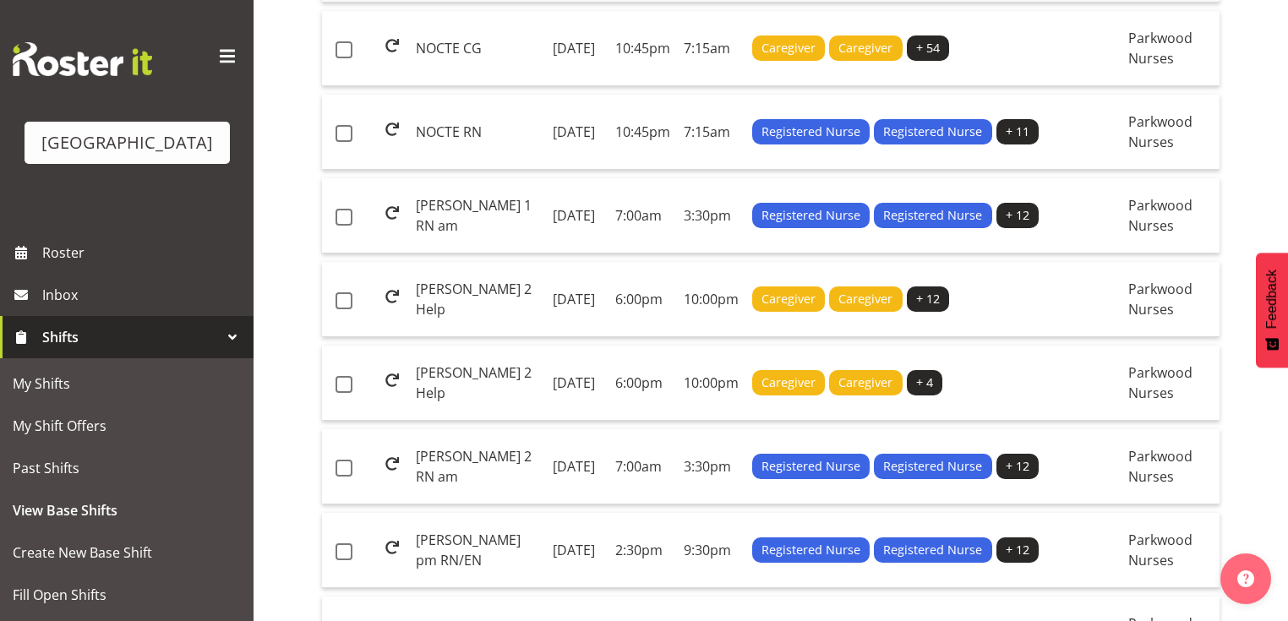
scroll to position [1758, 0]
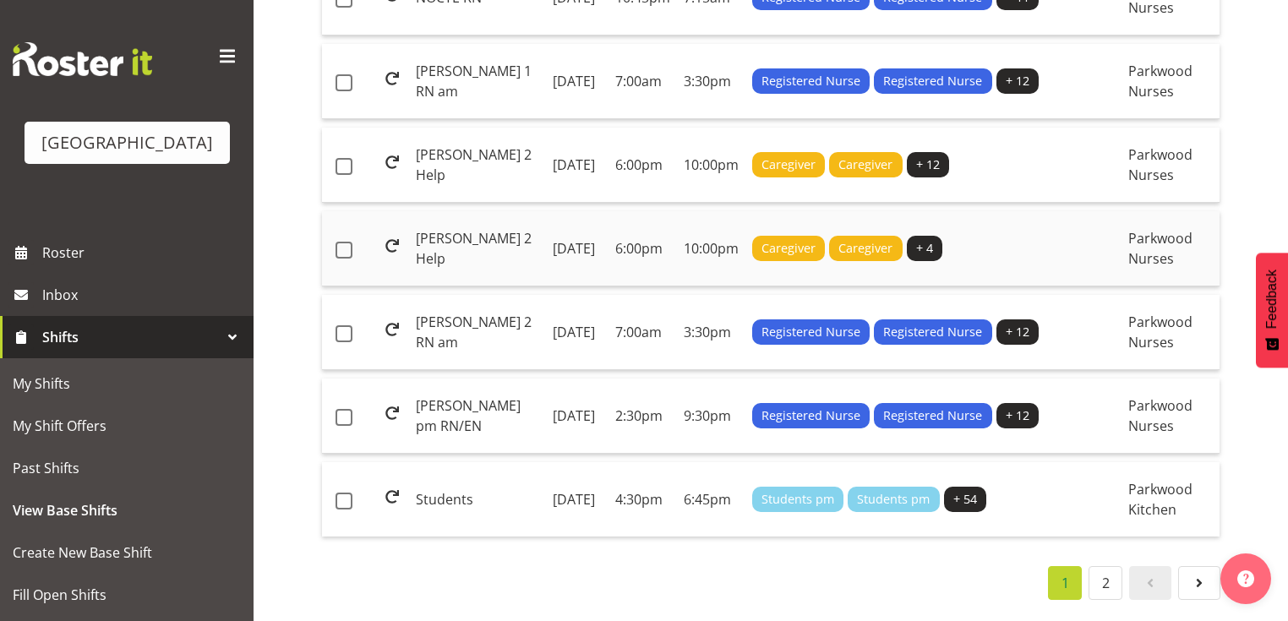
click at [499, 287] on td "[PERSON_NAME] 2 Help" at bounding box center [477, 248] width 137 height 75
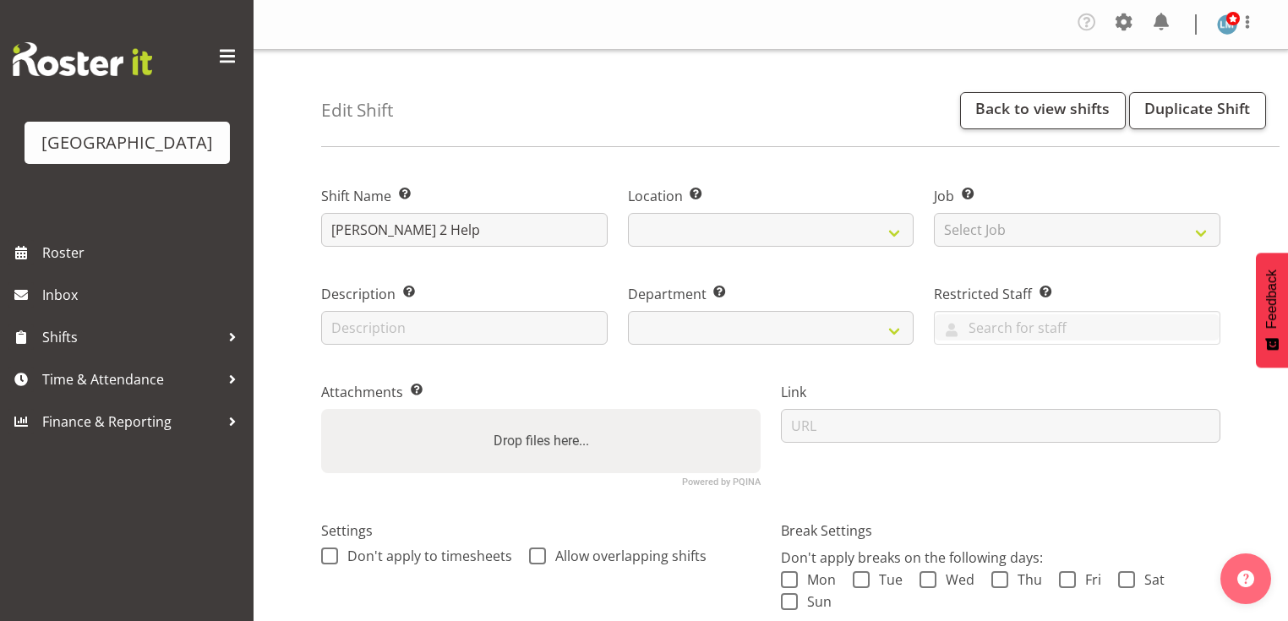
select select "date"
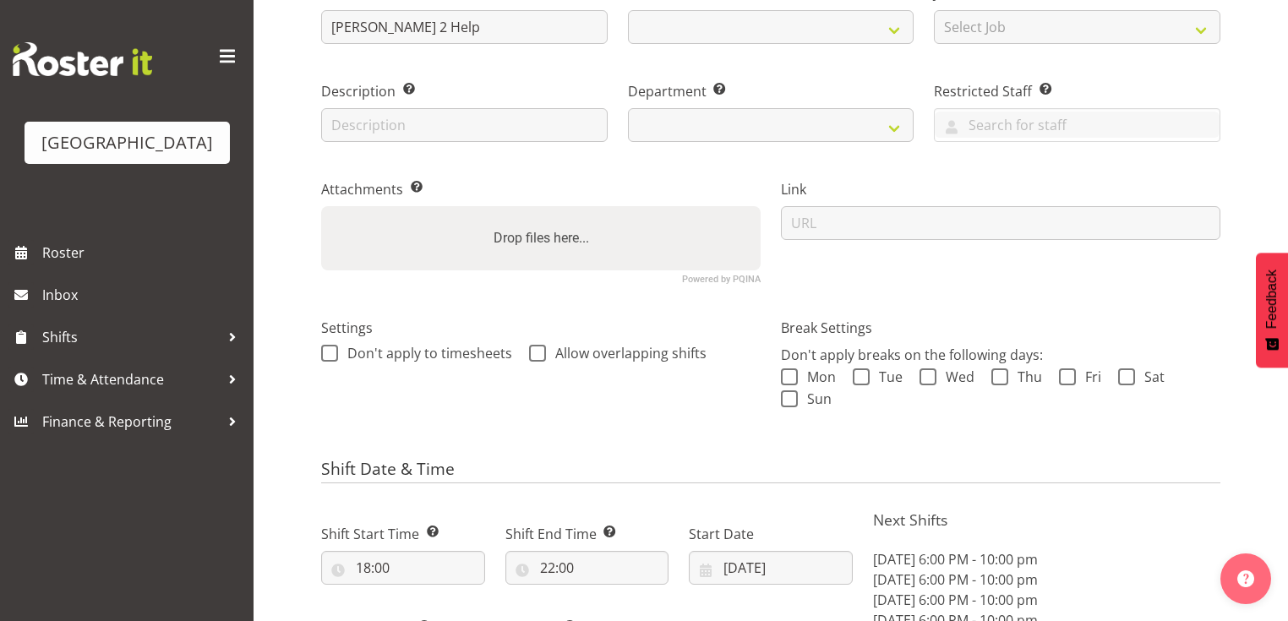
select select
select select "104"
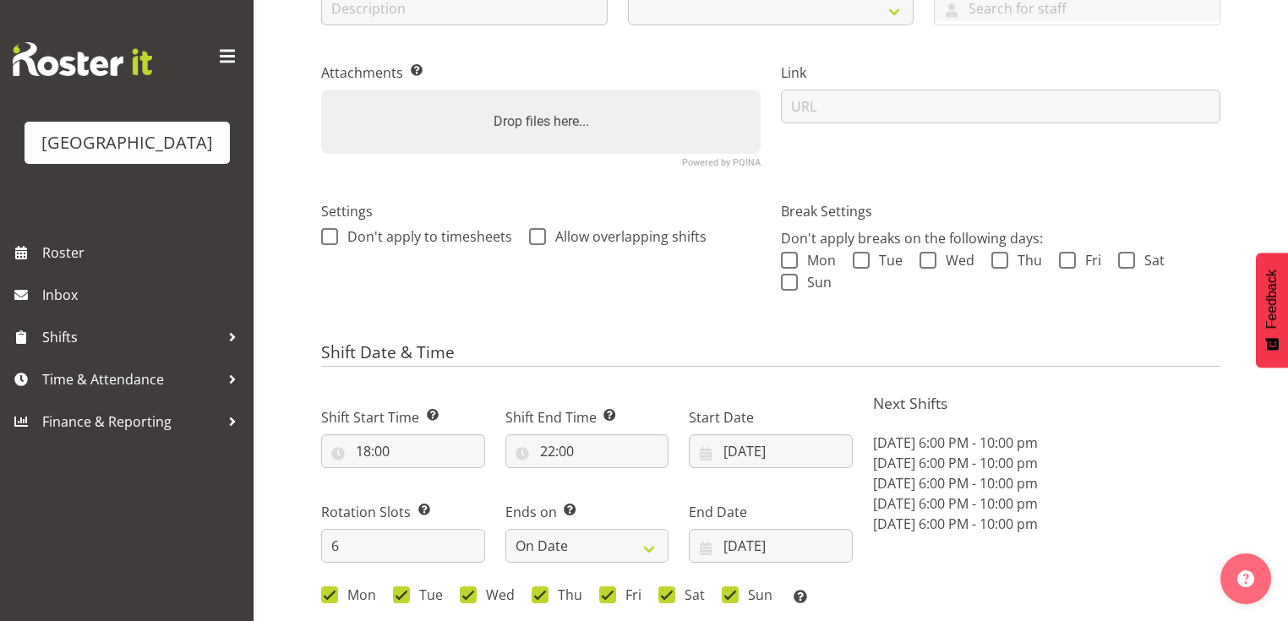
scroll to position [473, 0]
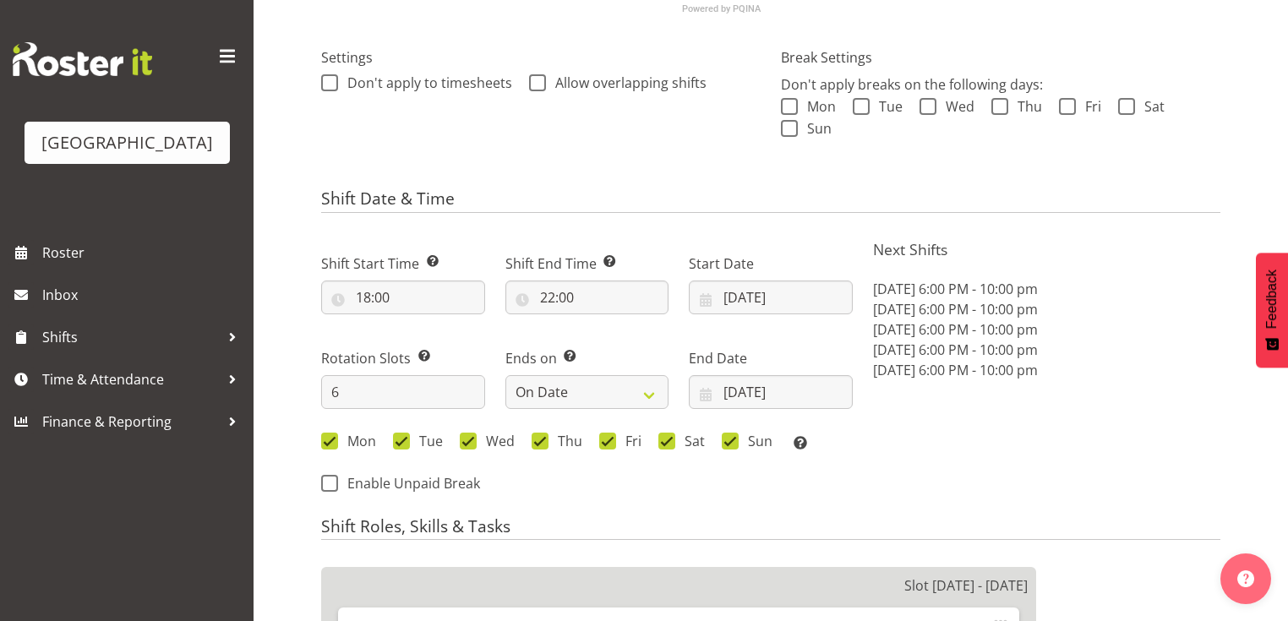
select select "102"
click at [703, 296] on input "[DATE]" at bounding box center [771, 298] width 164 height 34
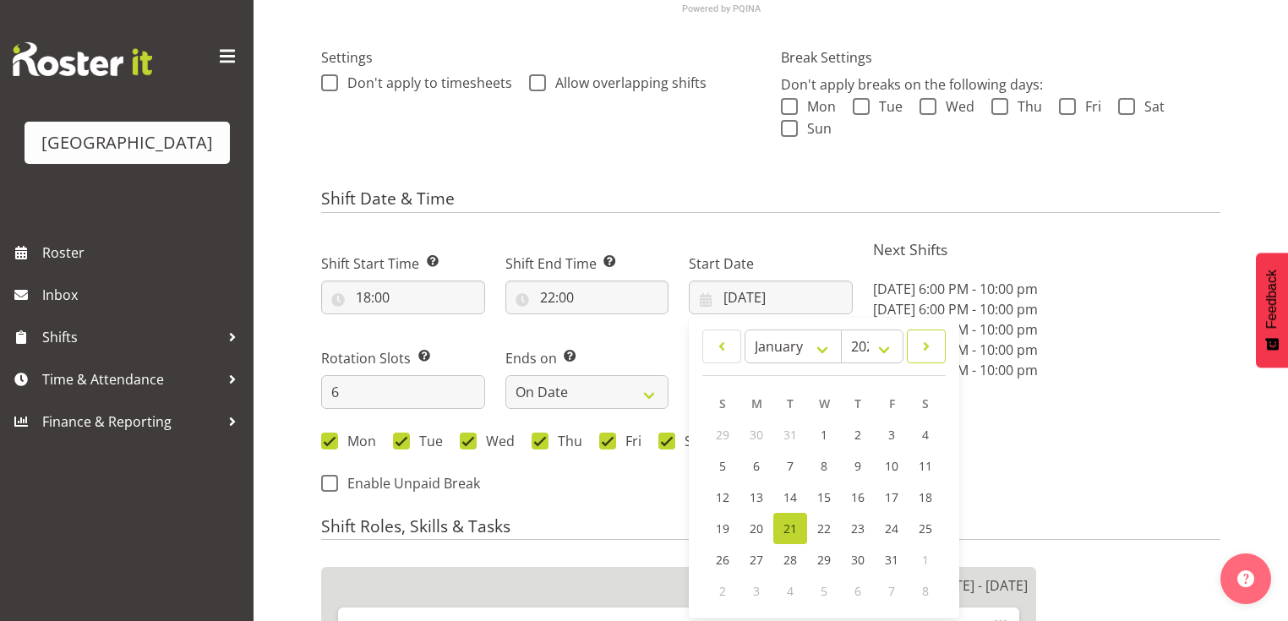
click at [926, 348] on span at bounding box center [926, 346] width 17 height 20
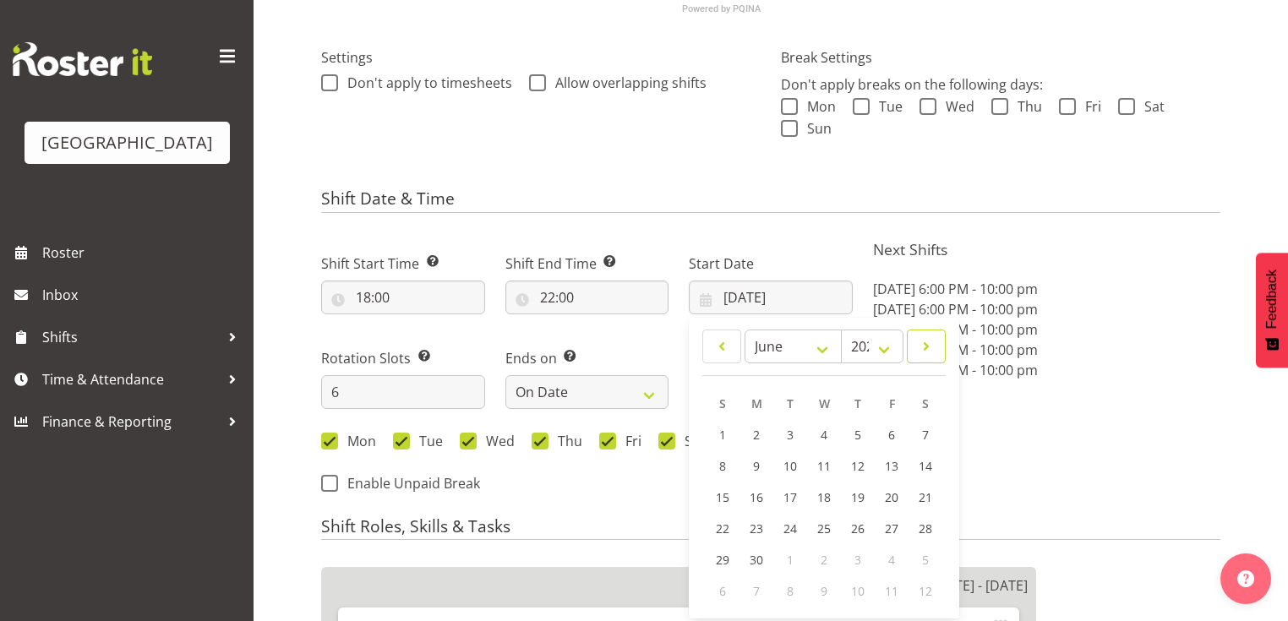
click at [926, 348] on span at bounding box center [926, 346] width 17 height 20
select select "8"
click at [764, 433] on link "1" at bounding box center [757, 435] width 34 height 33
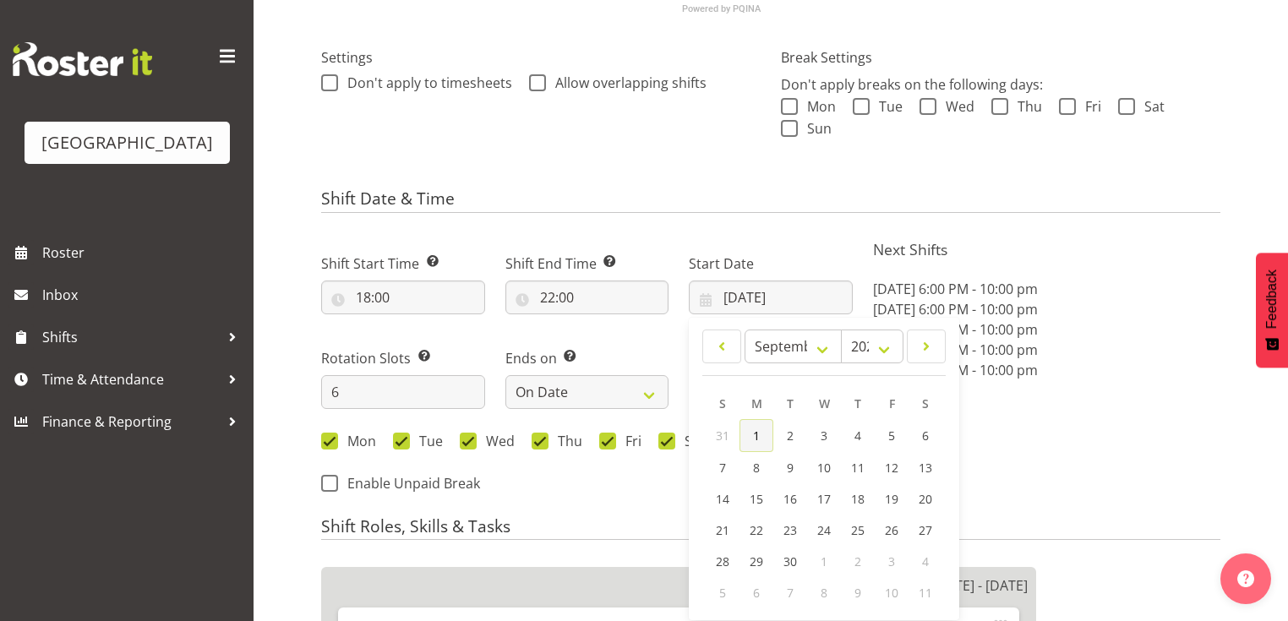
type input "[DATE]"
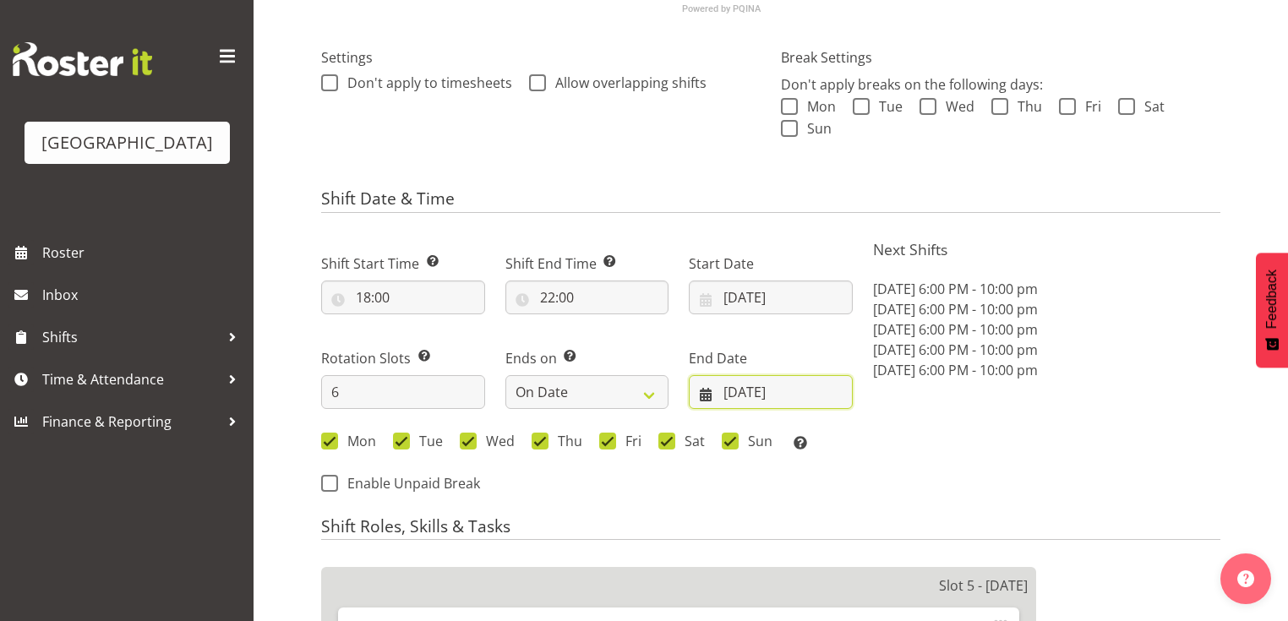
click at [704, 391] on input "[DATE]" at bounding box center [771, 392] width 164 height 34
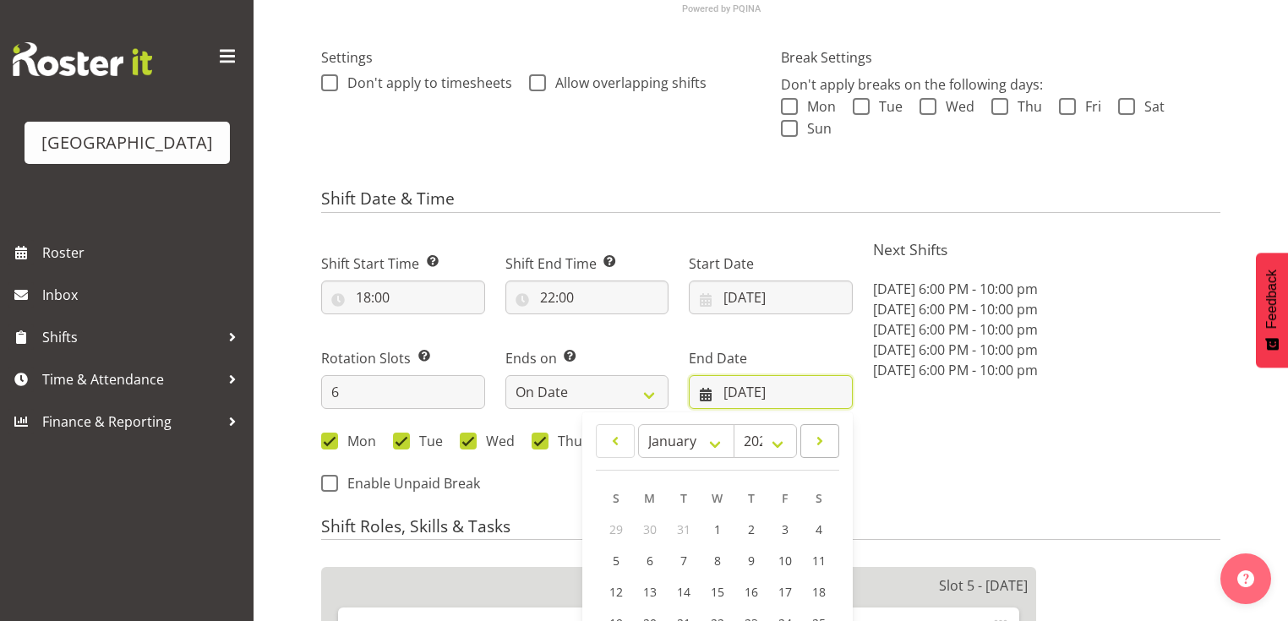
scroll to position [676, 0]
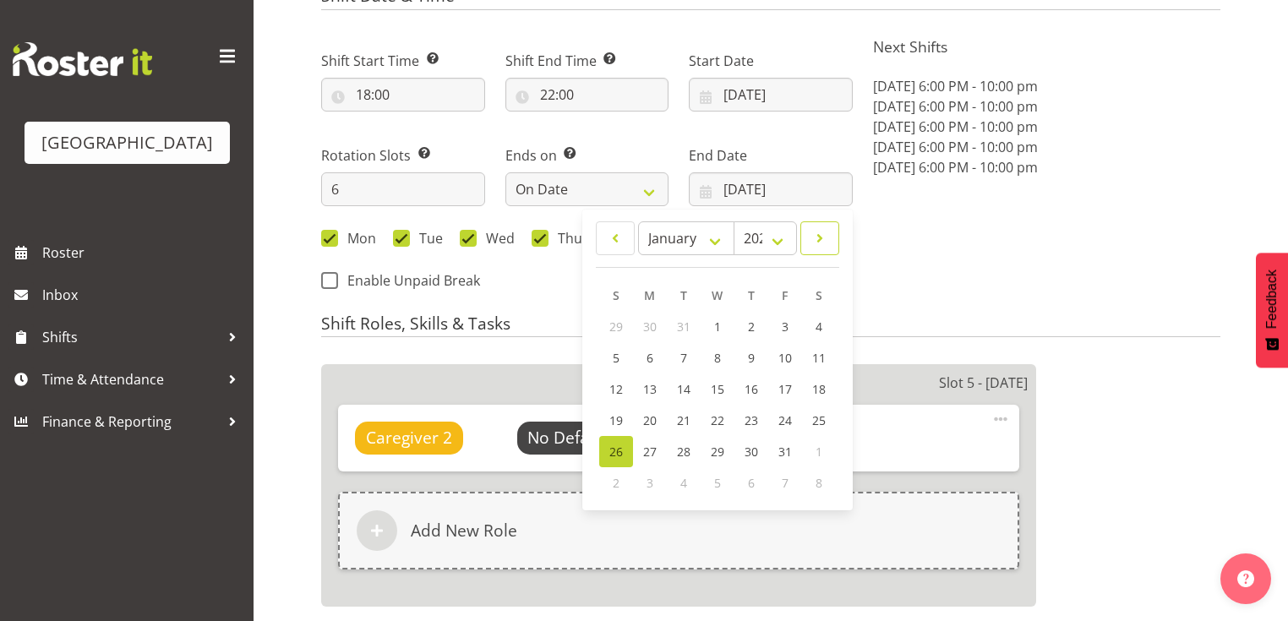
click at [822, 235] on span at bounding box center [820, 238] width 17 height 20
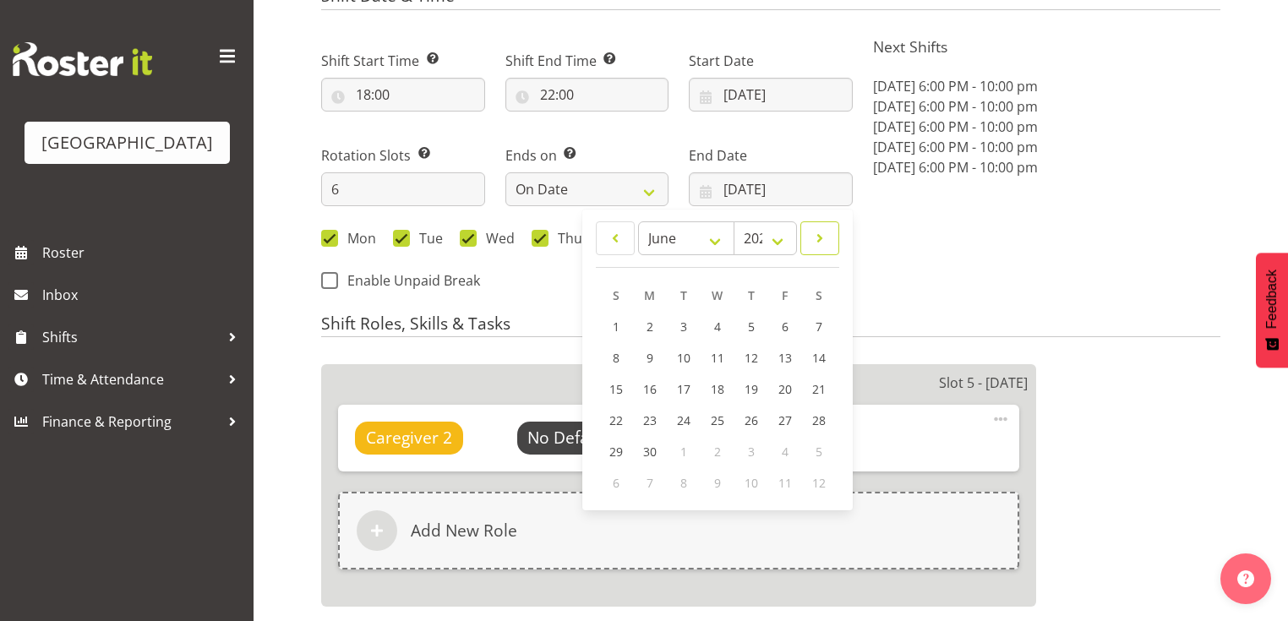
click at [822, 235] on span at bounding box center [820, 238] width 17 height 20
click at [622, 236] on span at bounding box center [615, 238] width 17 height 20
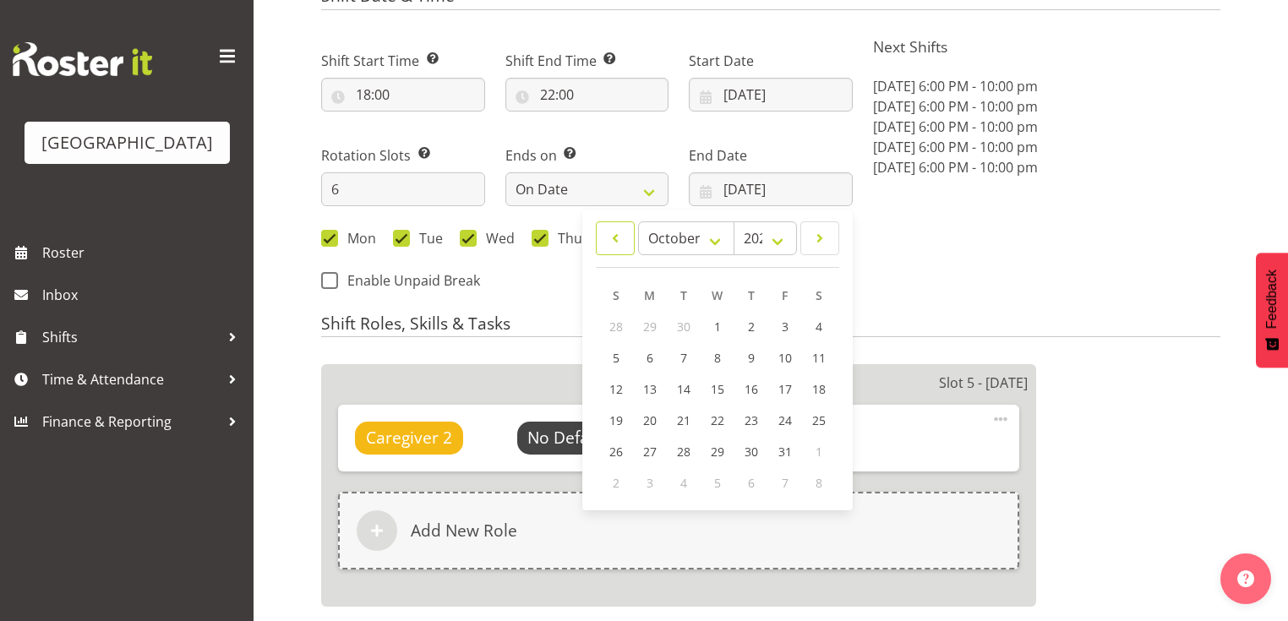
select select "8"
click at [617, 354] on span "7" at bounding box center [616, 360] width 7 height 16
type input "07/09/2025"
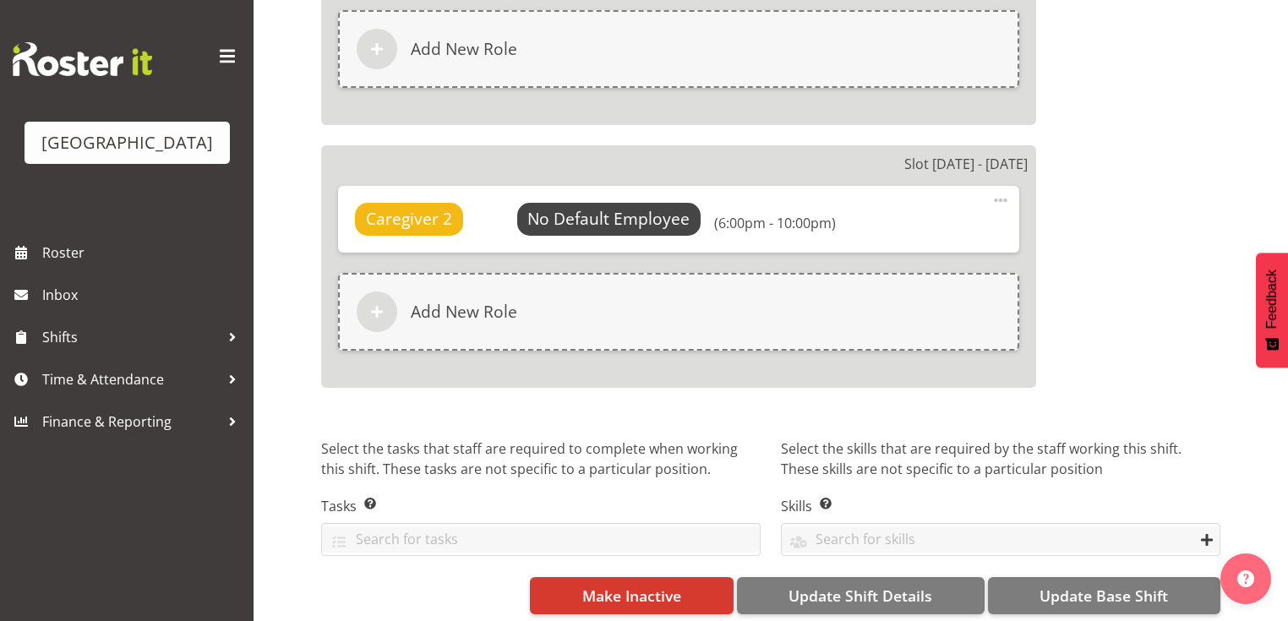
scroll to position [2257, 0]
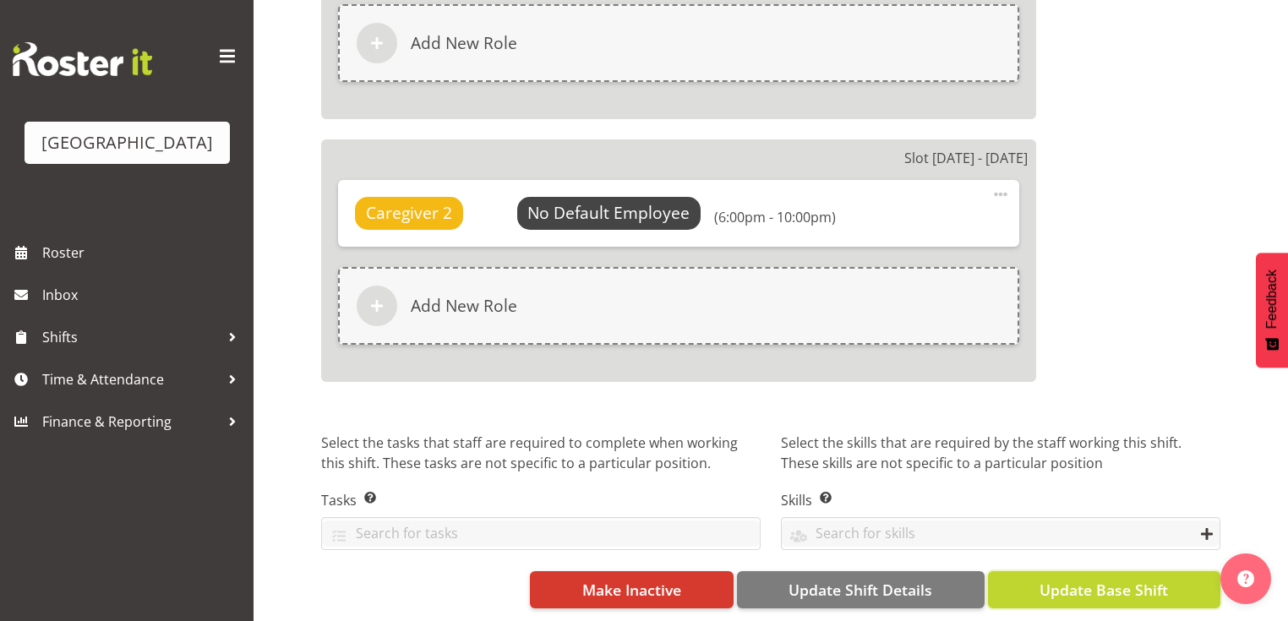
click at [1109, 579] on span "Update Base Shift" at bounding box center [1104, 590] width 129 height 22
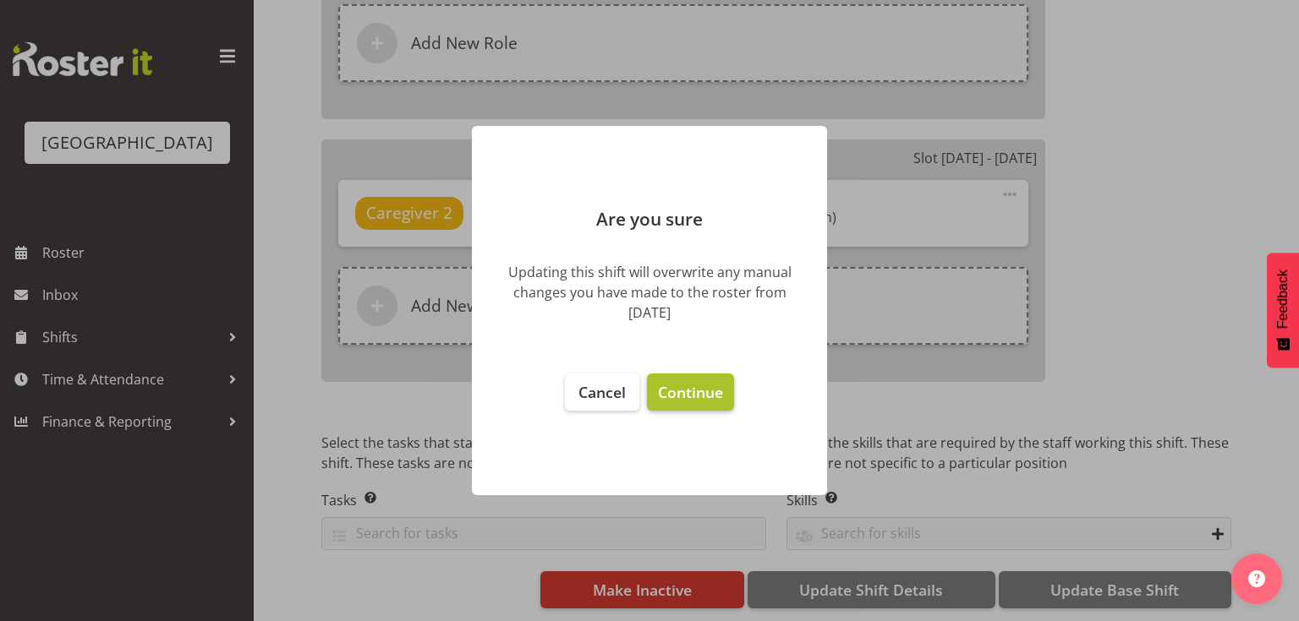
click at [677, 392] on span "Continue" at bounding box center [690, 392] width 65 height 20
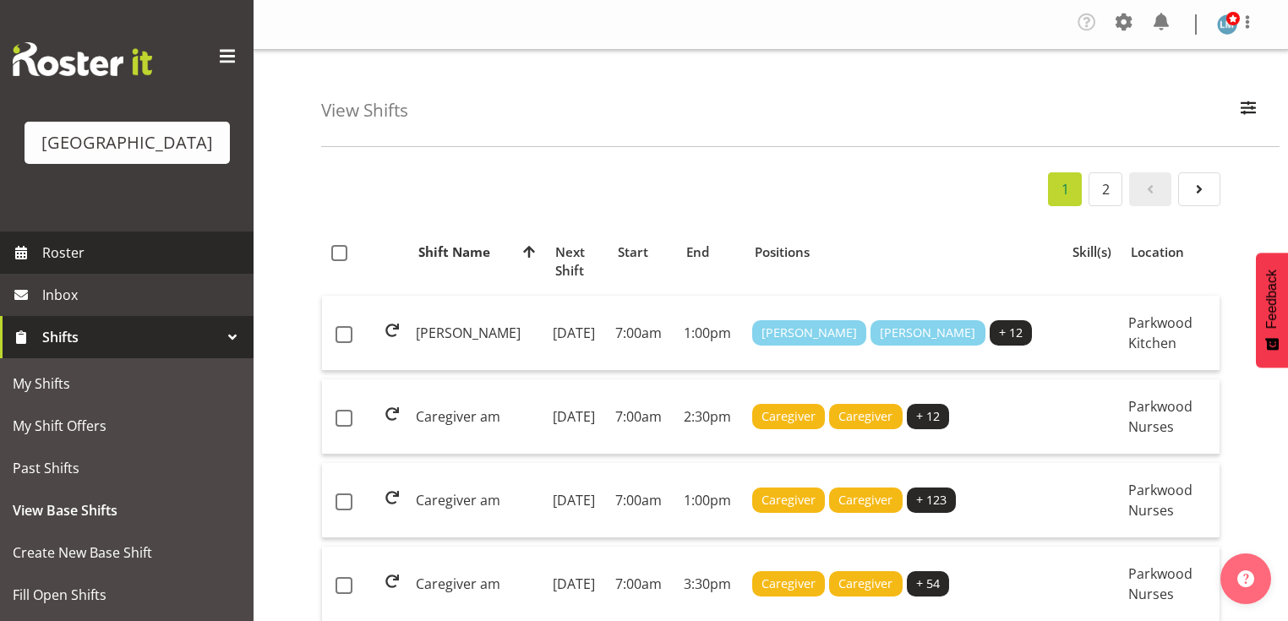
click at [81, 265] on span "Roster" at bounding box center [143, 252] width 203 height 25
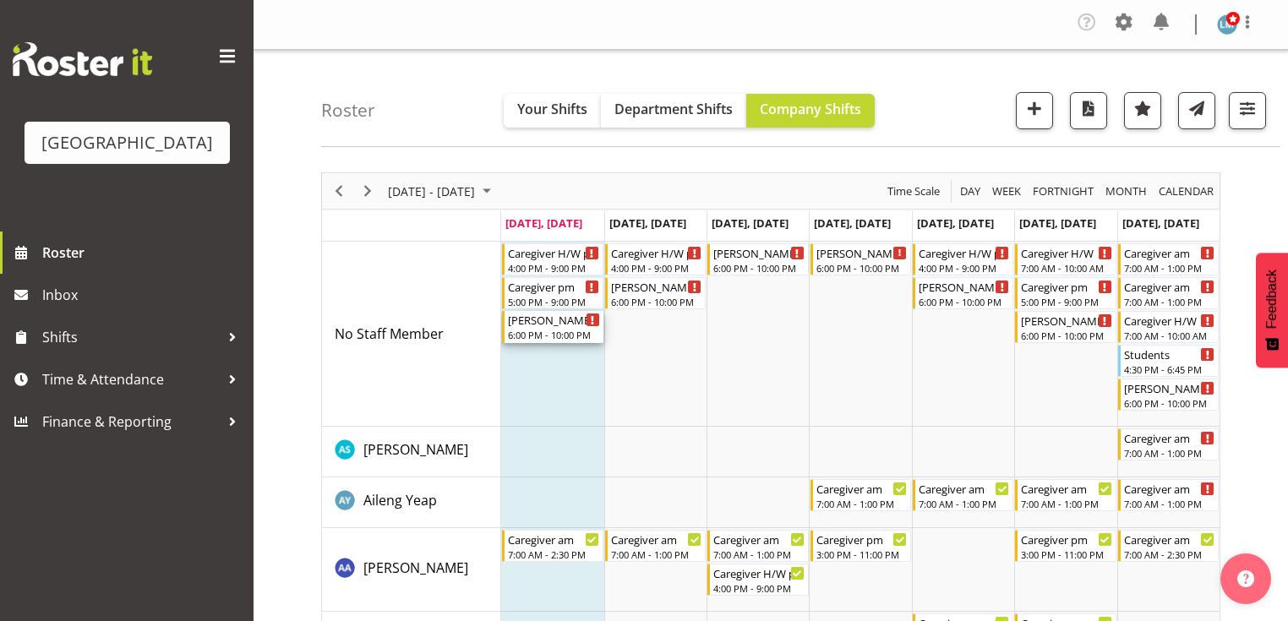
click at [540, 326] on div "[PERSON_NAME] 2 Help" at bounding box center [553, 319] width 91 height 17
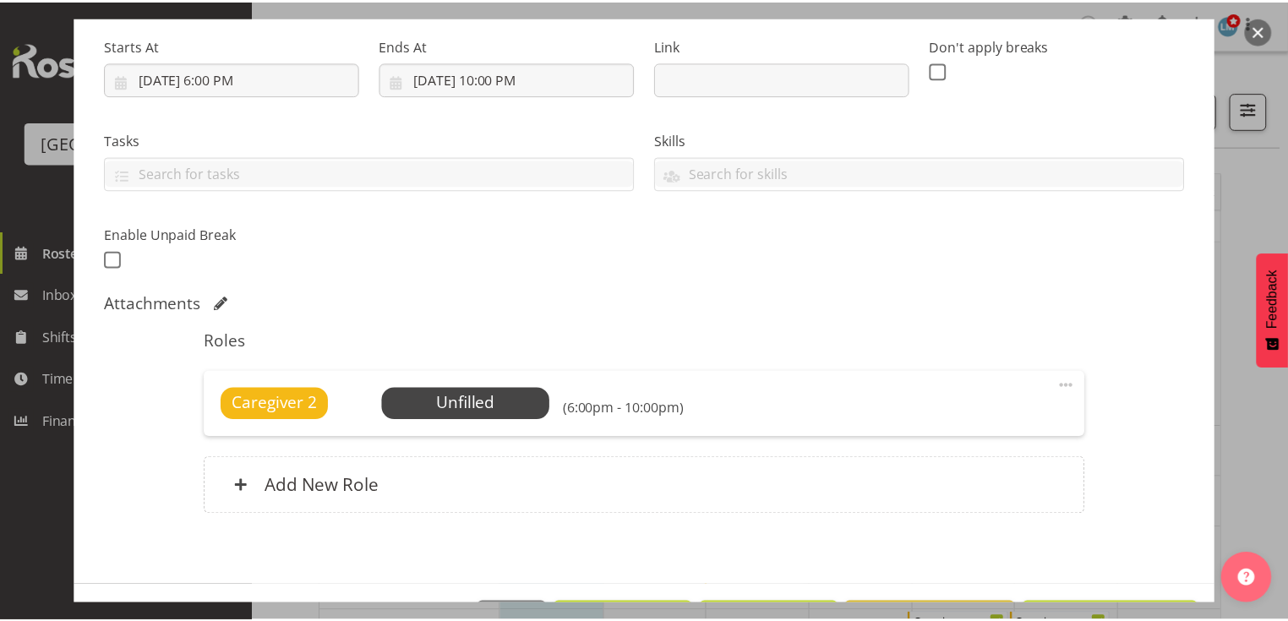
scroll to position [321, 0]
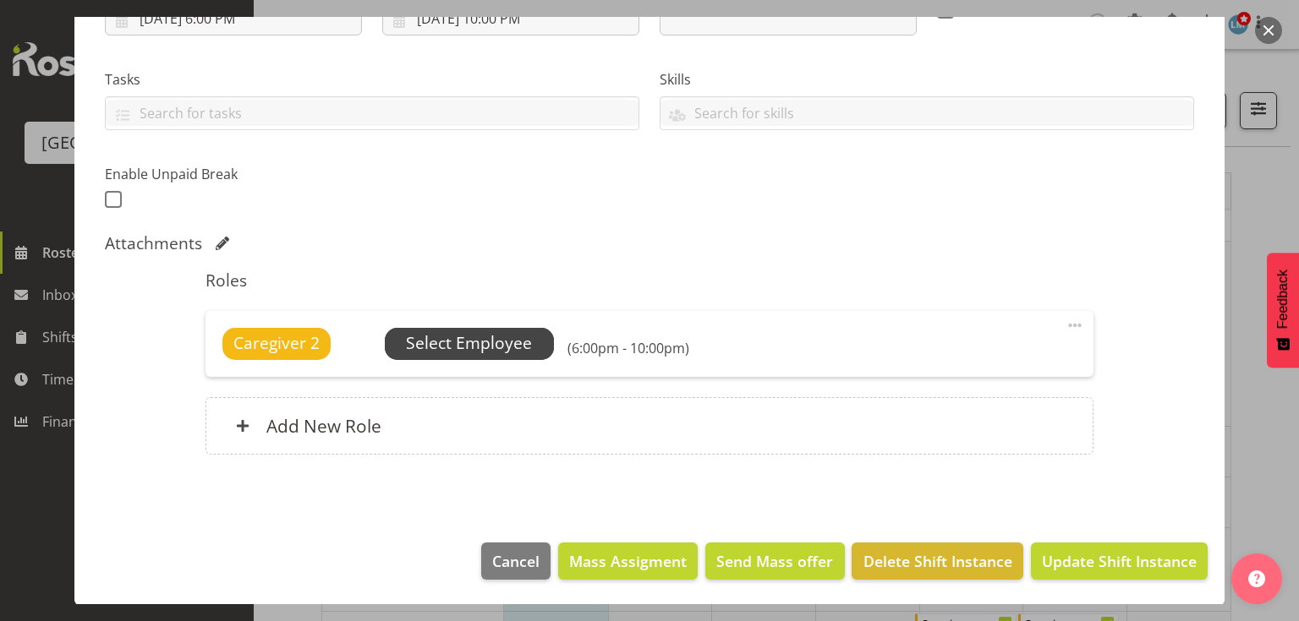
click at [472, 345] on span "Select Employee" at bounding box center [469, 343] width 126 height 25
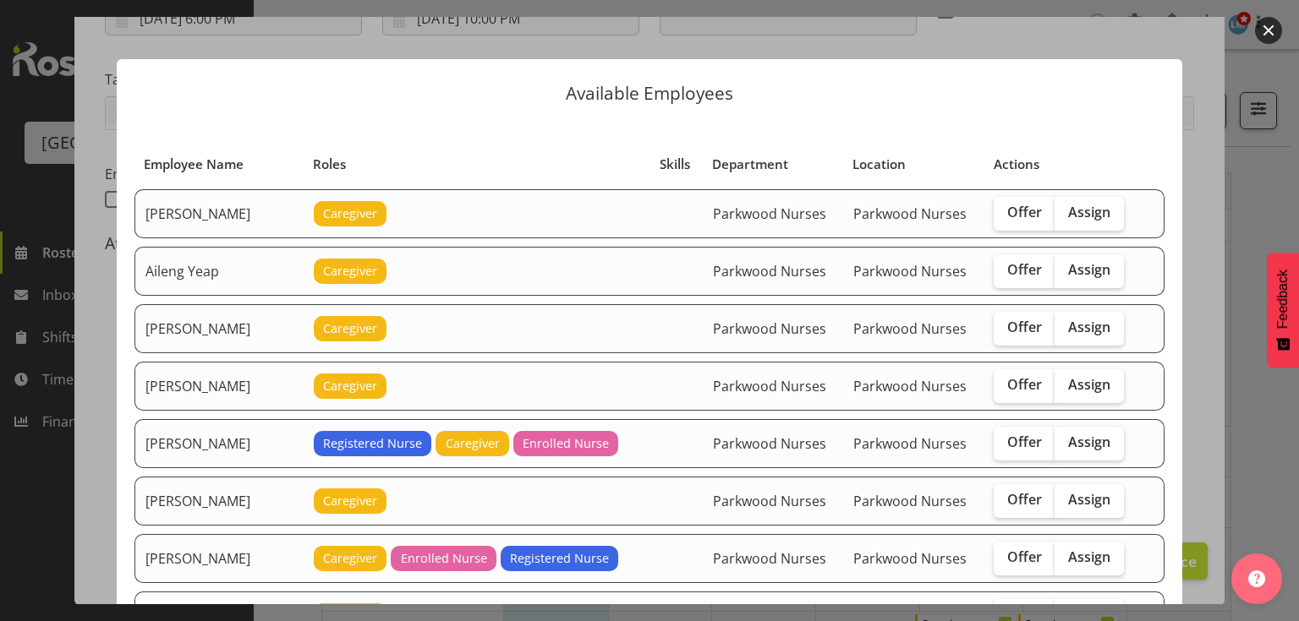
click at [1268, 24] on button "button" at bounding box center [1268, 30] width 27 height 27
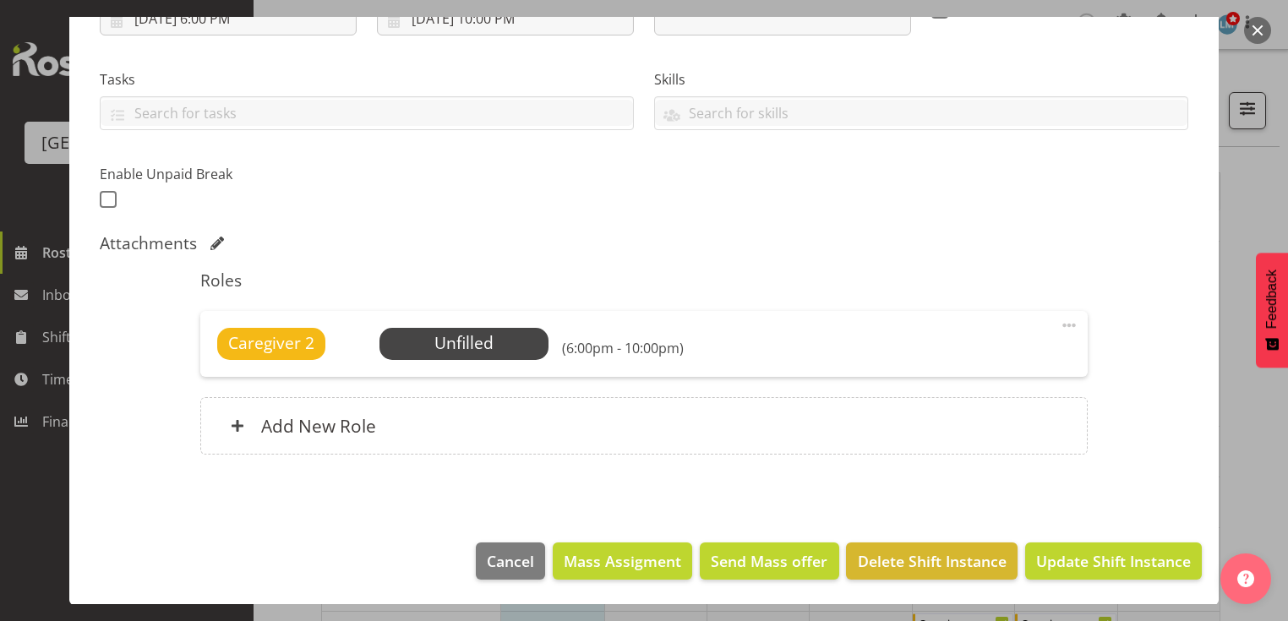
click at [1258, 25] on button "button" at bounding box center [1257, 30] width 27 height 27
